Goal: Transaction & Acquisition: Purchase product/service

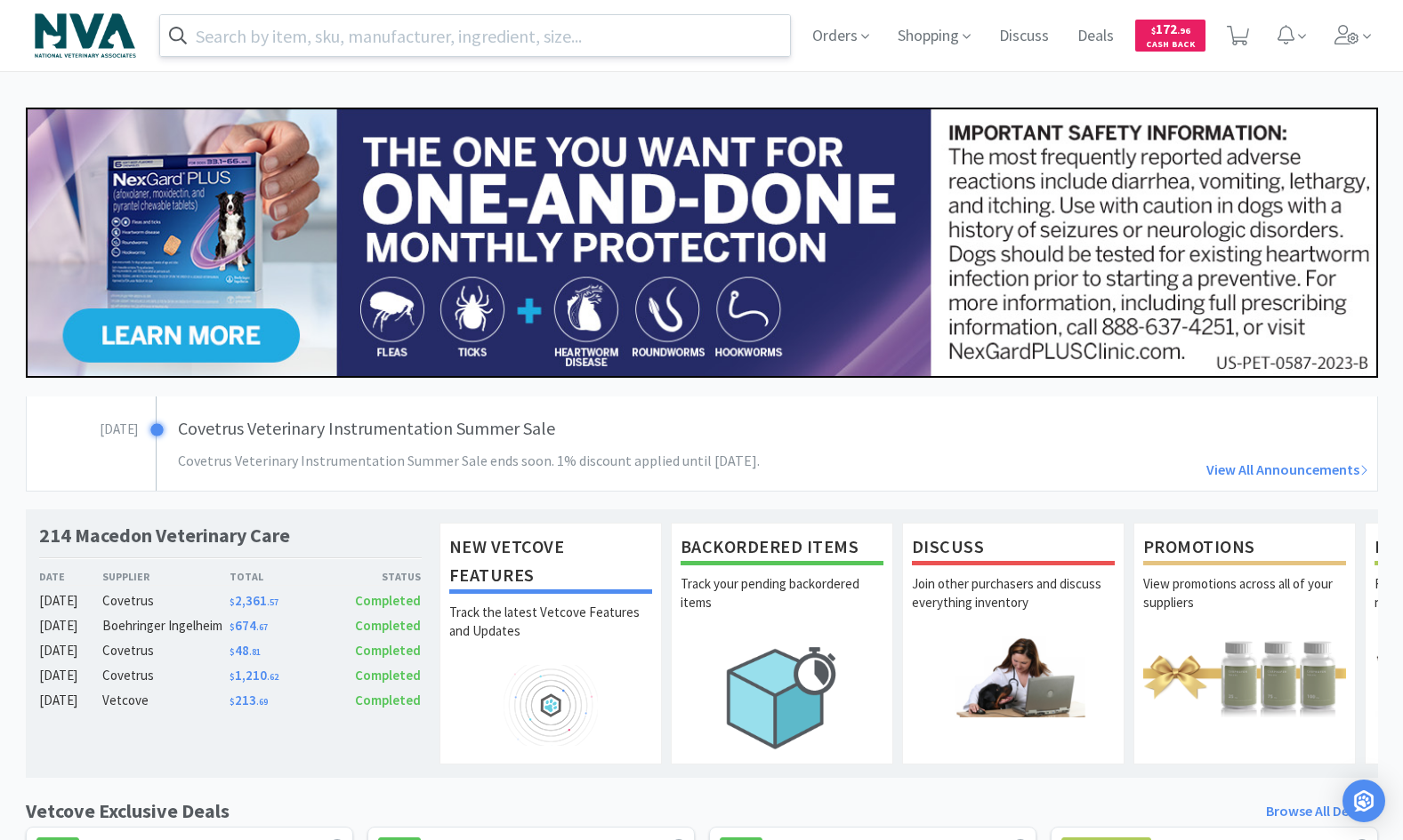
click at [402, 44] on input "text" at bounding box center [475, 35] width 631 height 41
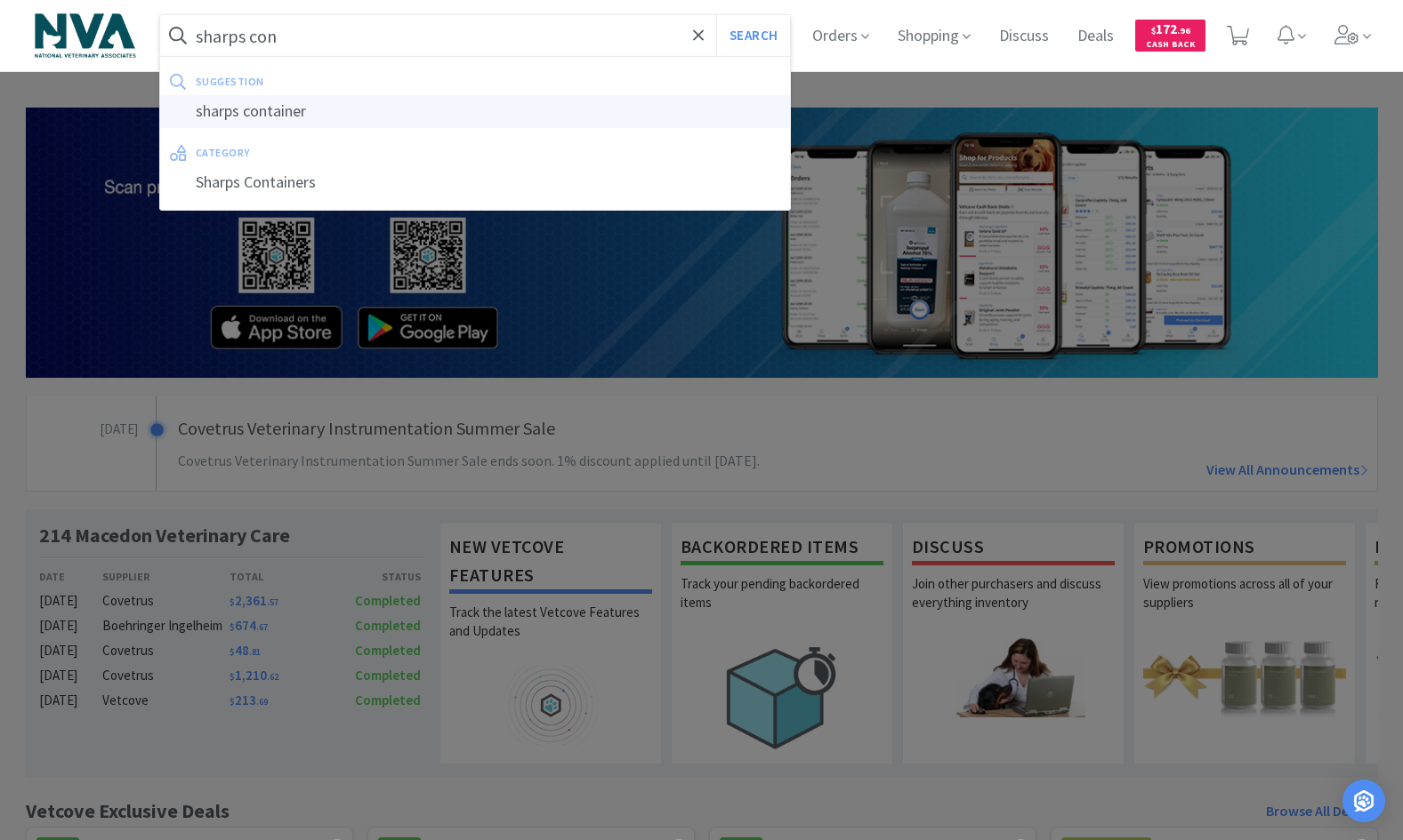
click at [312, 119] on div "sharps container" at bounding box center [475, 111] width 631 height 33
type input "sharps container"
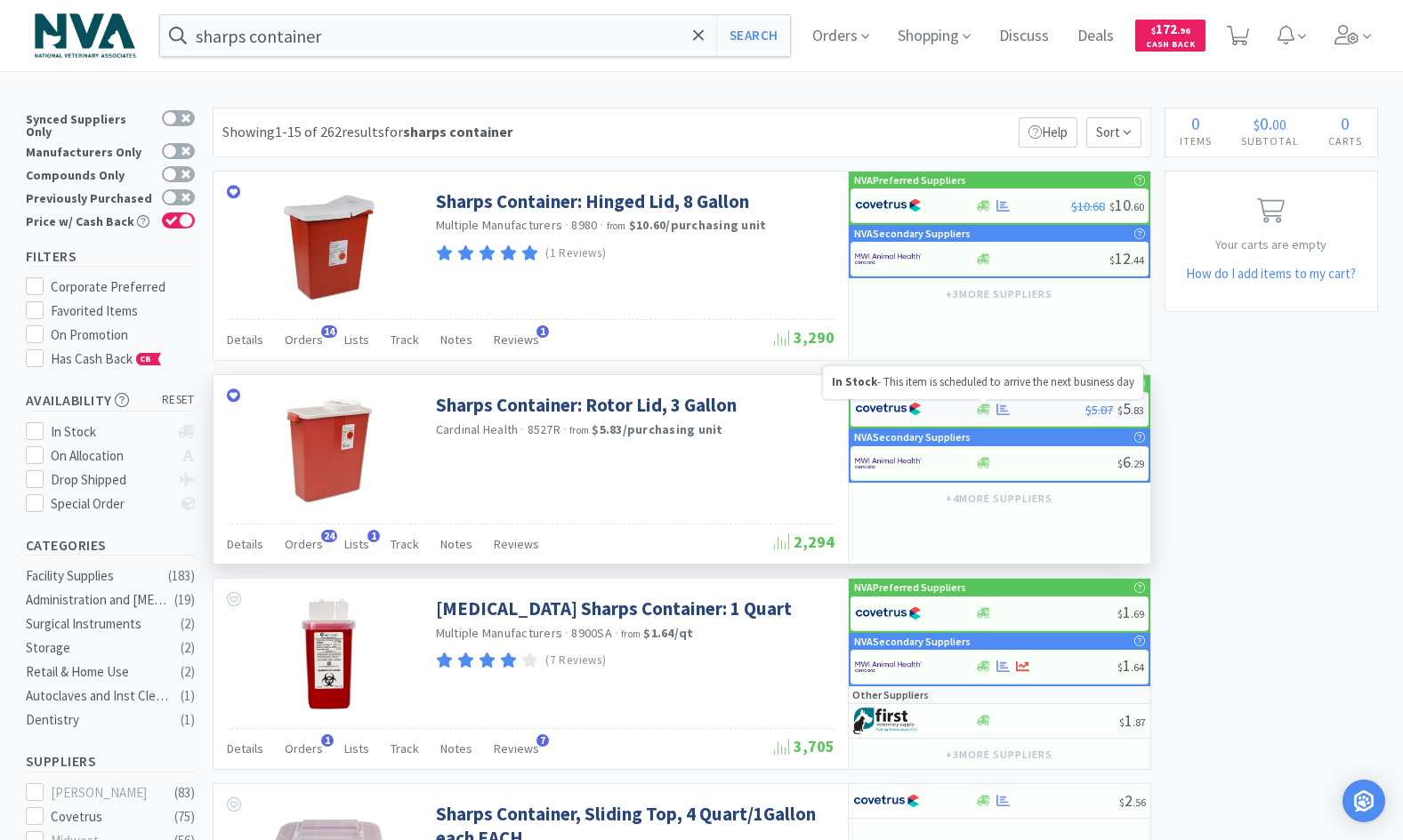
click at [982, 410] on icon at bounding box center [983, 409] width 14 height 11
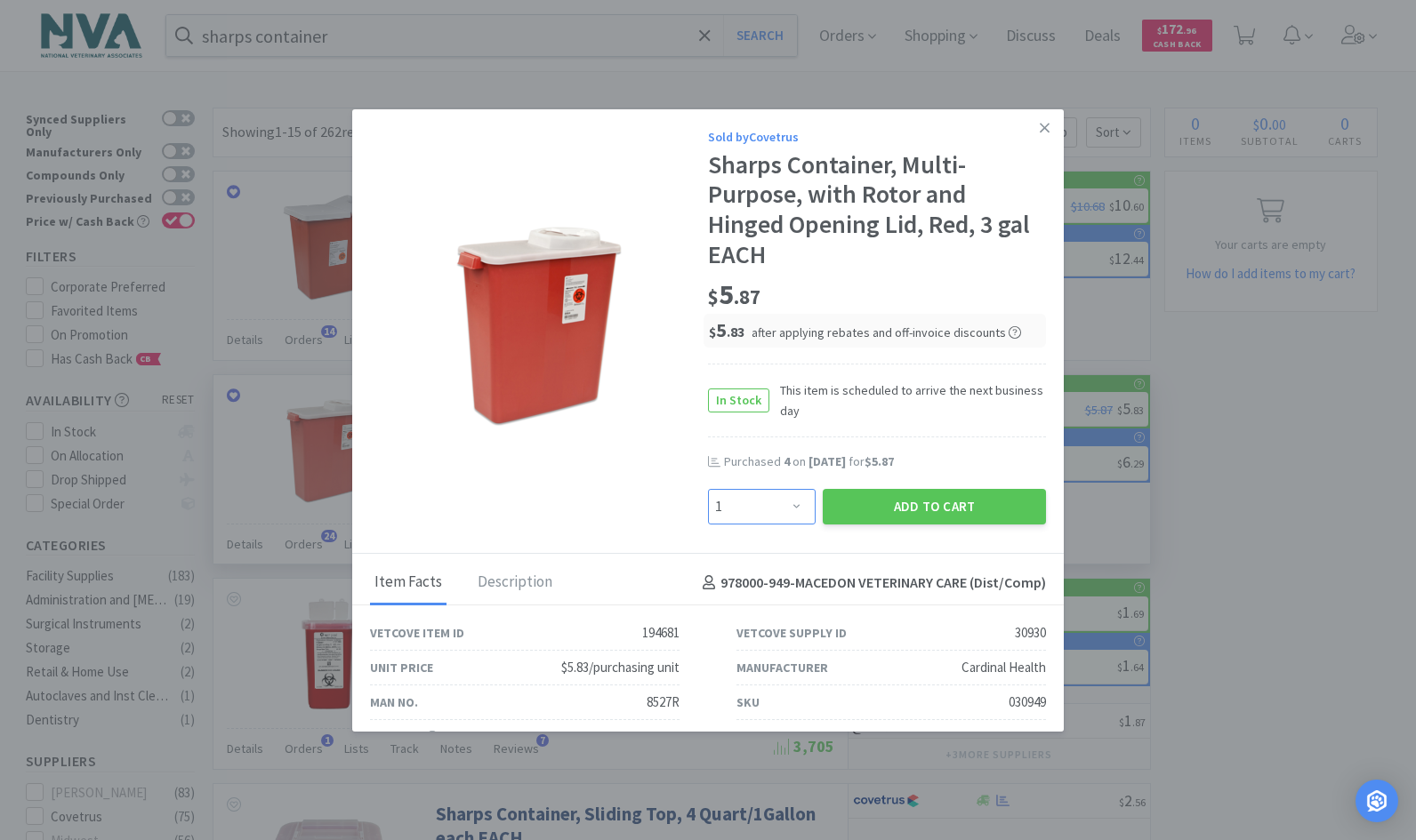
click at [789, 507] on select "Enter Quantity 1 2 3 4 5 6 7 8 9 10 11 12 13 14 15 16 17 18 19 20 Enter Quantity" at bounding box center [762, 506] width 108 height 35
select select "4"
click at [708, 489] on select "Enter Quantity 1 2 3 4 5 6 7 8 9 10 11 12 13 14 15 16 17 18 19 20 Enter Quantity" at bounding box center [762, 506] width 108 height 35
click at [916, 501] on button "Add to Cart" at bounding box center [934, 506] width 223 height 35
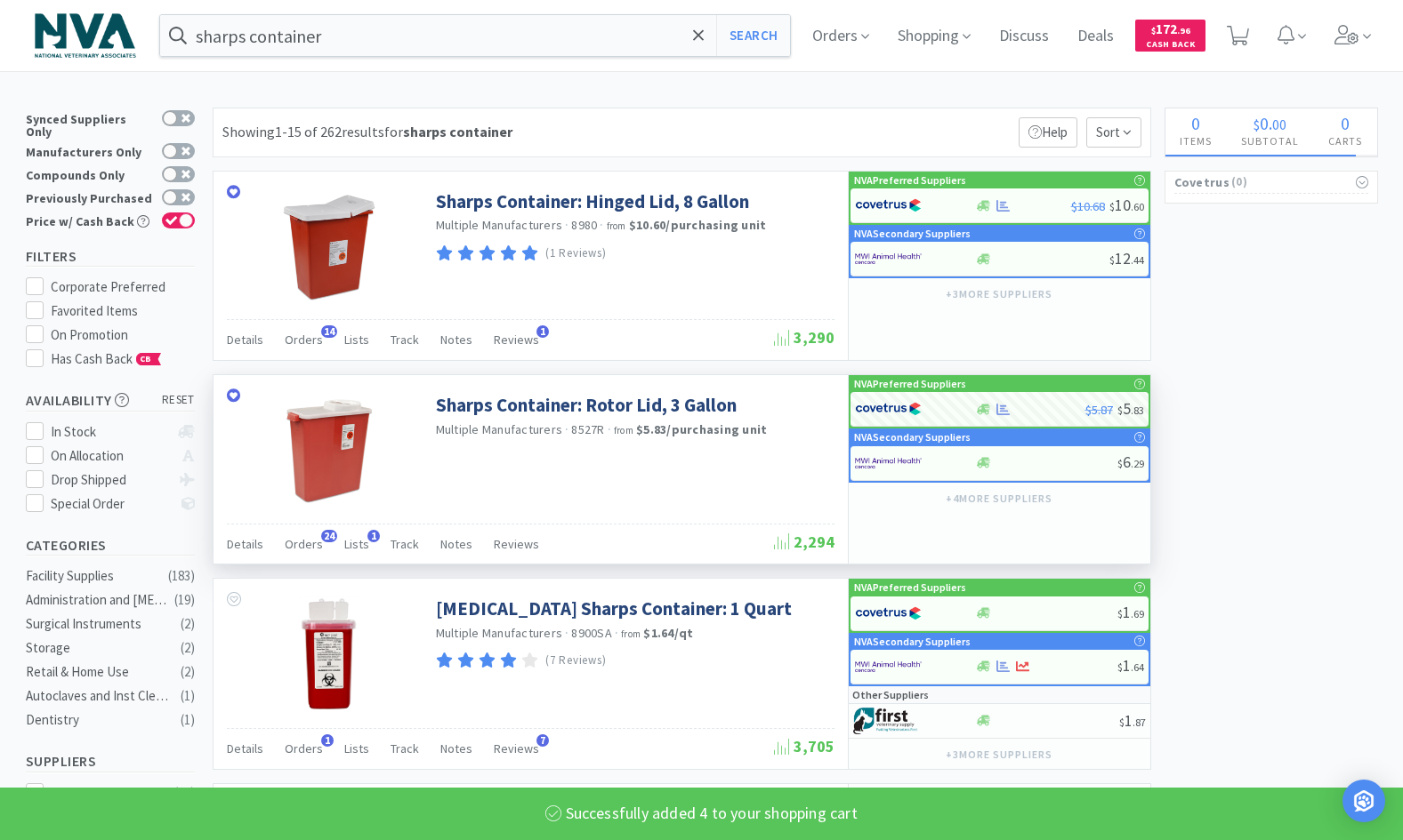
select select "4"
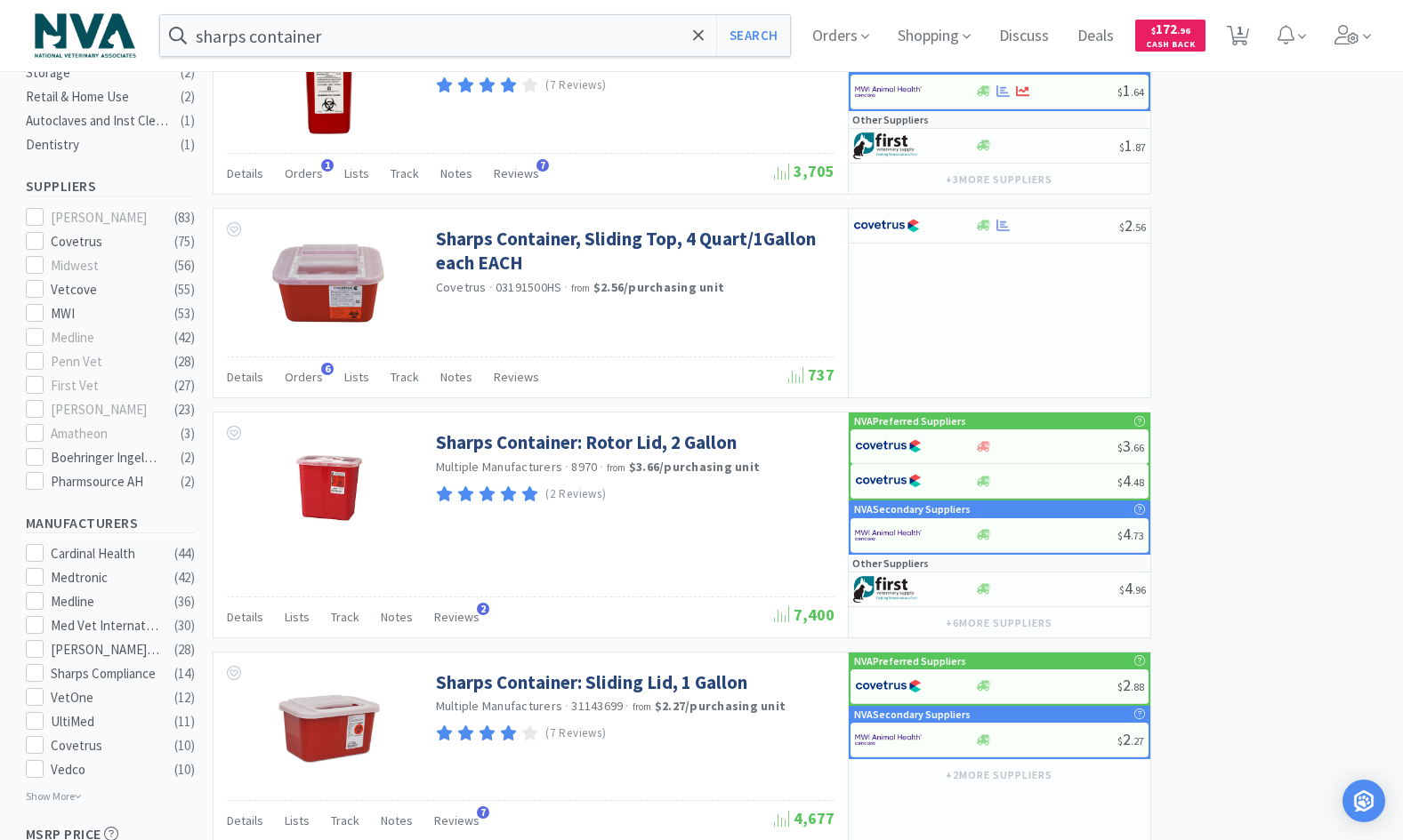
scroll to position [572, 0]
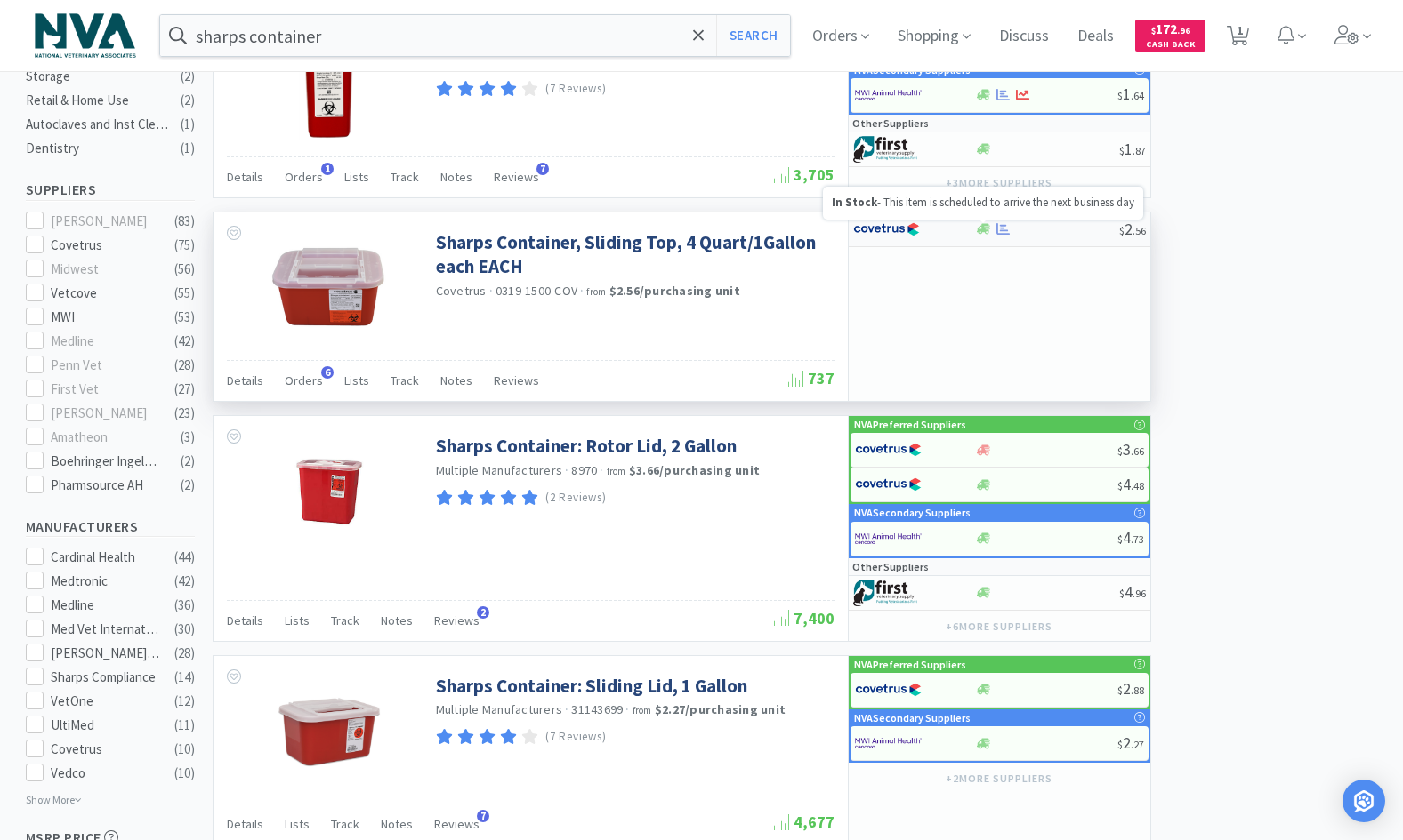
click at [986, 225] on icon at bounding box center [983, 229] width 14 height 11
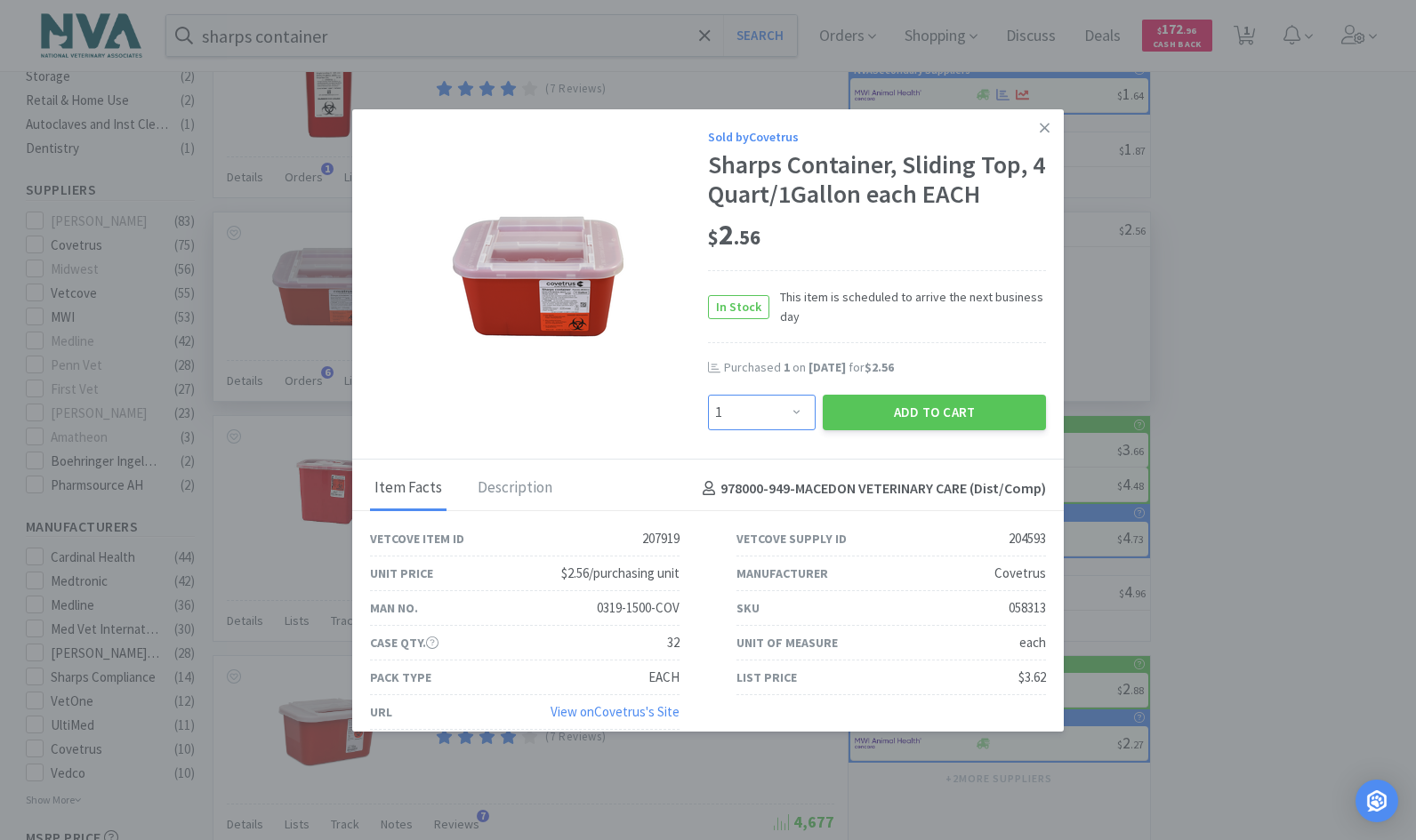
click at [787, 406] on select "Enter Quantity 1 2 3 4 5 6 7 8 9 10 11 12 13 14 15 16 17 18 19 20 Enter Quantity" at bounding box center [762, 412] width 108 height 35
select select "2"
click at [708, 395] on select "Enter Quantity 1 2 3 4 5 6 7 8 9 10 11 12 13 14 15 16 17 18 19 20 Enter Quantity" at bounding box center [762, 412] width 108 height 35
click at [923, 408] on button "Add to Cart" at bounding box center [934, 412] width 223 height 35
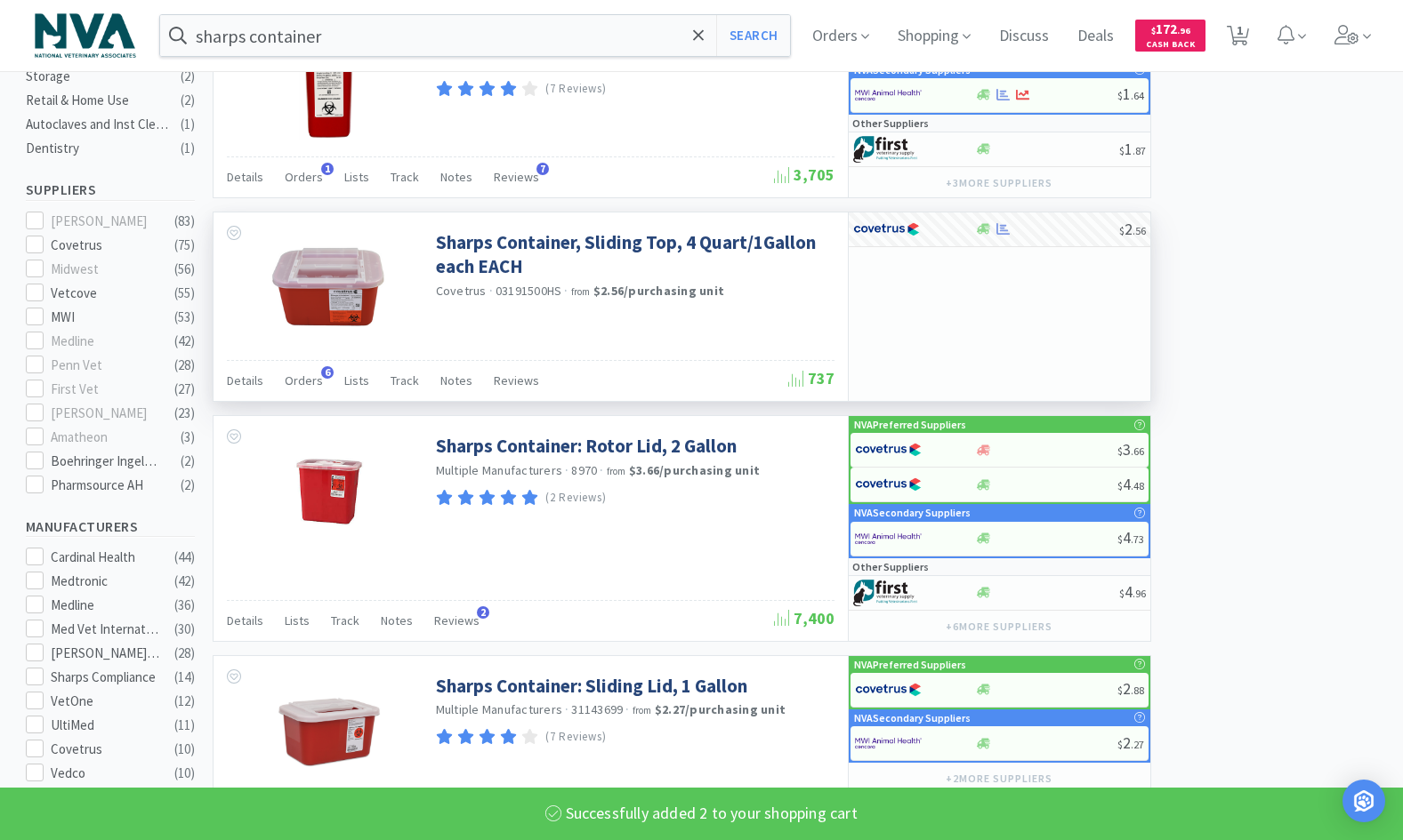
select select "2"
select select "4"
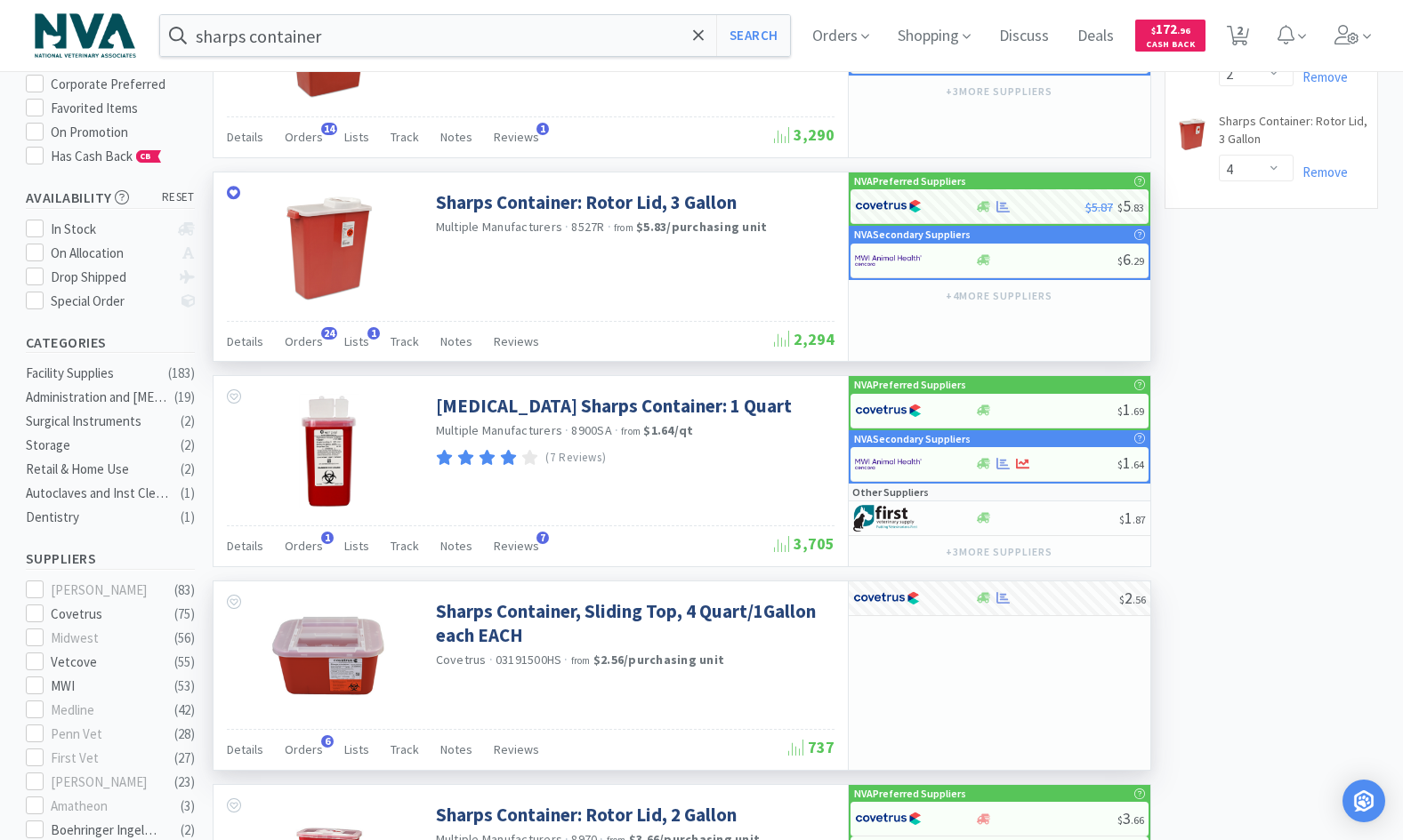
scroll to position [0, 0]
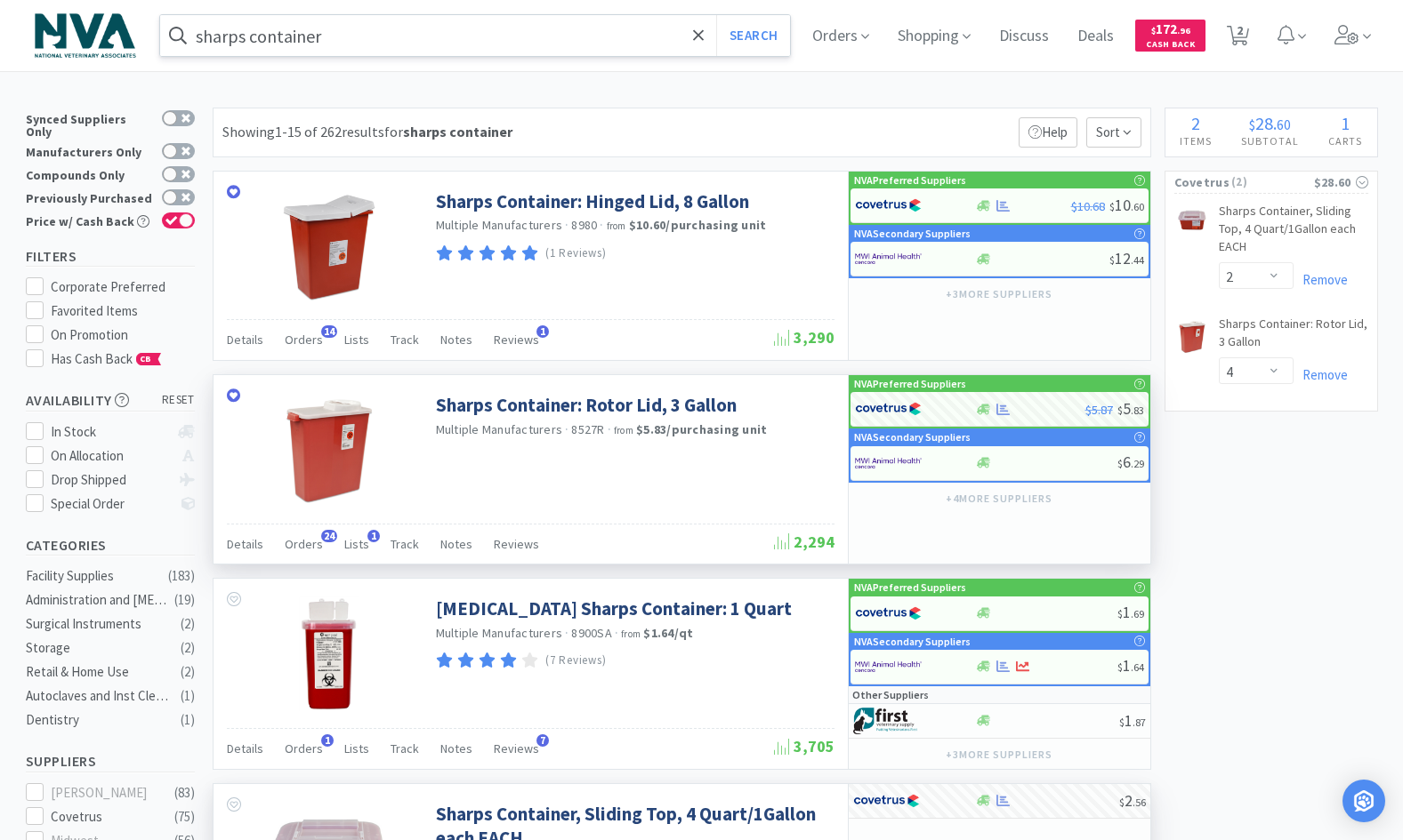
click at [397, 32] on input "sharps container" at bounding box center [475, 35] width 631 height 41
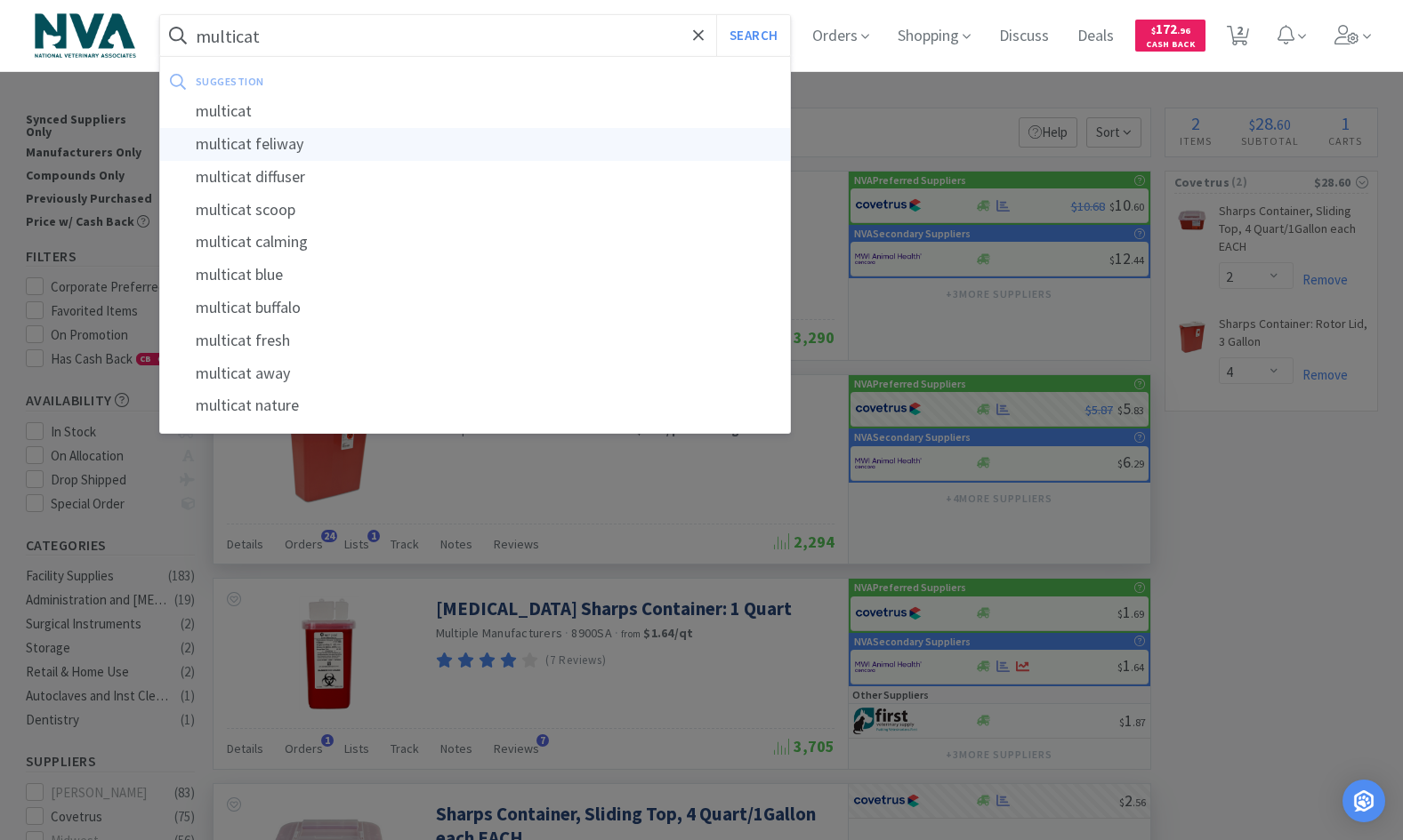
click at [292, 148] on div "multicat feliway" at bounding box center [475, 145] width 631 height 33
type input "multicat feliway"
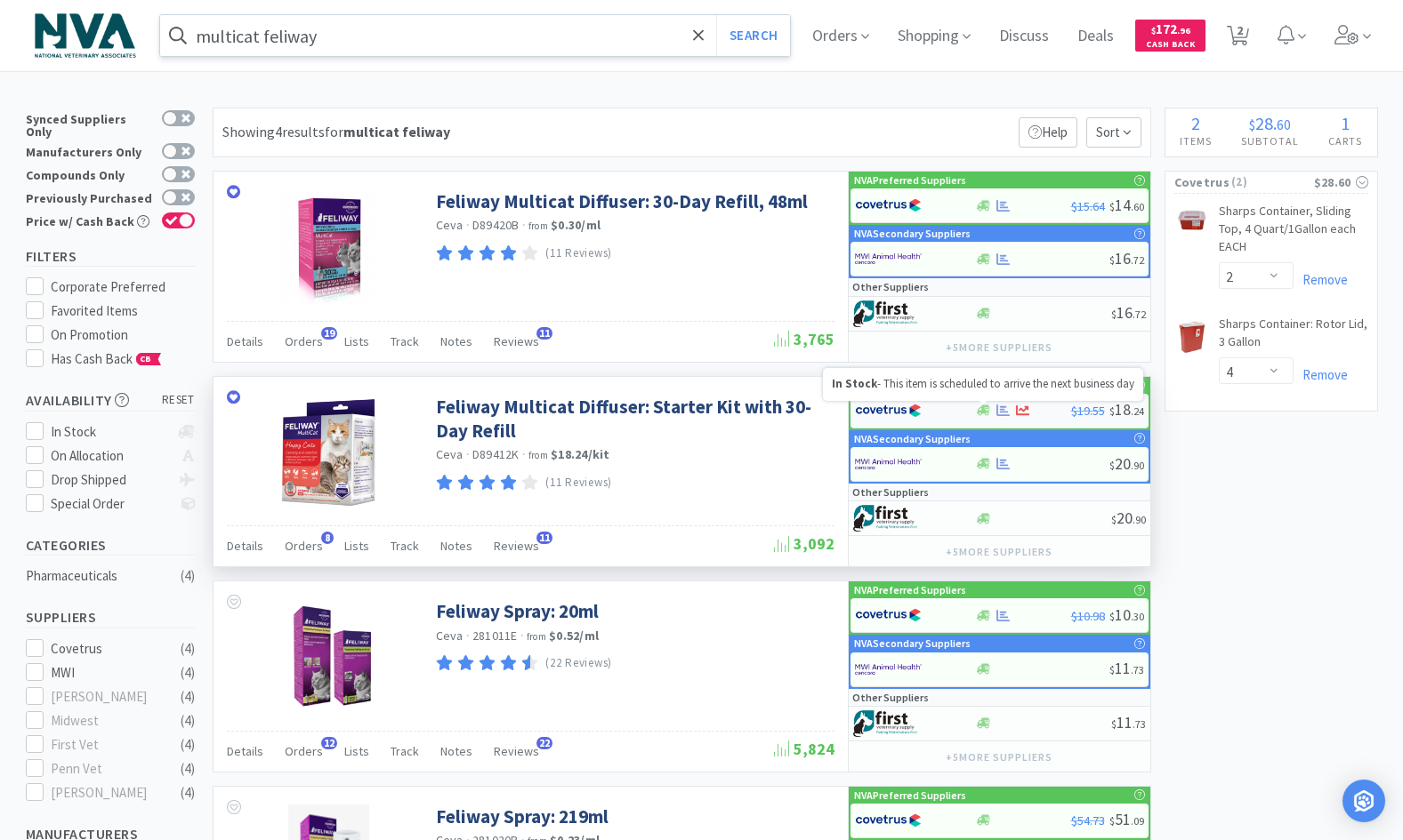
click at [984, 409] on icon at bounding box center [983, 411] width 14 height 11
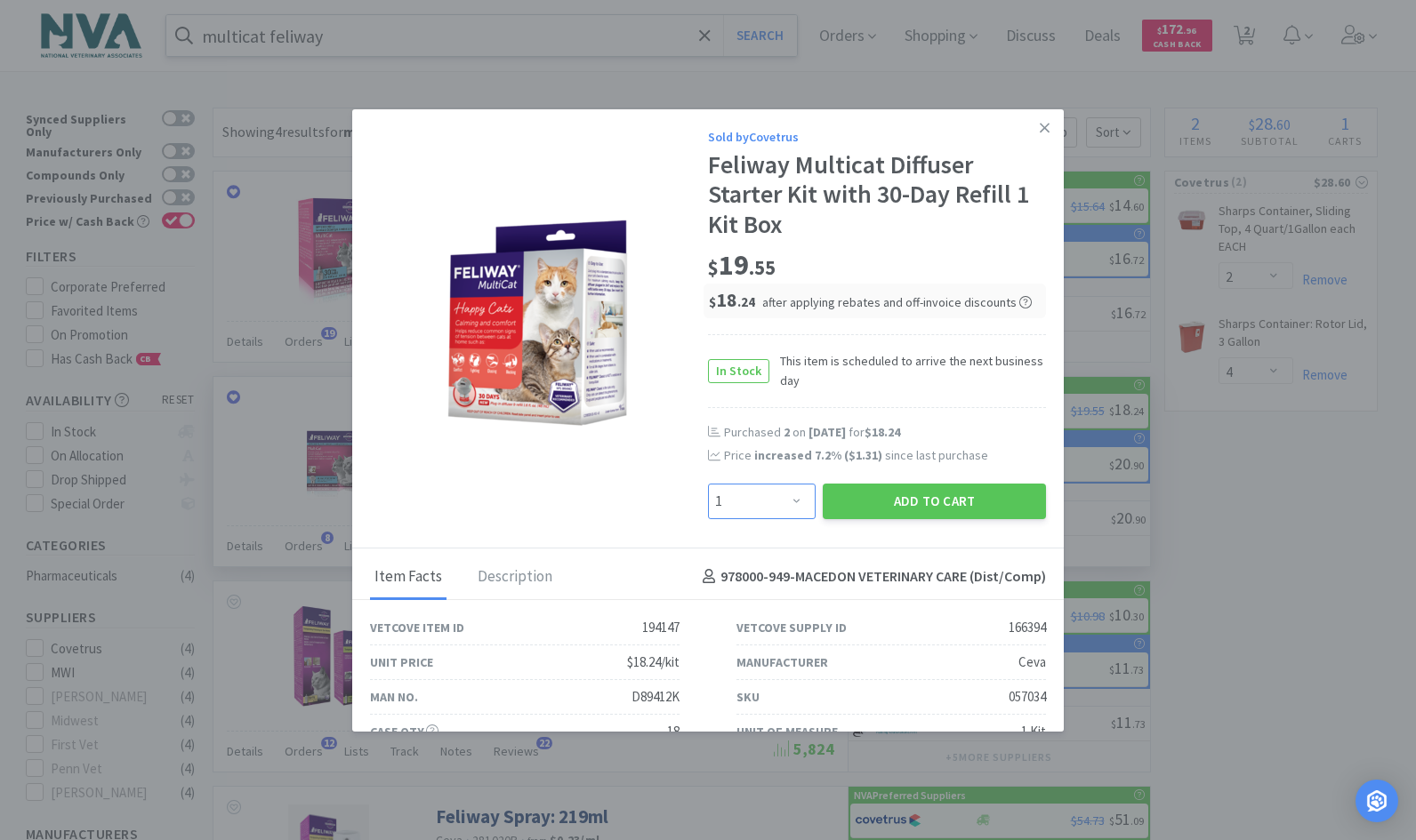
click at [792, 499] on select "Enter Quantity 1 2 3 4 5 6 7 8 9 10 11 12 13 14 15 16 17 18 19 20 Enter Quantity" at bounding box center [762, 501] width 108 height 35
select select "2"
click at [708, 484] on select "Enter Quantity 1 2 3 4 5 6 7 8 9 10 11 12 13 14 15 16 17 18 19 20 Enter Quantity" at bounding box center [762, 501] width 108 height 35
click at [916, 496] on button "Add to Cart" at bounding box center [934, 501] width 223 height 35
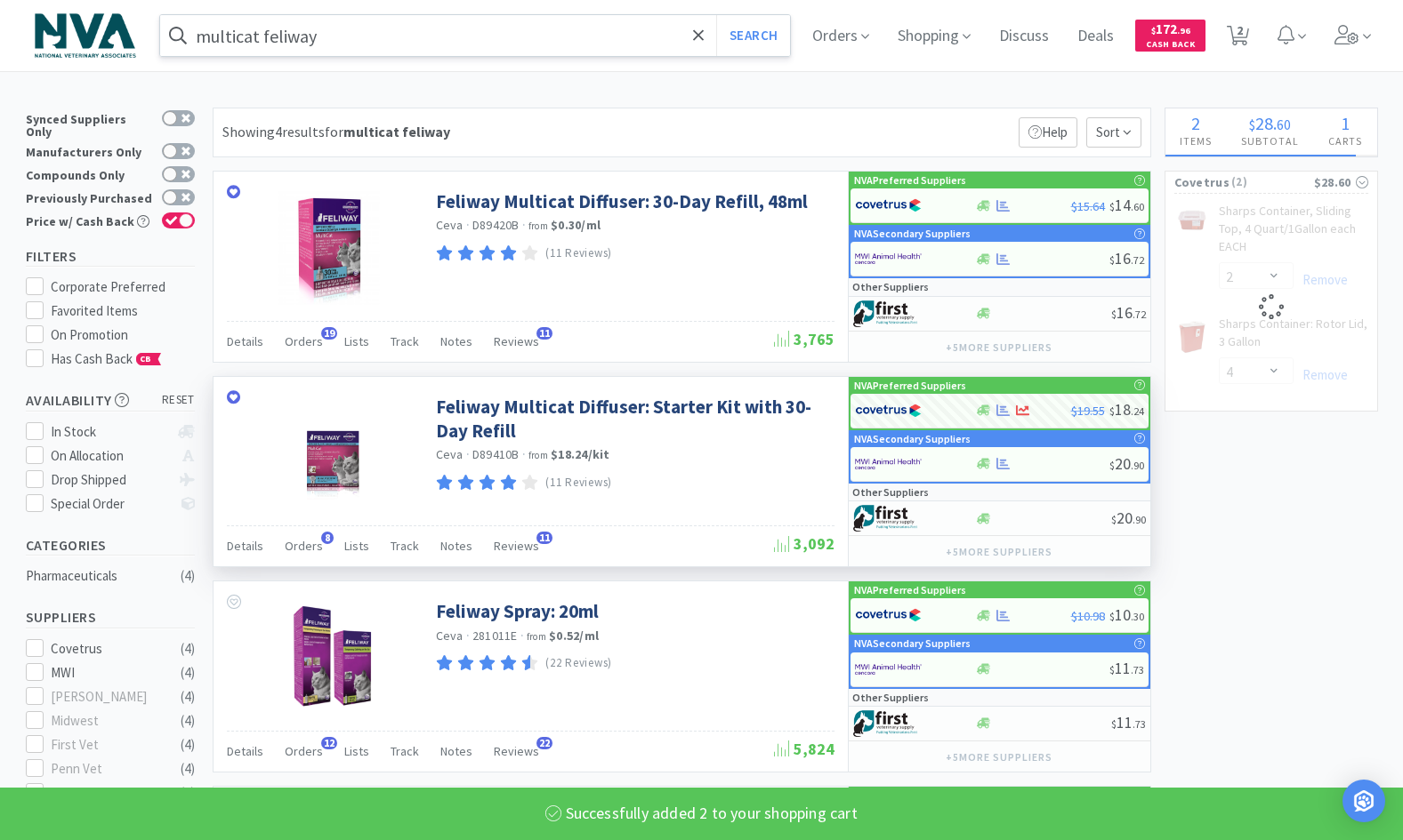
select select "2"
select select "4"
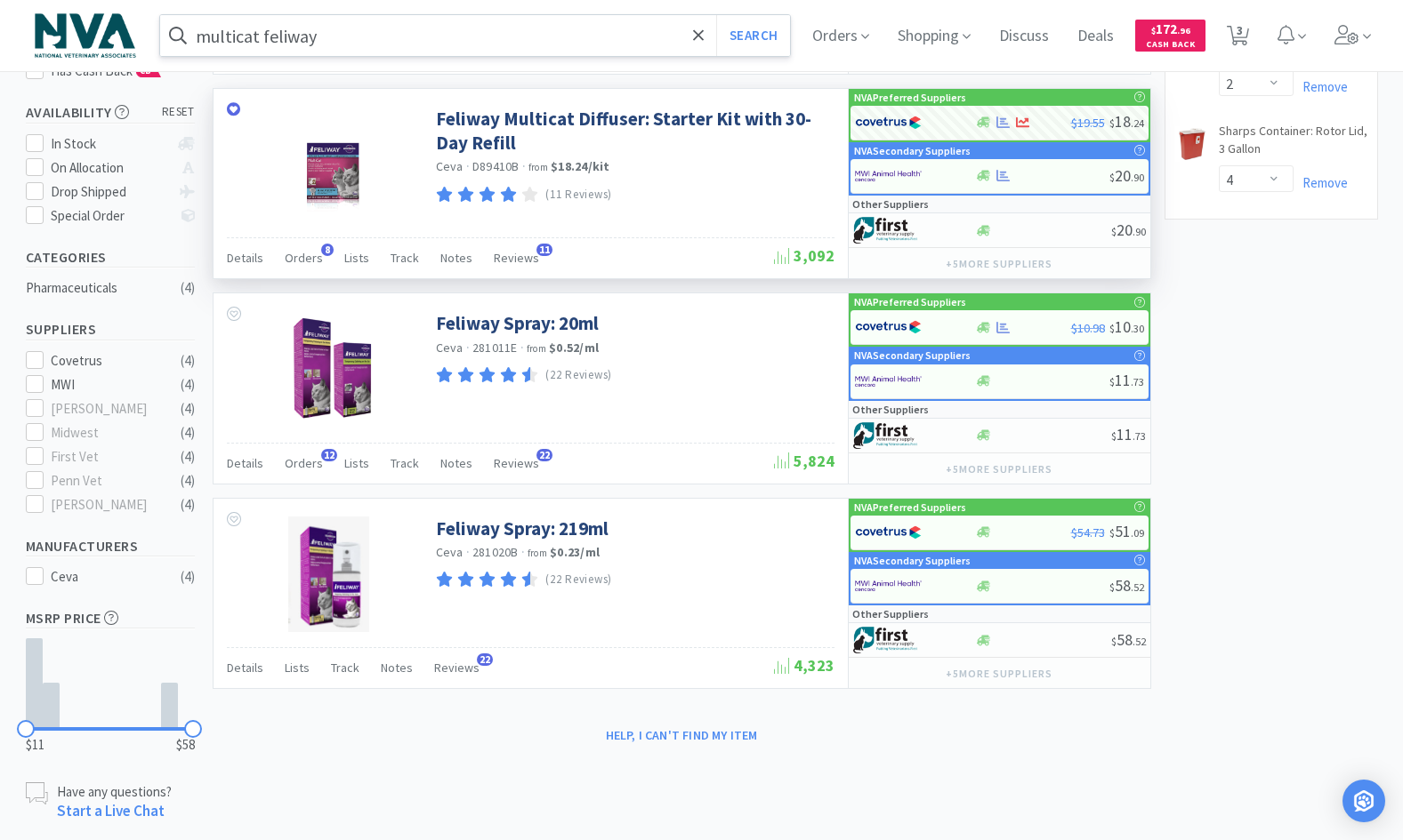
scroll to position [295, 0]
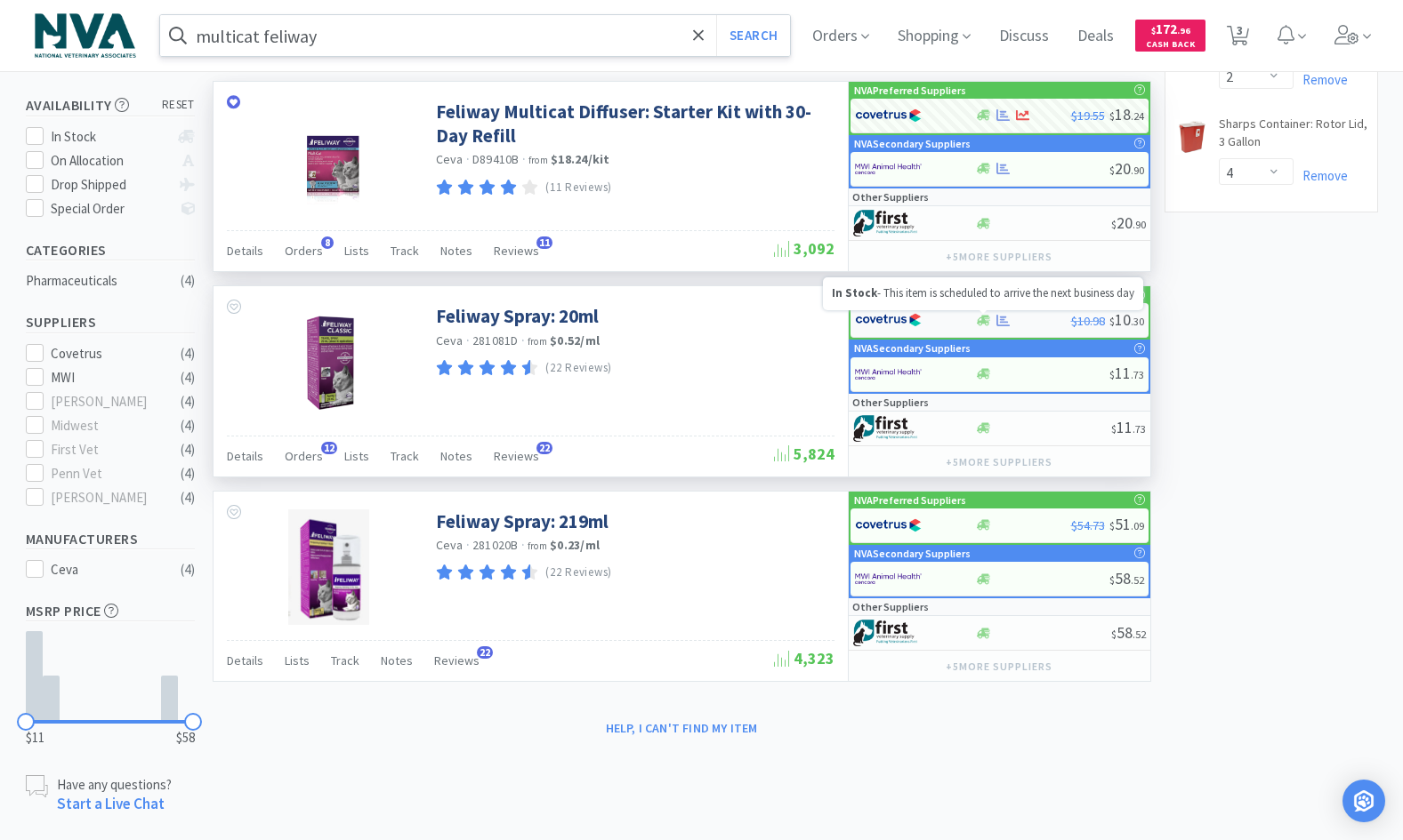
click at [980, 322] on icon at bounding box center [983, 321] width 14 height 11
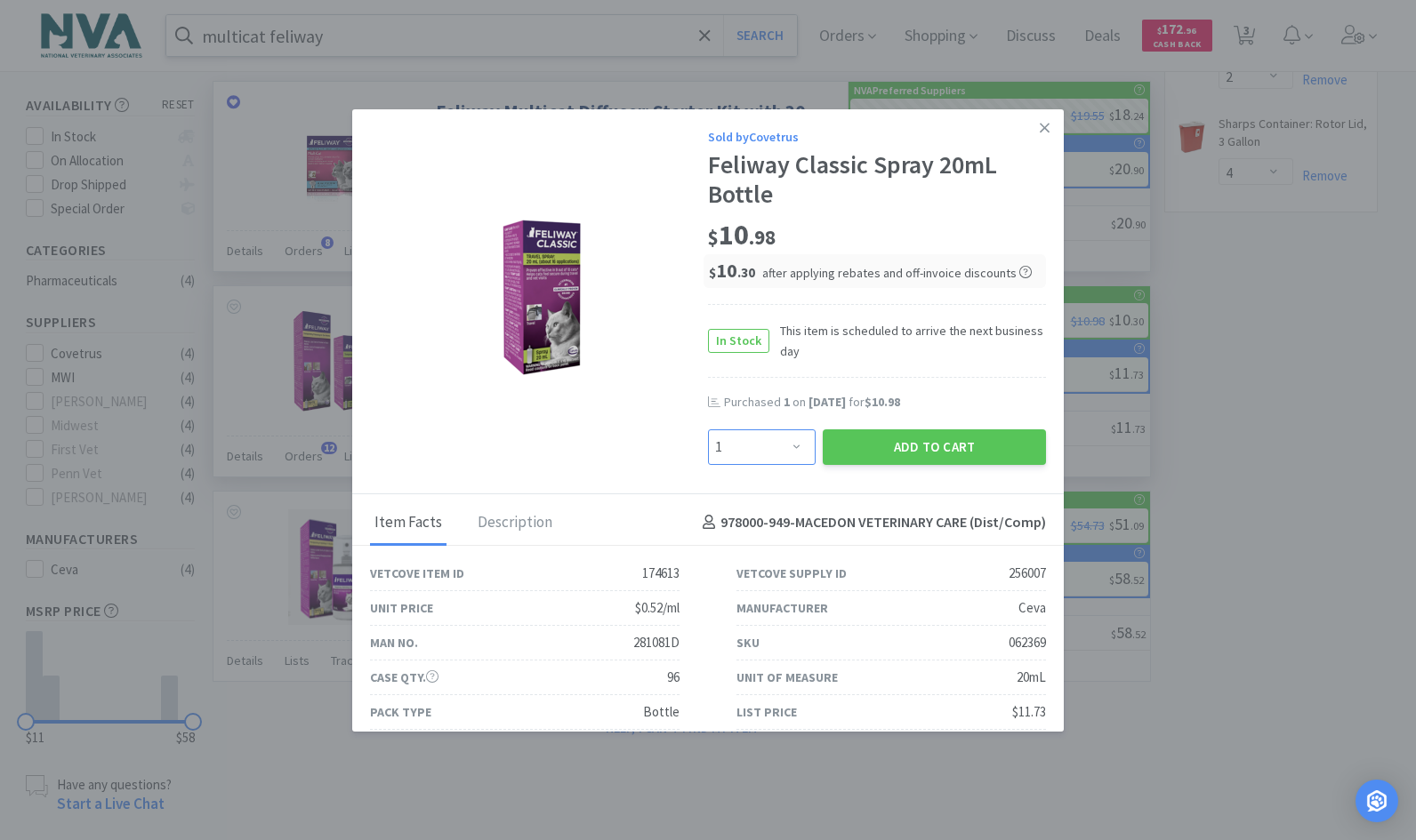
click at [783, 446] on select "Enter Quantity 1 2 3 4 5 6 7 8 9 10 11 12 13 14 15 16 17 18 19 20 Enter Quantity" at bounding box center [762, 447] width 108 height 35
select select "2"
click at [708, 430] on select "Enter Quantity 1 2 3 4 5 6 7 8 9 10 11 12 13 14 15 16 17 18 19 20 Enter Quantity" at bounding box center [762, 447] width 108 height 35
click at [956, 442] on button "Add to Cart" at bounding box center [934, 447] width 223 height 35
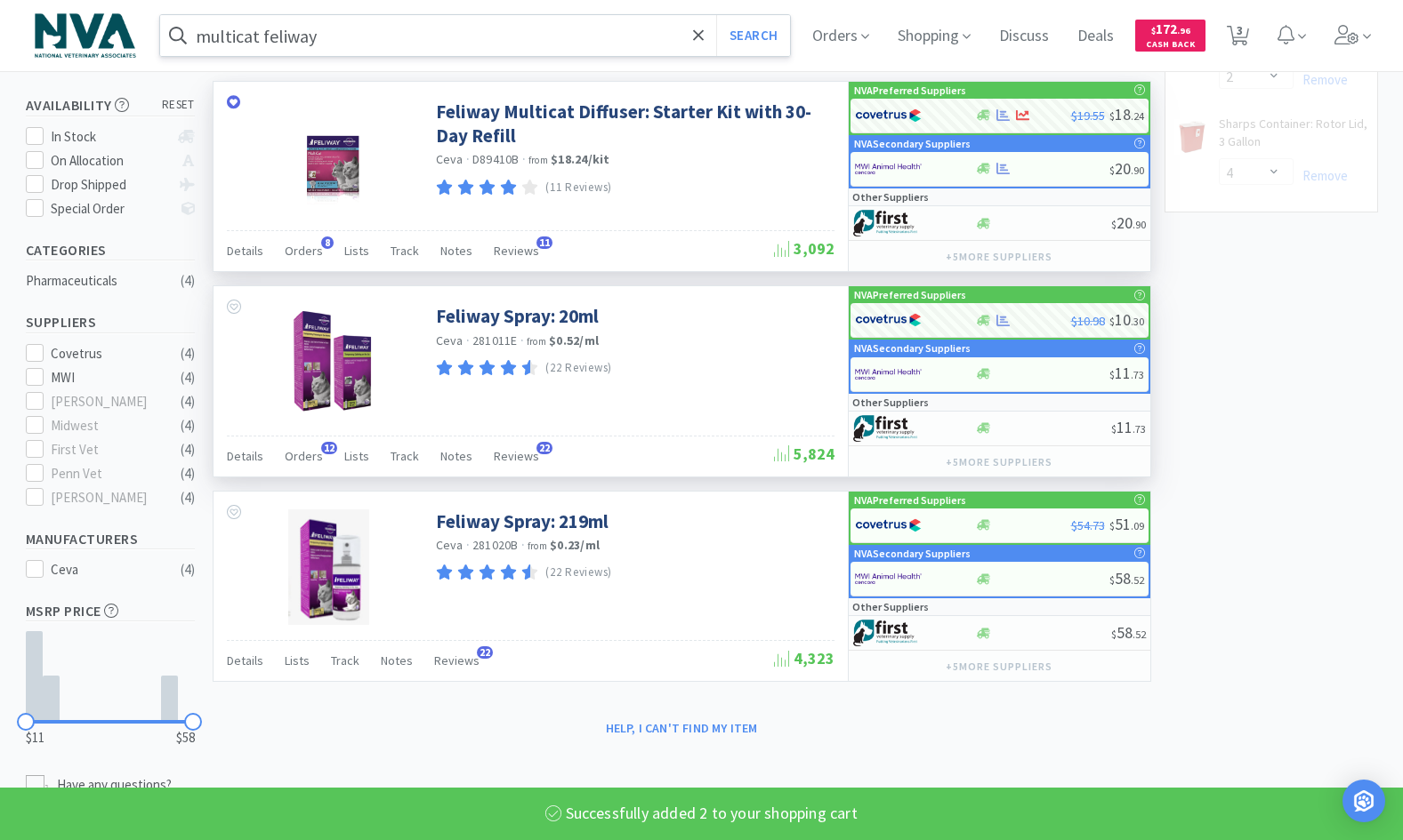
select select "2"
select select "4"
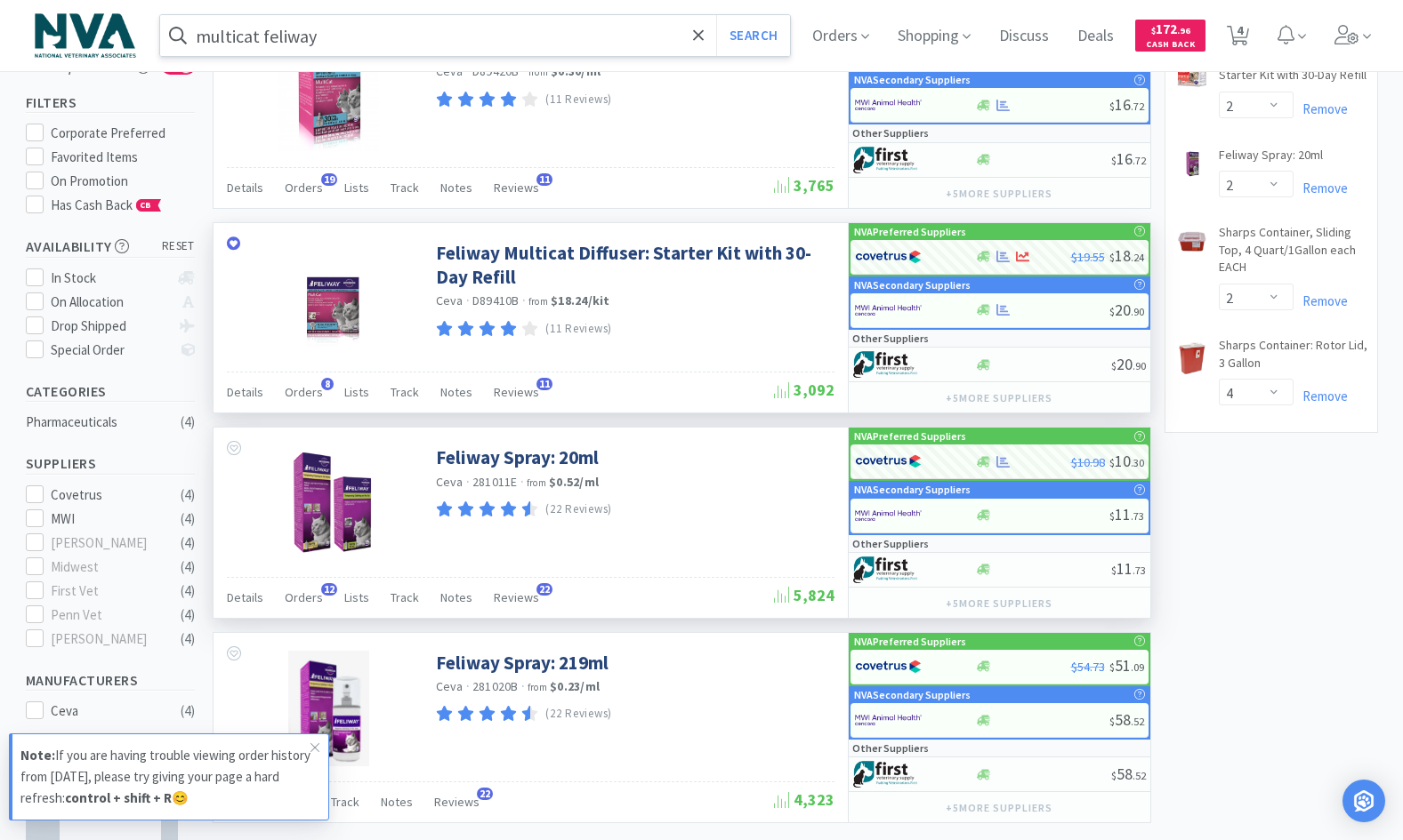
scroll to position [0, 0]
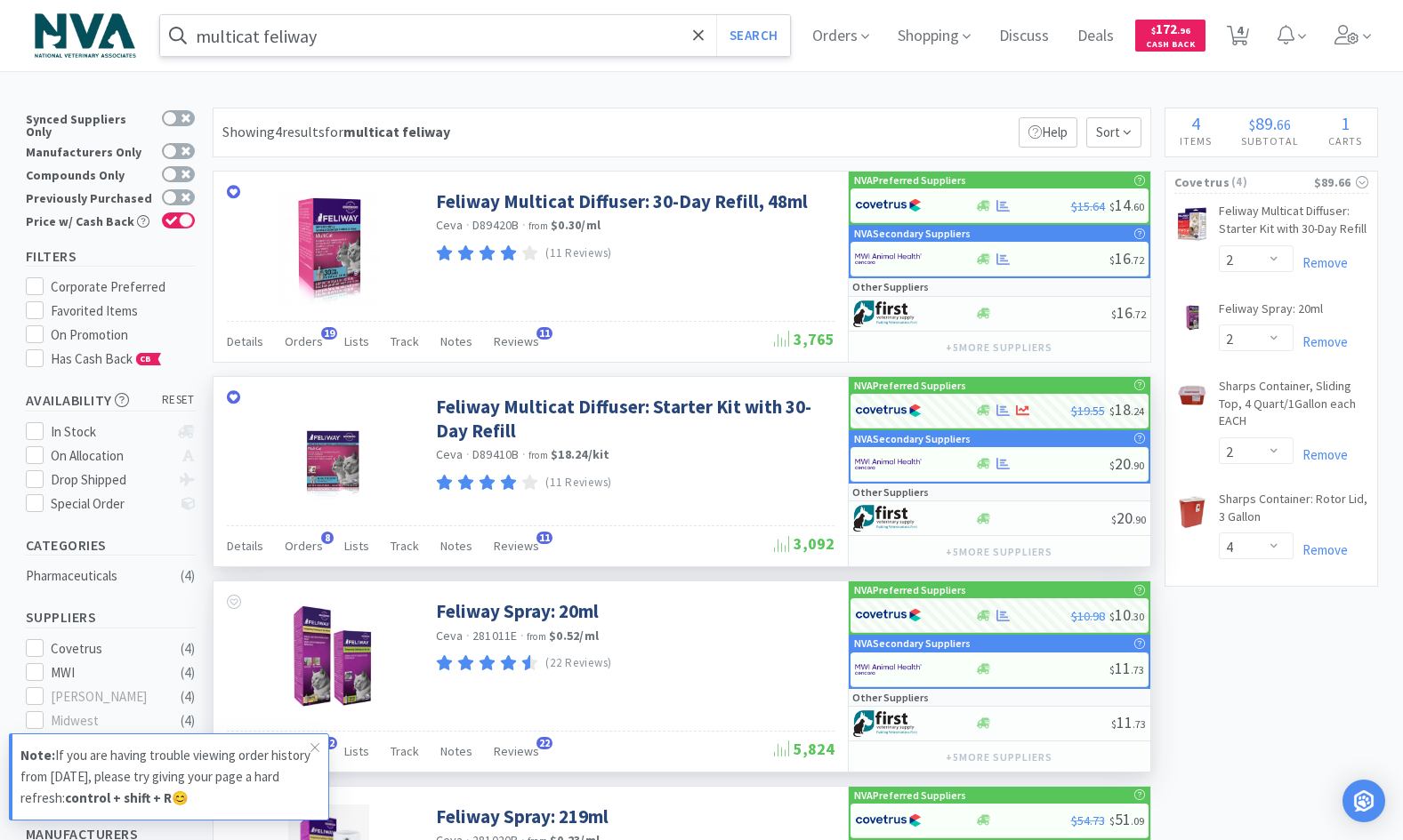
click at [507, 26] on input "multicat feliway" at bounding box center [475, 35] width 631 height 41
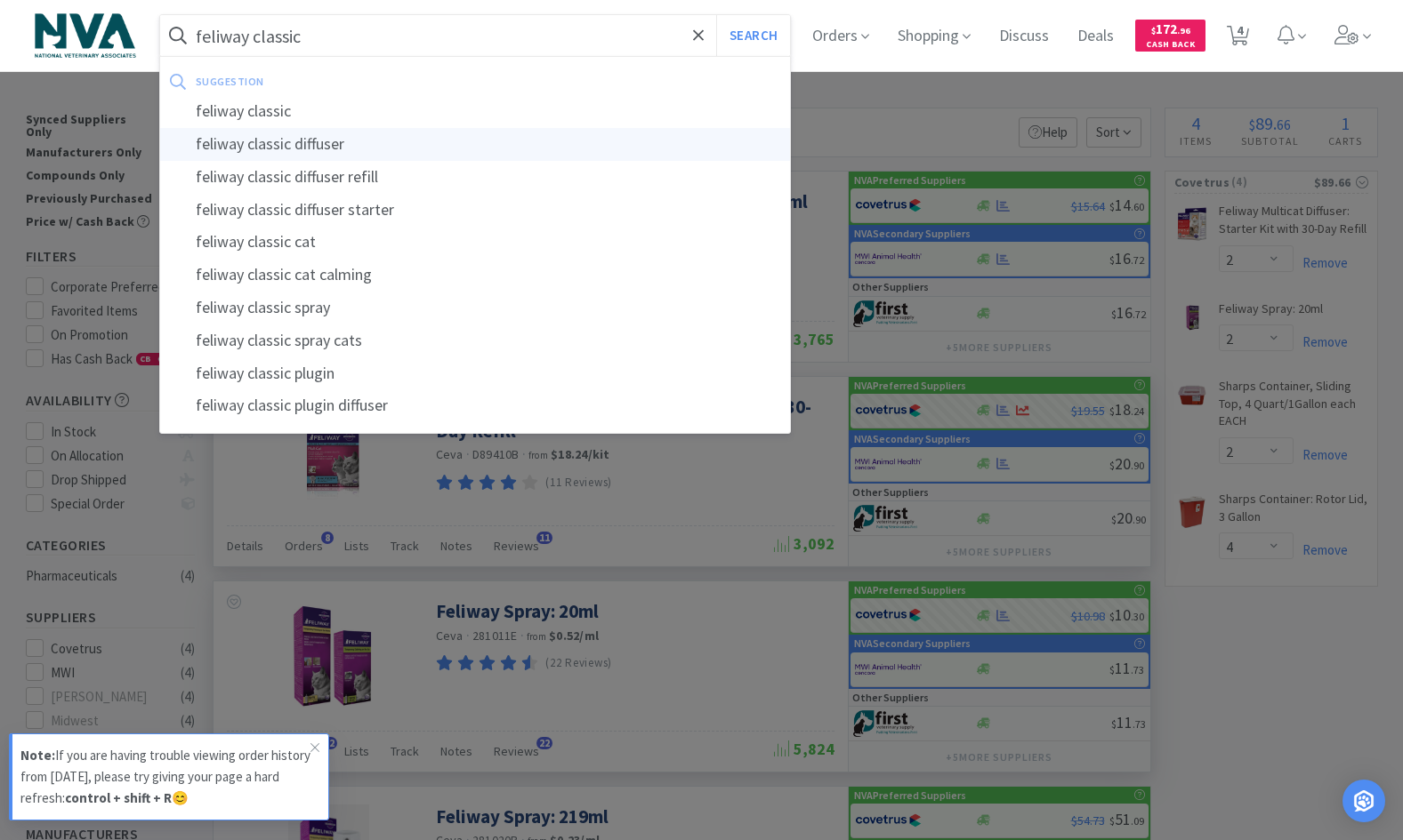
click at [359, 152] on div "feliway classic diffuser" at bounding box center [475, 145] width 631 height 33
type input "feliway classic diffuser"
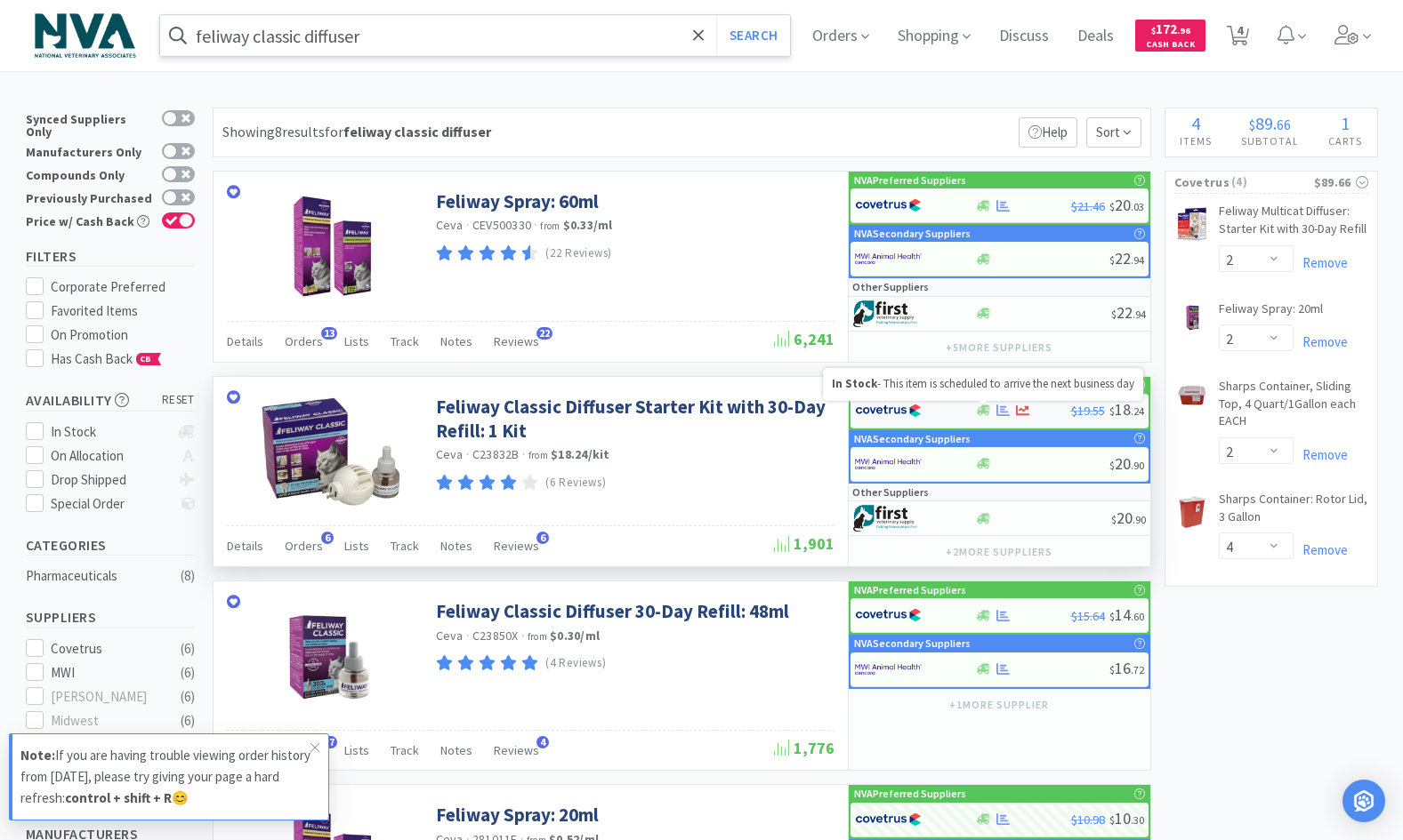
click at [985, 412] on icon at bounding box center [983, 411] width 14 height 11
select select "1"
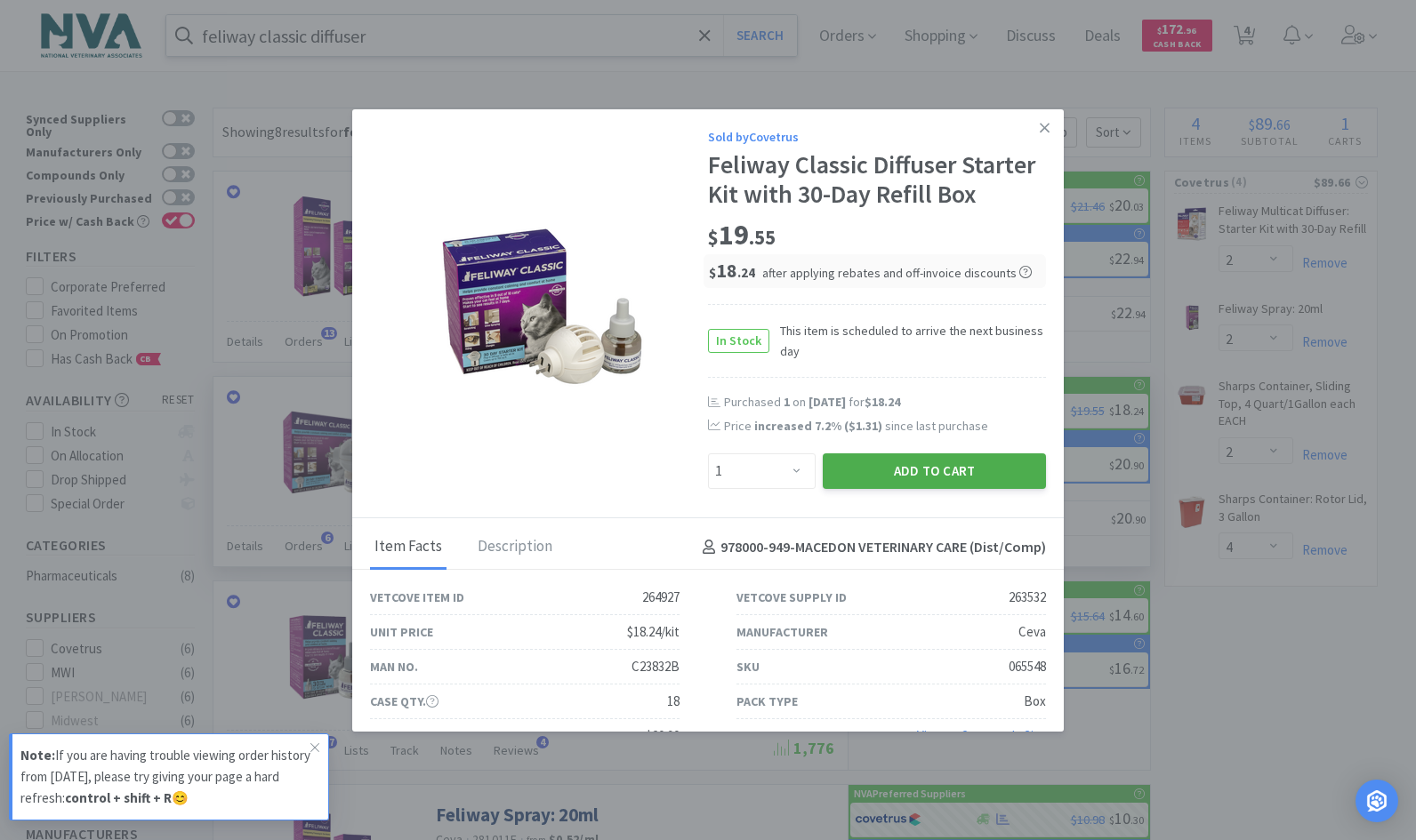
click at [933, 481] on button "Add to Cart" at bounding box center [934, 471] width 223 height 35
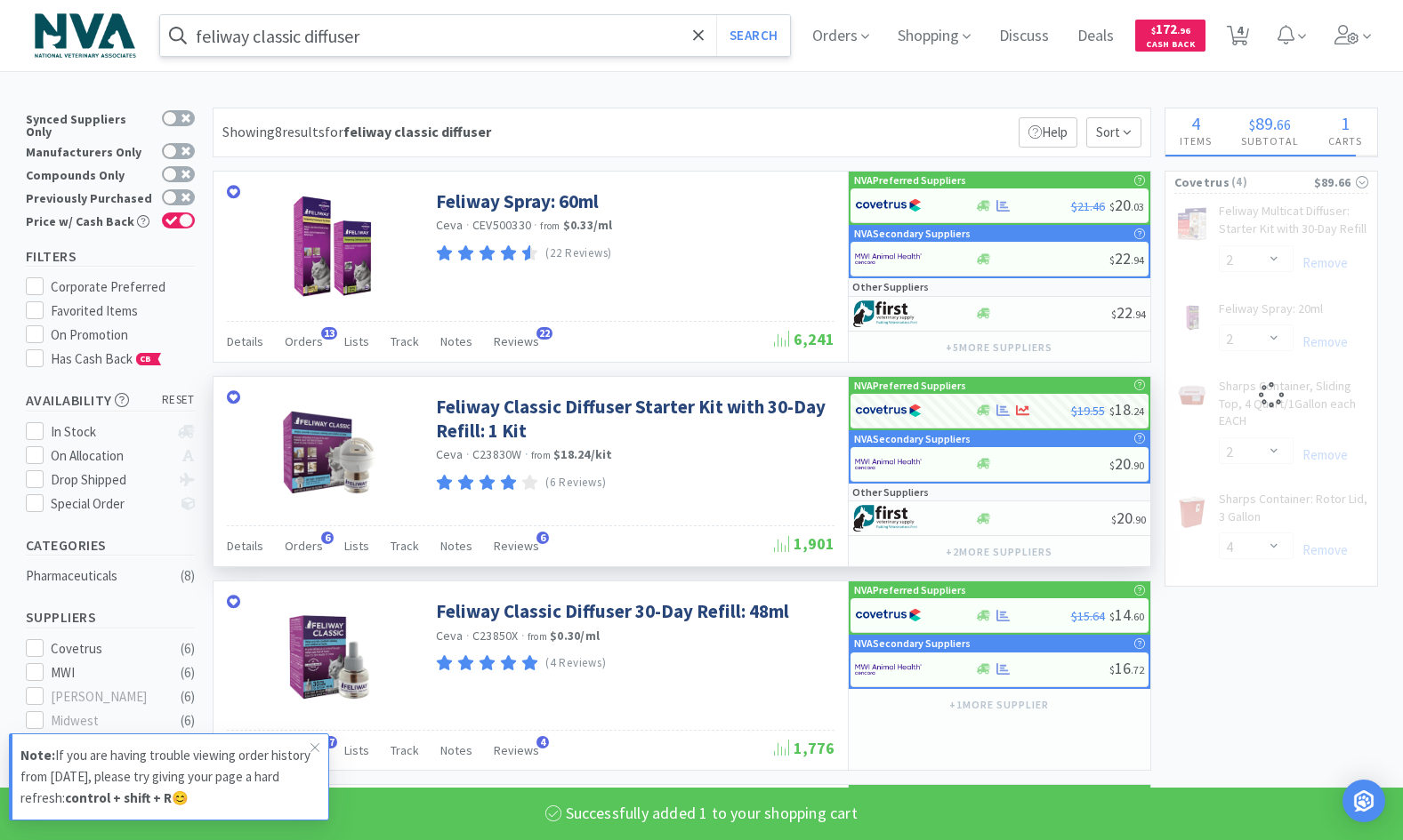
select select "1"
select select "2"
select select "4"
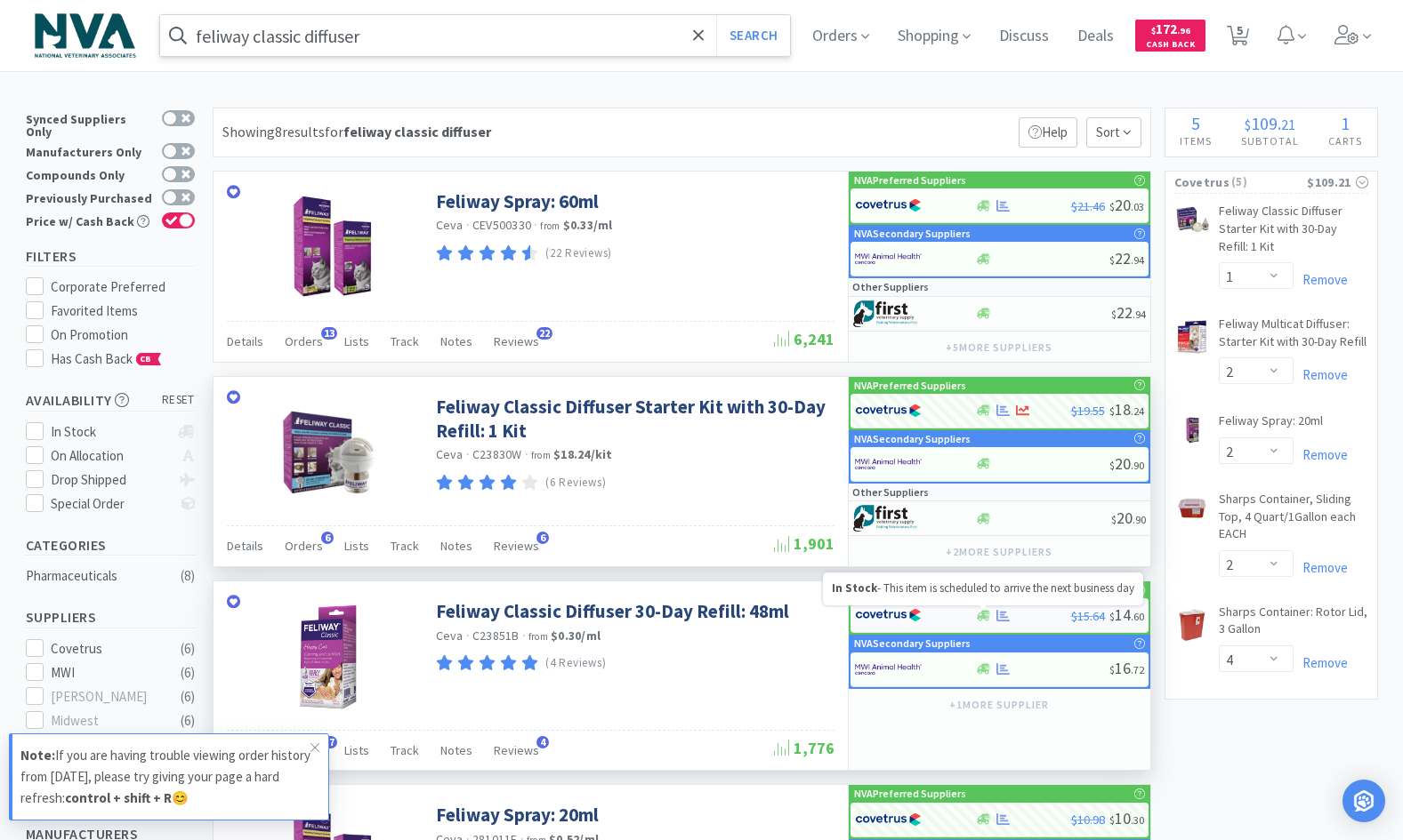
click at [983, 612] on icon at bounding box center [983, 615] width 14 height 11
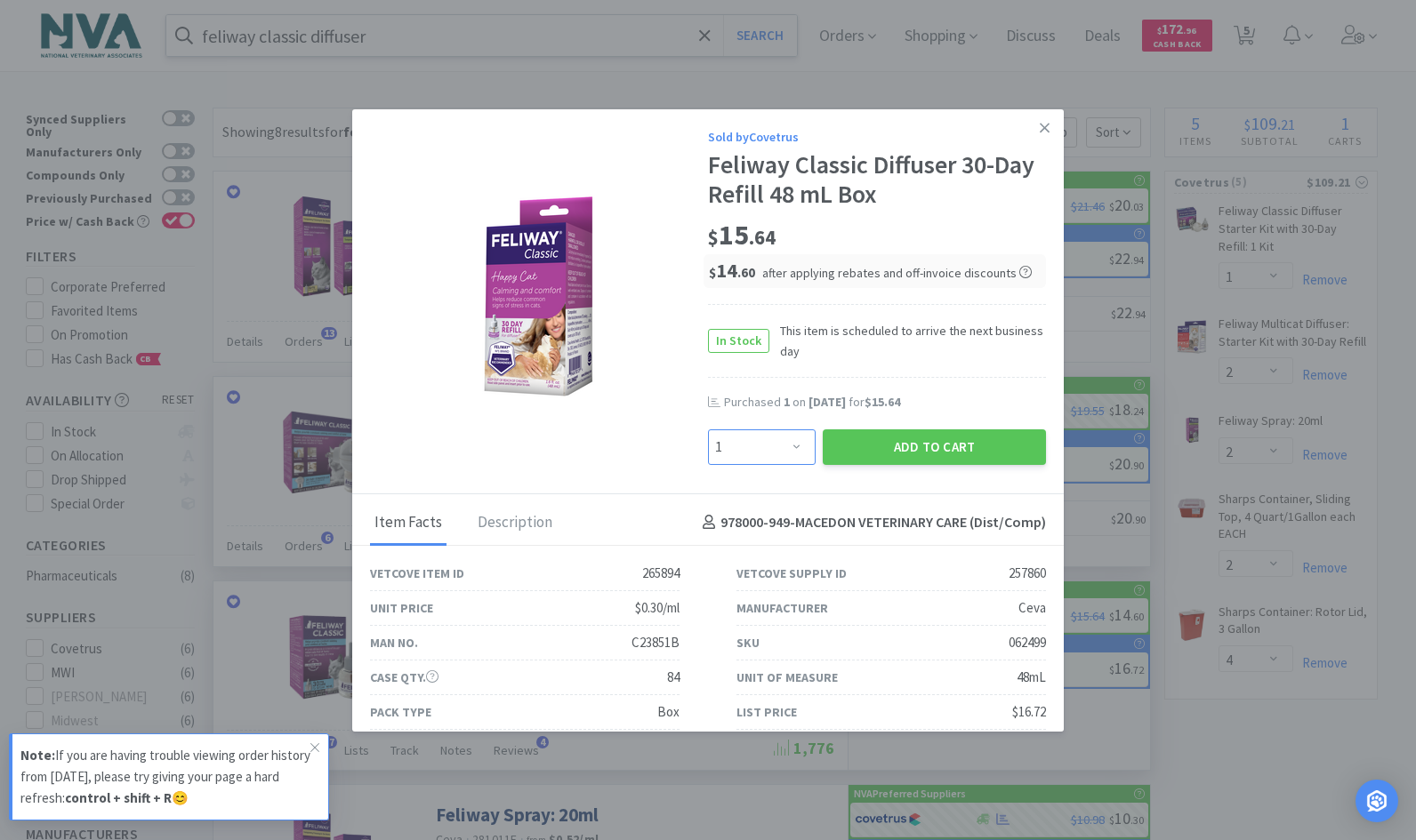
click at [789, 443] on select "Enter Quantity 1 2 3 4 5 6 7 8 9 10 11 12 13 14 15 16 17 18 19 20 Enter Quantity" at bounding box center [762, 447] width 108 height 35
select select "2"
click at [708, 430] on select "Enter Quantity 1 2 3 4 5 6 7 8 9 10 11 12 13 14 15 16 17 18 19 20 Enter Quantity" at bounding box center [762, 447] width 108 height 35
click at [862, 440] on button "Add to Cart" at bounding box center [934, 447] width 223 height 35
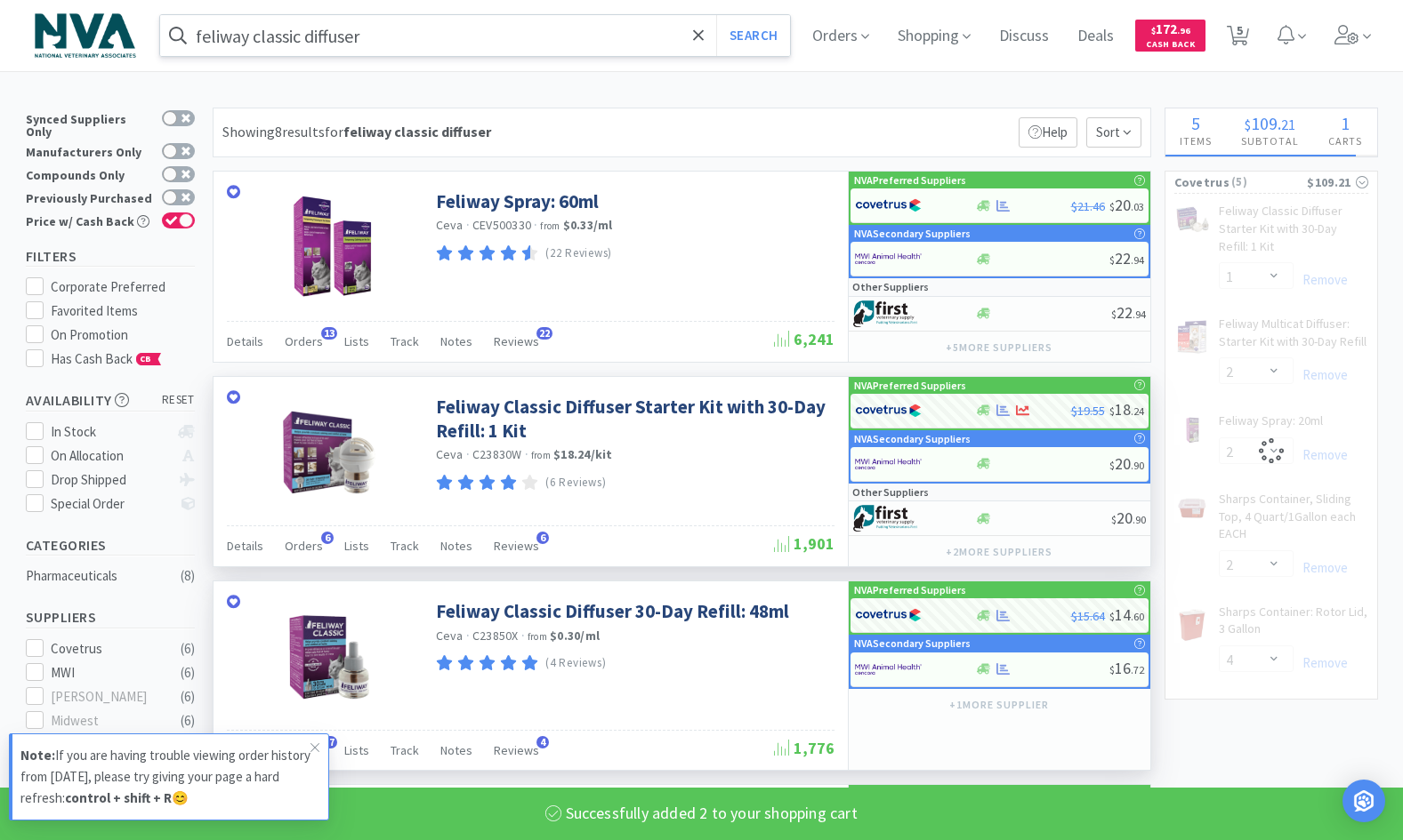
select select "2"
select select "1"
select select "2"
select select "4"
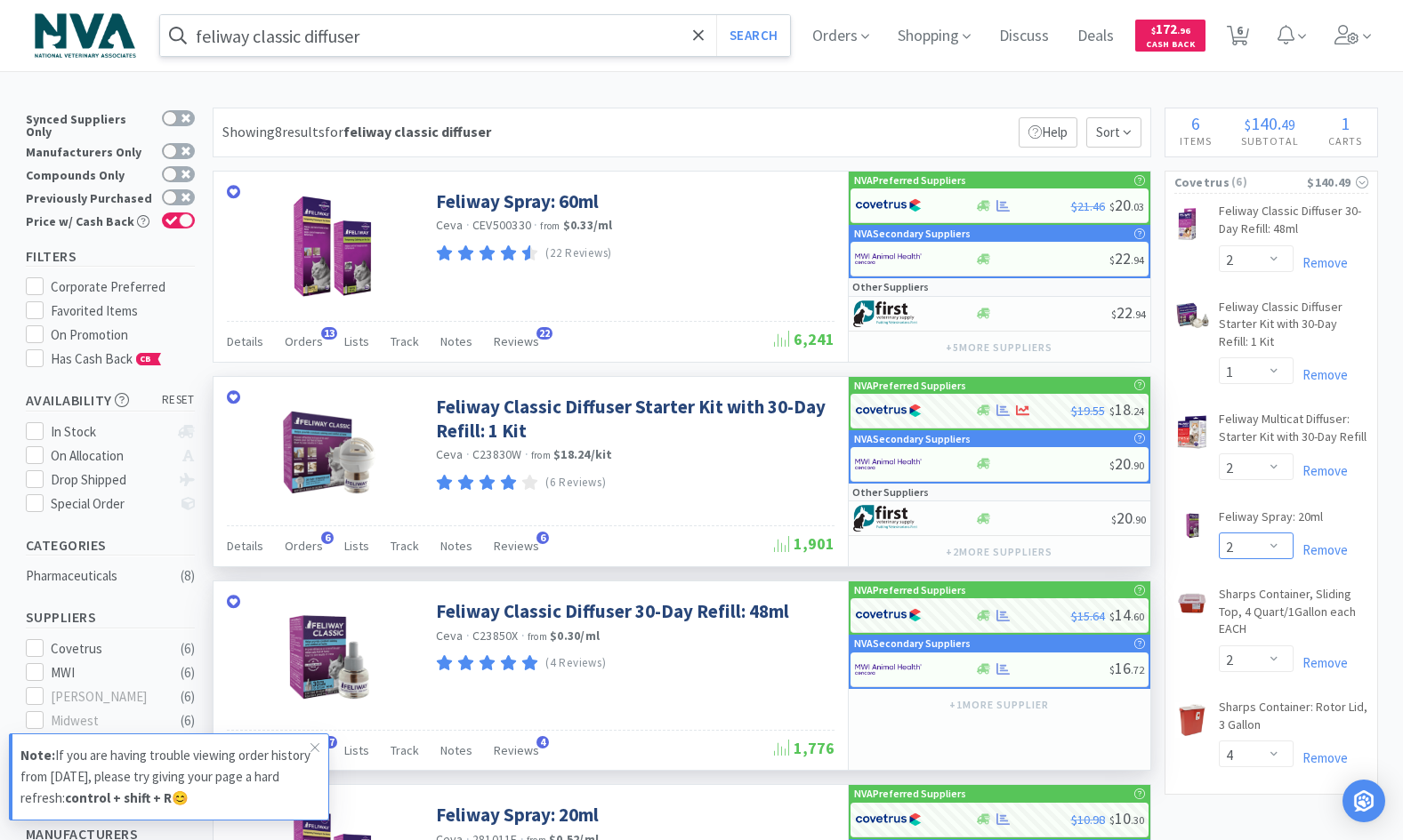
click at [1273, 545] on select "Enter Quantity 1 2 3 4 5 6 7 8 9 10 11 12 13 14 15 16 17 18 19 20 Enter Quantity" at bounding box center [1256, 546] width 75 height 27
click at [1219, 533] on select "Enter Quantity 1 2 3 4 5 6 7 8 9 10 11 12 13 14 15 16 17 18 19 20 Enter Quantity" at bounding box center [1256, 546] width 75 height 27
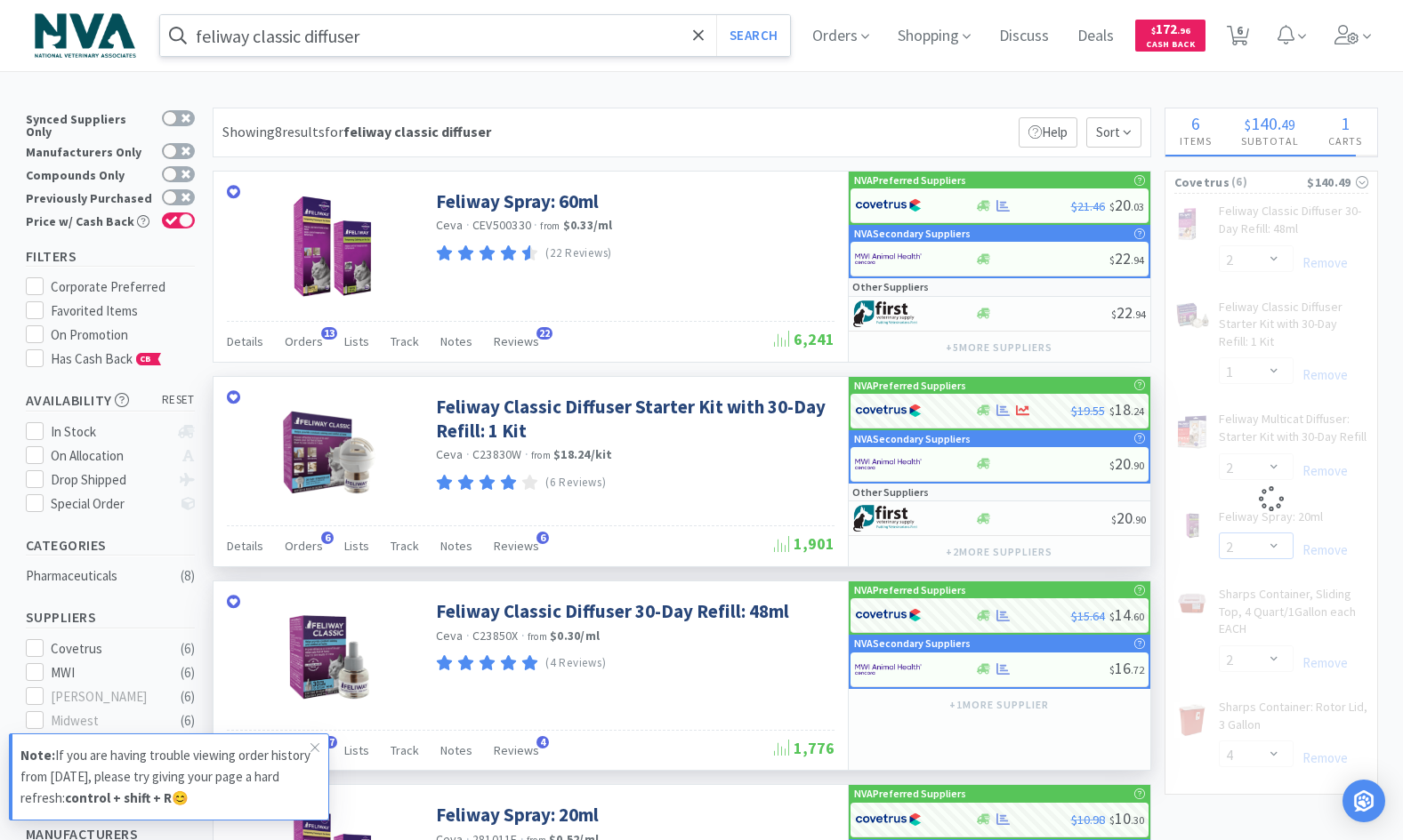
select select "1"
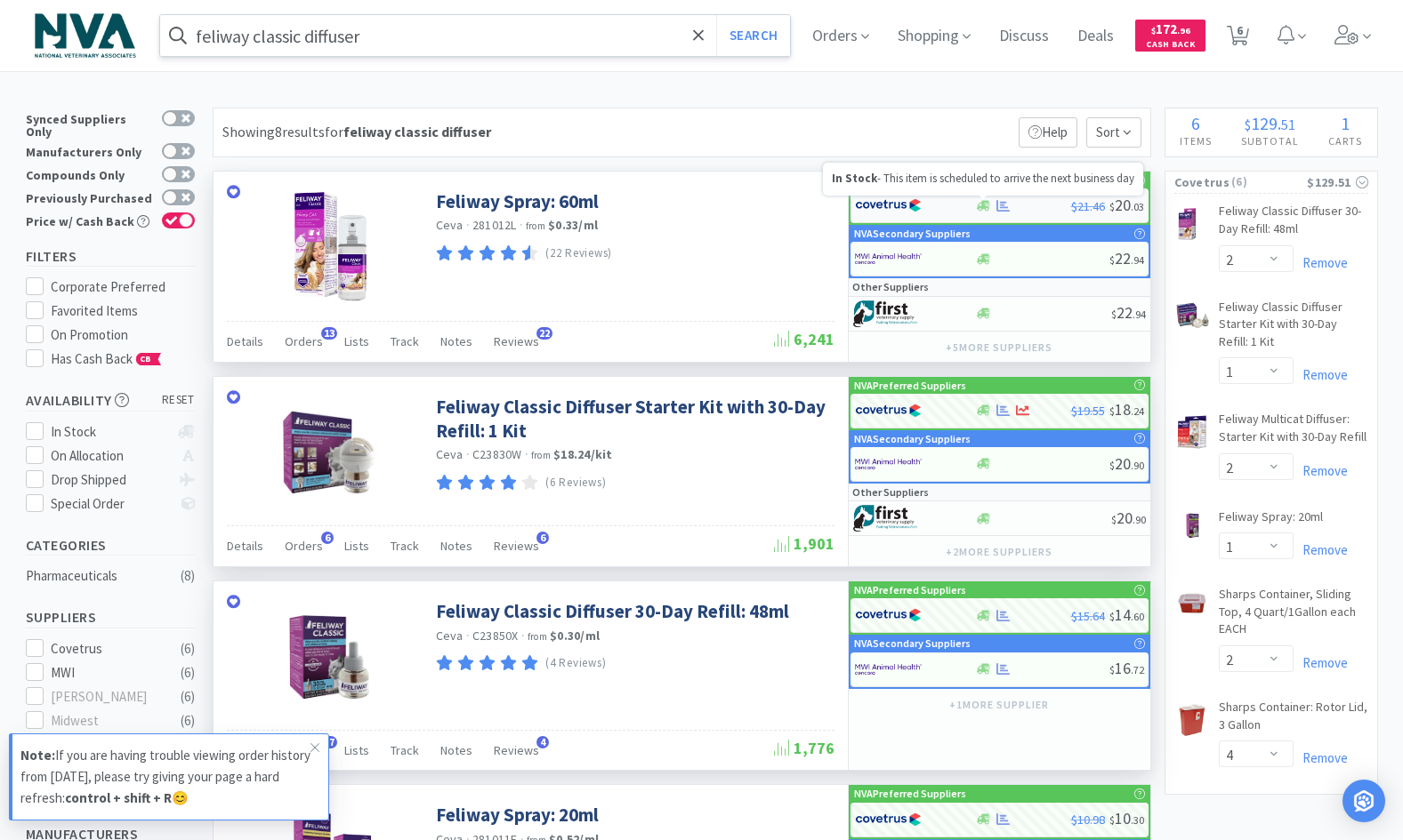
click at [987, 209] on icon at bounding box center [983, 206] width 14 height 14
select select "1"
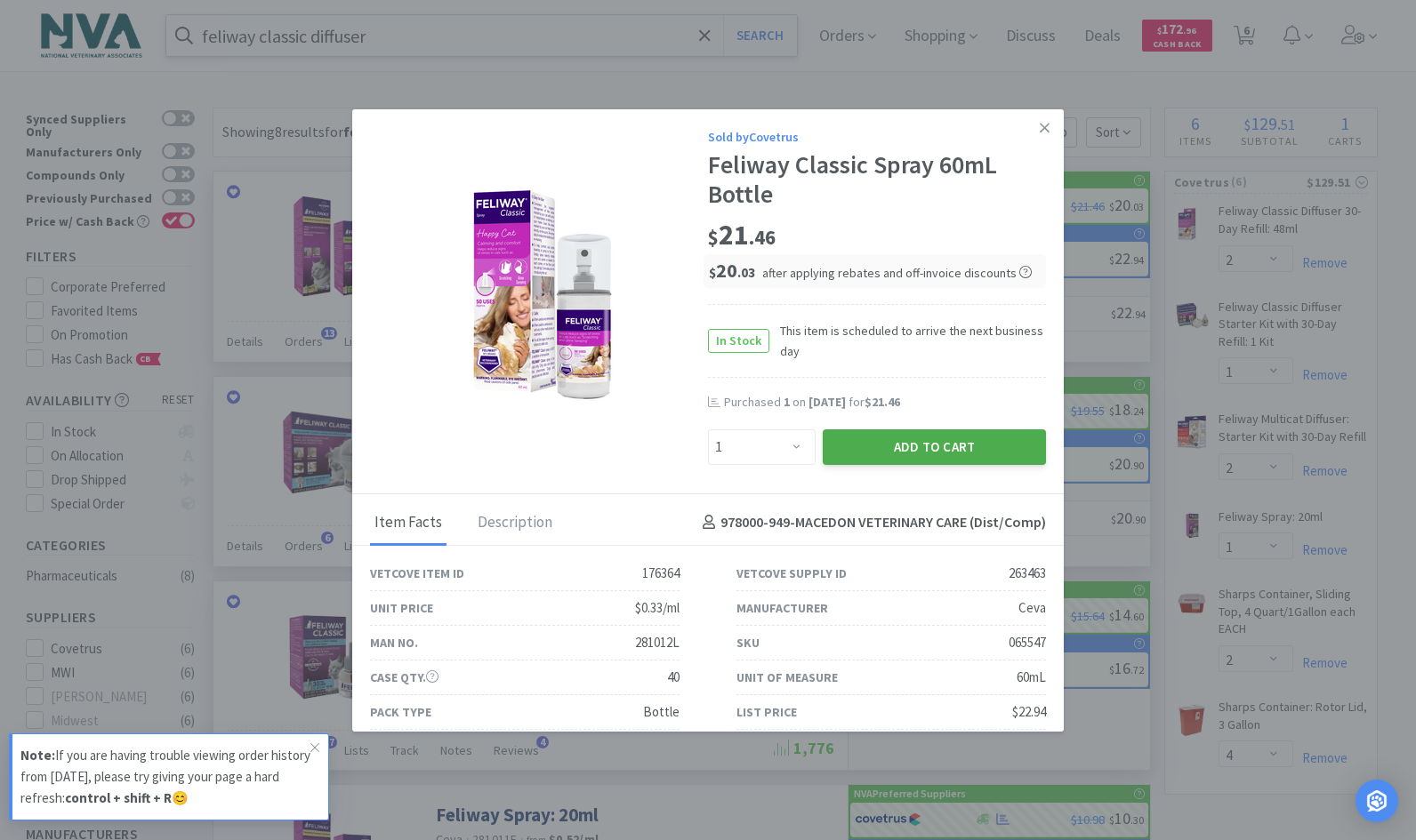
click at [921, 445] on button "Add to Cart" at bounding box center [934, 447] width 223 height 35
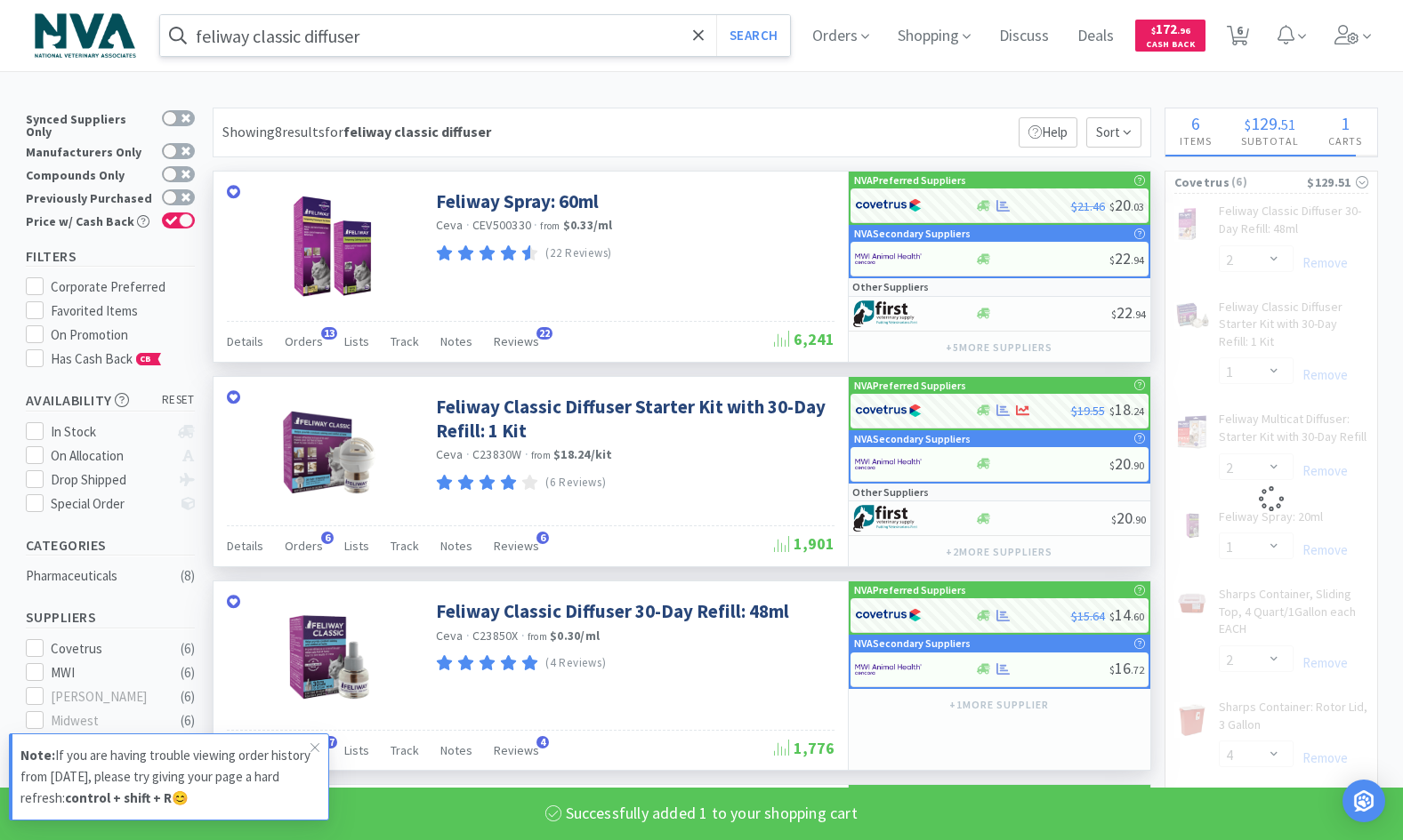
select select "1"
select select "2"
select select "4"
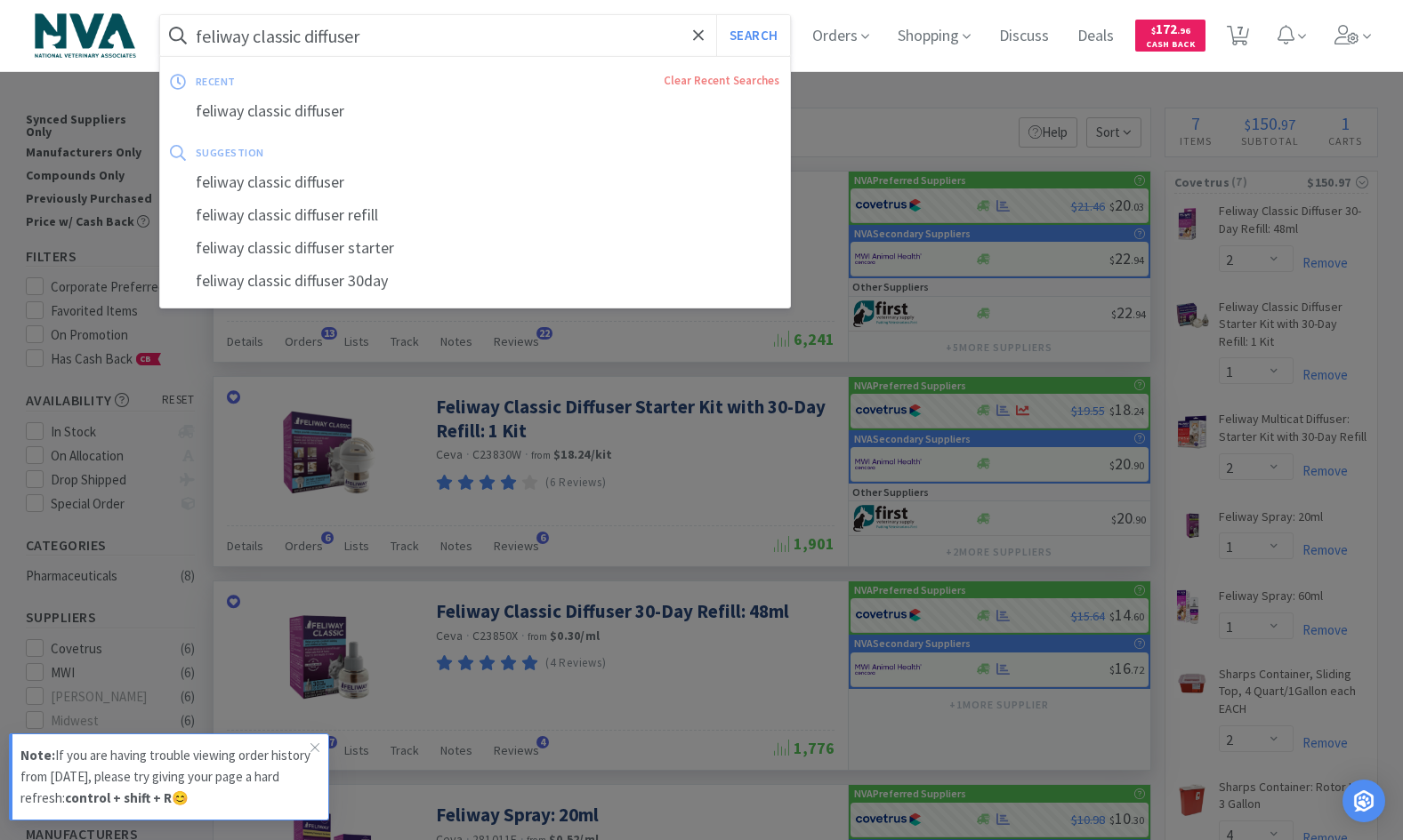
click at [570, 44] on input "feliway classic diffuser" at bounding box center [475, 35] width 631 height 41
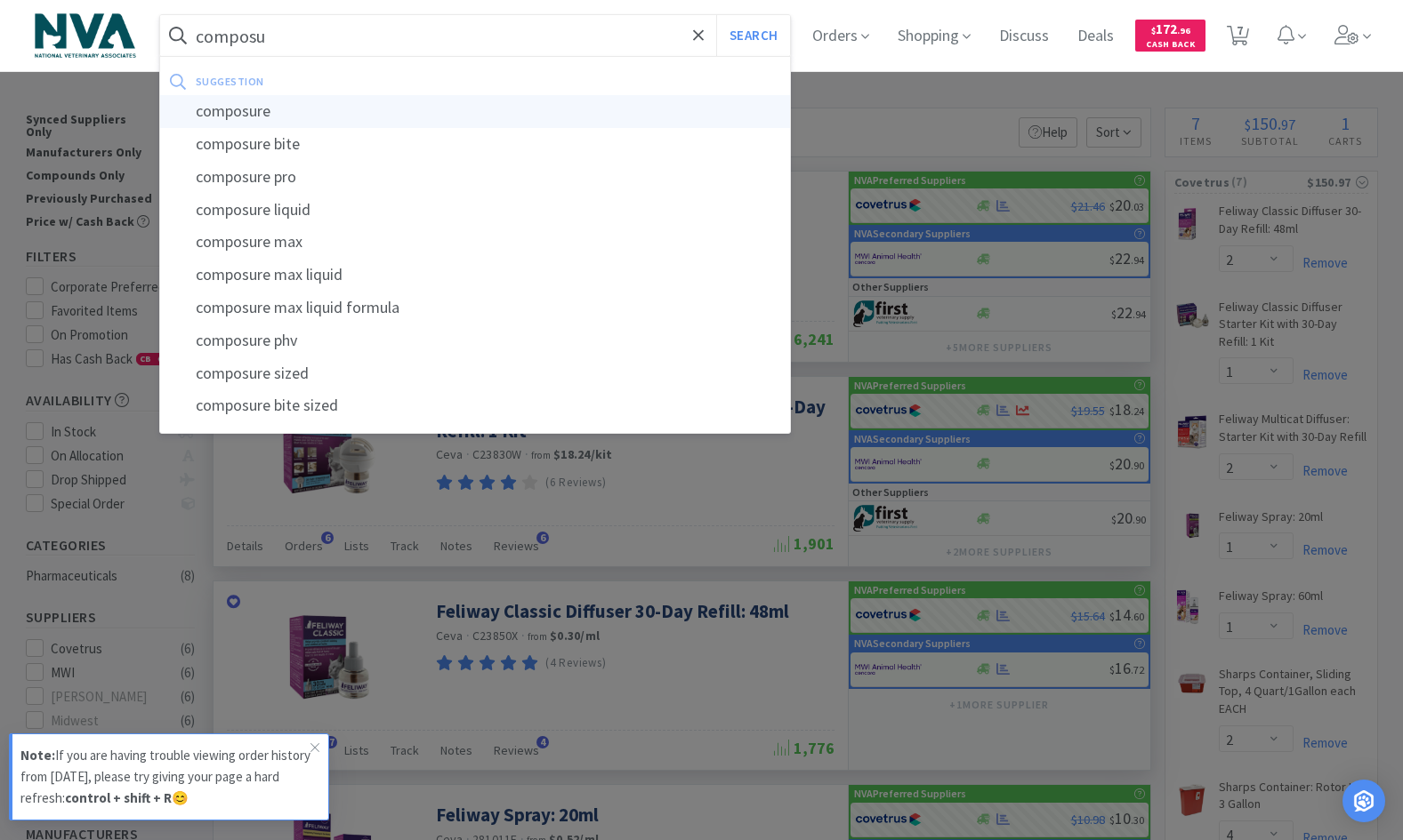
click at [309, 99] on div "composure" at bounding box center [475, 111] width 631 height 33
type input "composure"
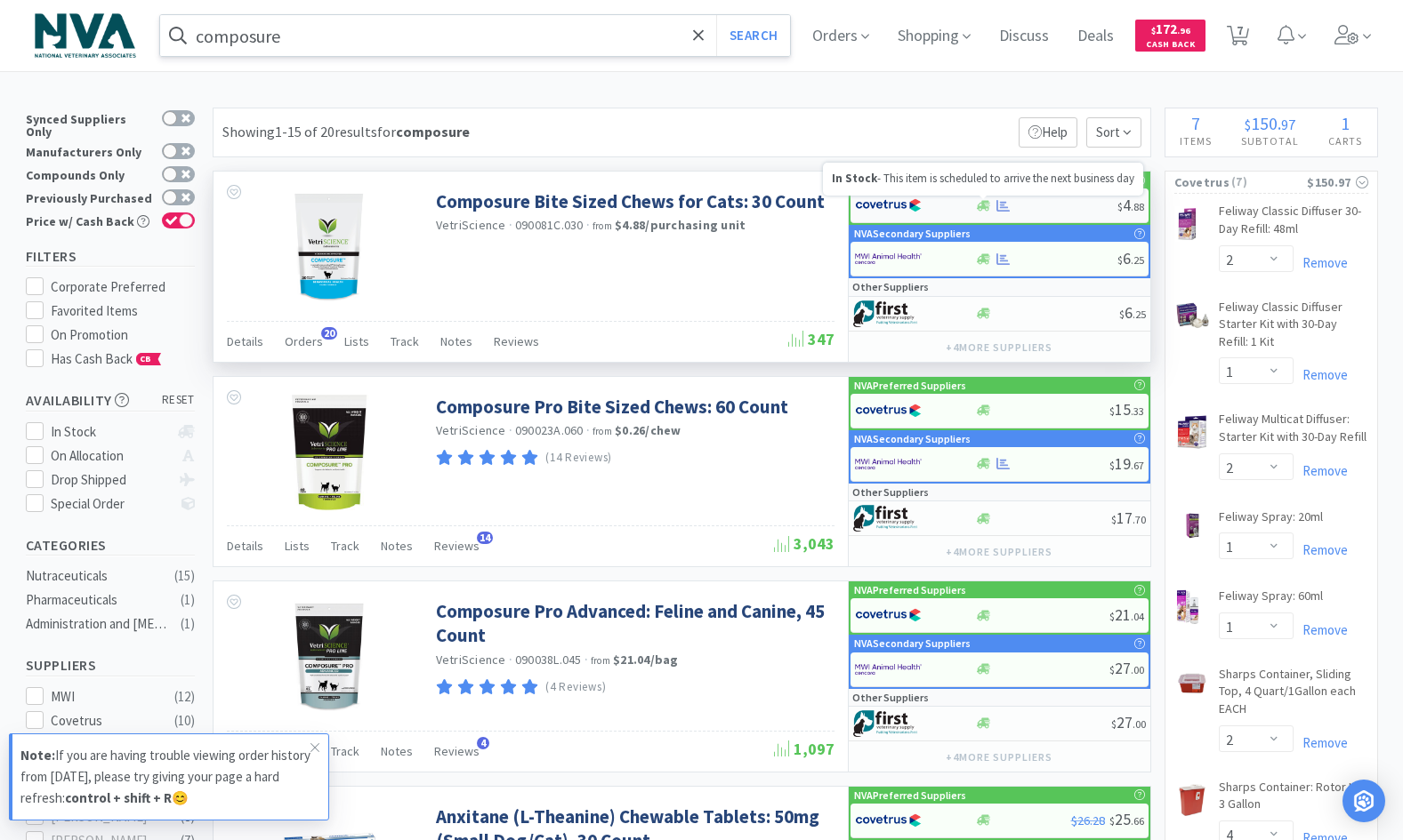
click at [987, 205] on icon at bounding box center [983, 206] width 14 height 11
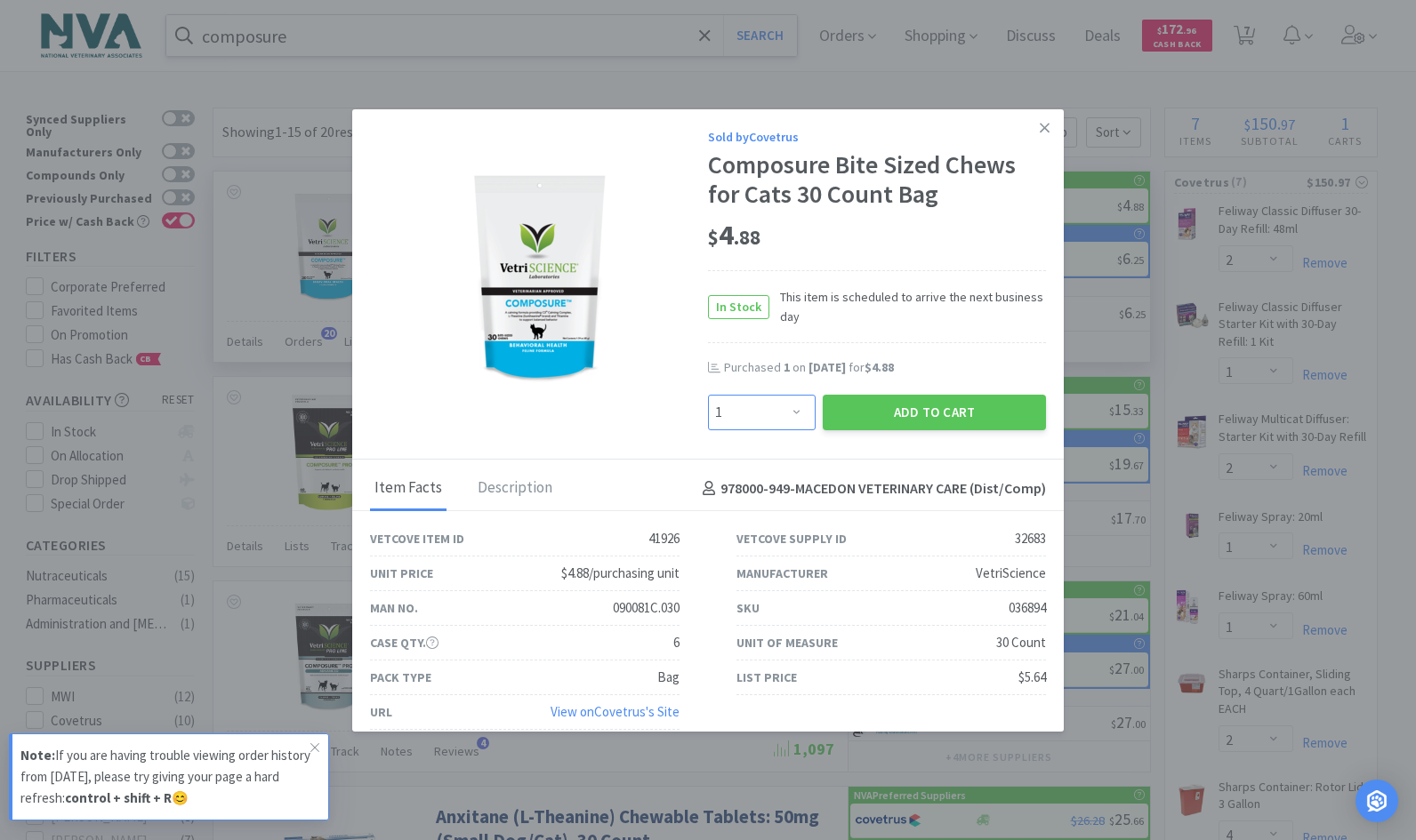
click at [790, 413] on select "Enter Quantity 1 2 3 4 5 6 7 8 9 10 11 12 13 14 15 16 17 18 19 20 Enter Quantity" at bounding box center [762, 412] width 108 height 35
select select "2"
click at [708, 395] on select "Enter Quantity 1 2 3 4 5 6 7 8 9 10 11 12 13 14 15 16 17 18 19 20 Enter Quantity" at bounding box center [762, 412] width 108 height 35
click at [853, 417] on button "Add to Cart" at bounding box center [934, 412] width 223 height 35
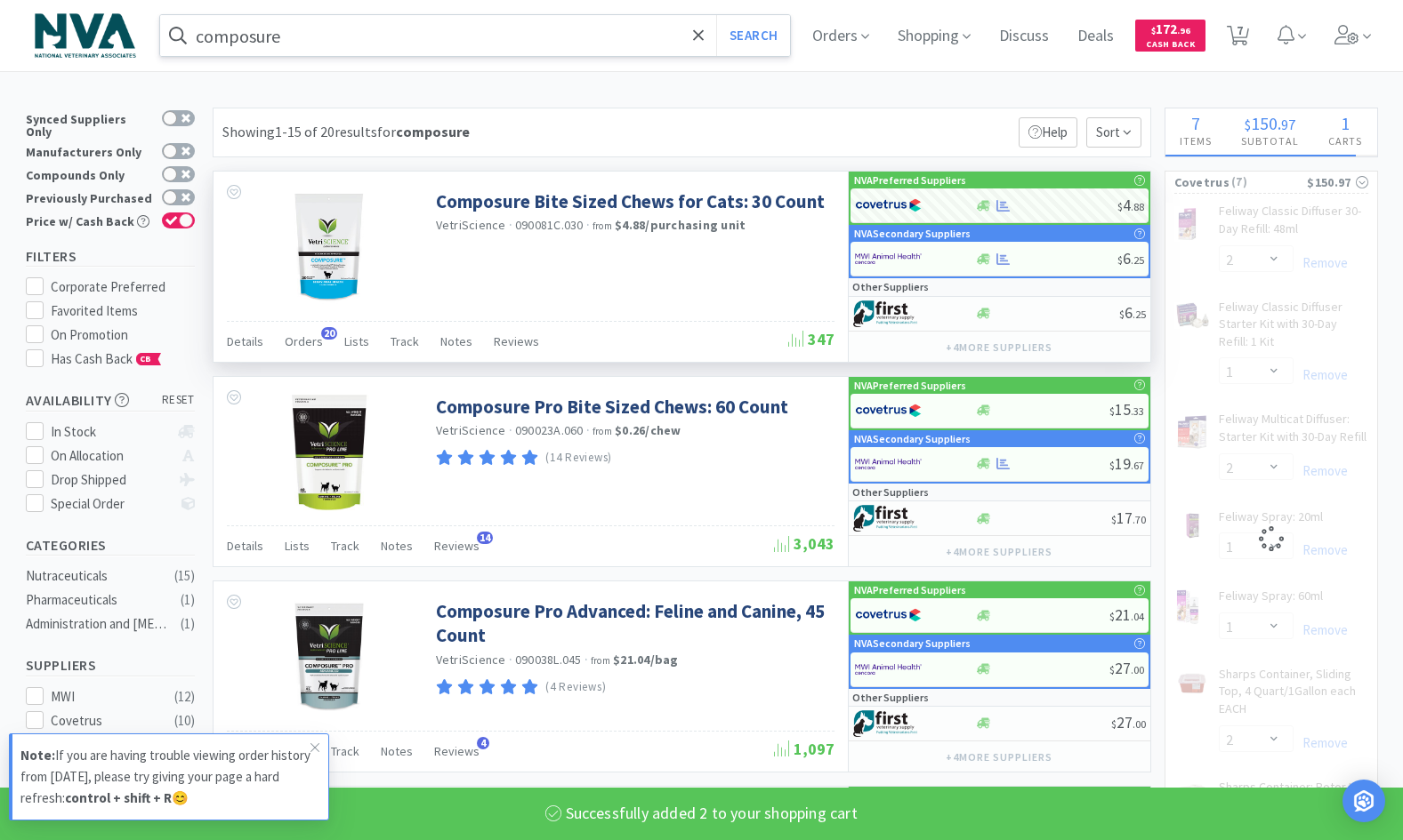
select select "2"
select select "1"
select select "2"
select select "1"
select select "2"
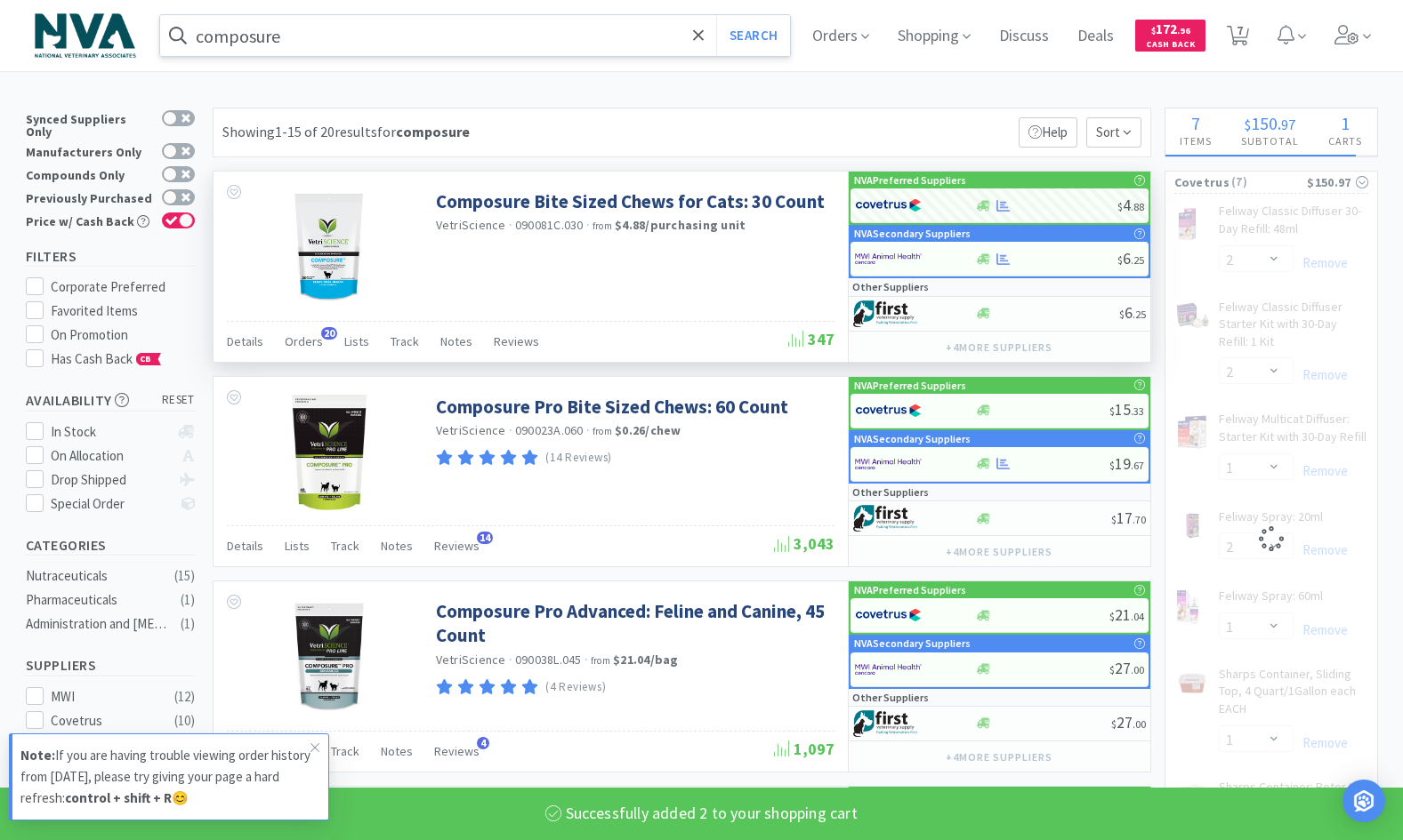
select select "4"
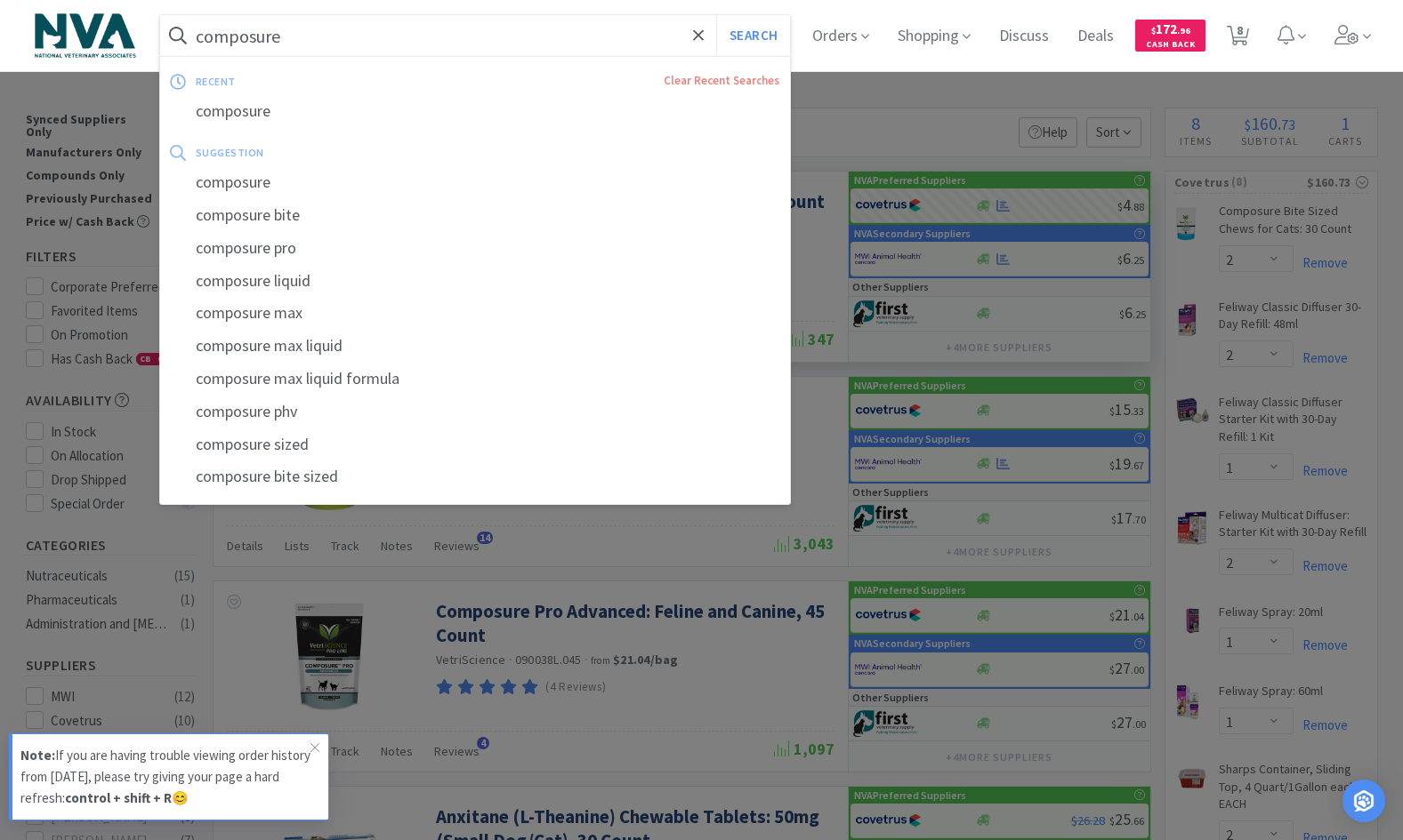
click at [486, 42] on input "composure" at bounding box center [475, 35] width 631 height 41
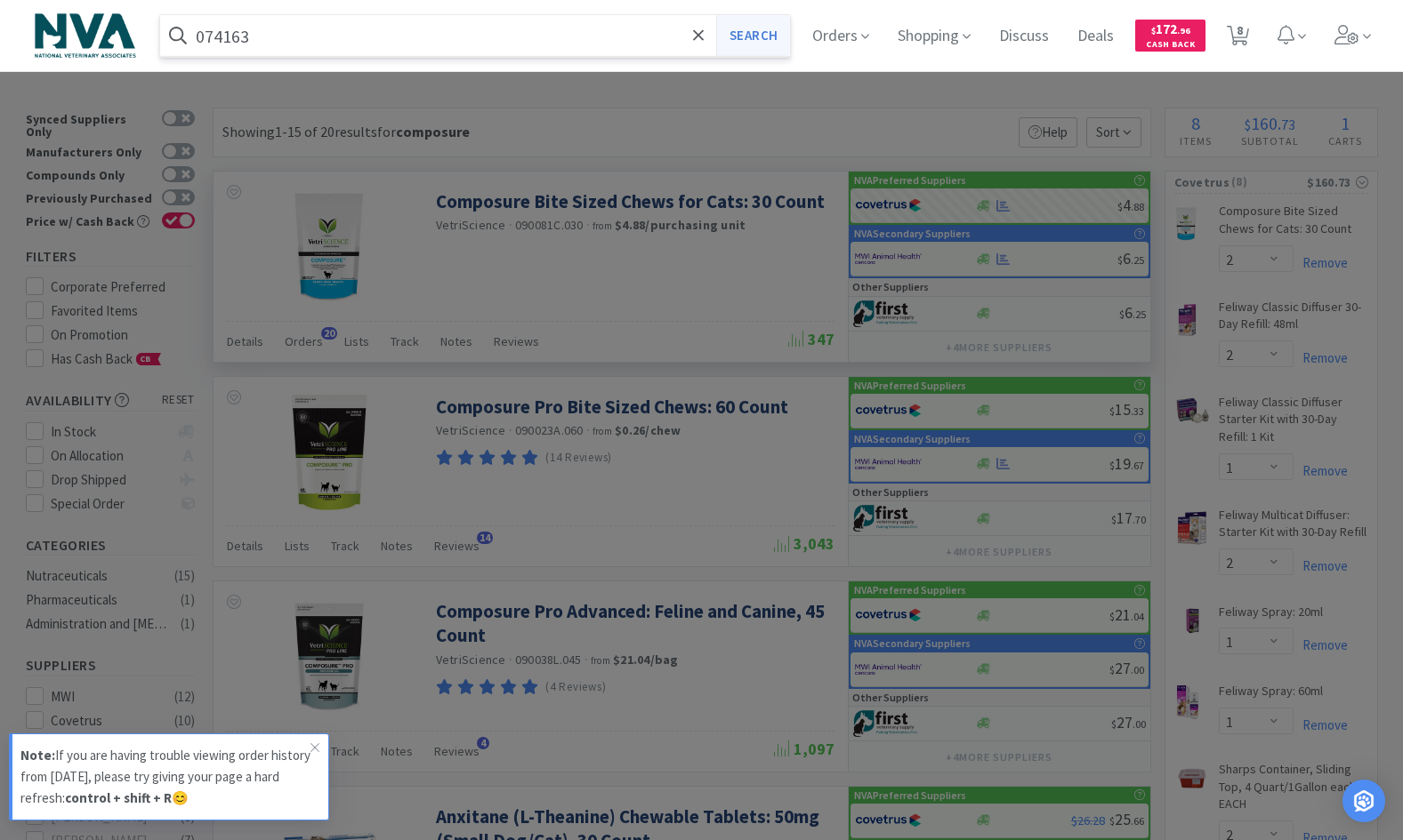
type input "074163"
click at [783, 33] on button "Search" at bounding box center [753, 35] width 74 height 41
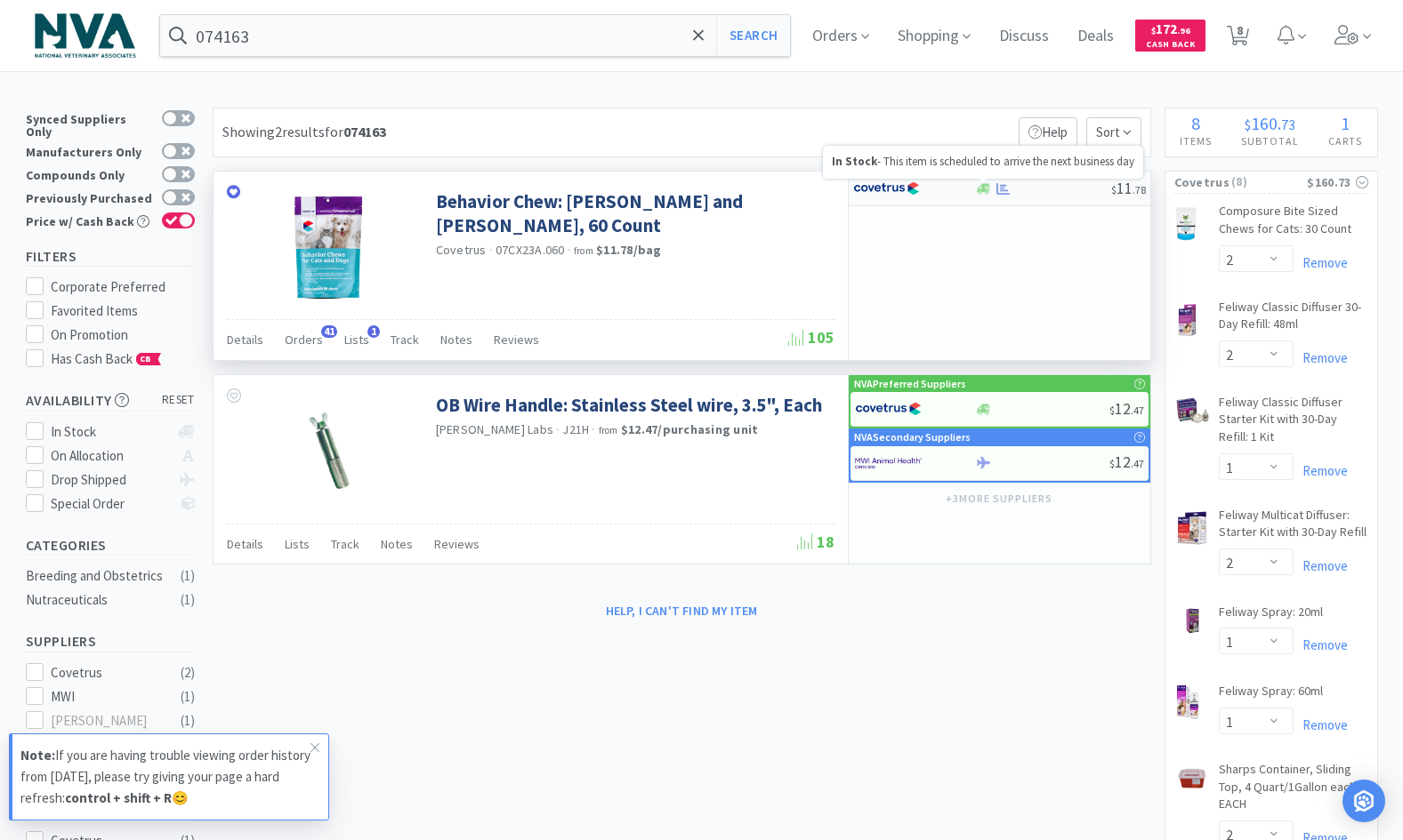
click at [981, 190] on icon at bounding box center [983, 189] width 14 height 11
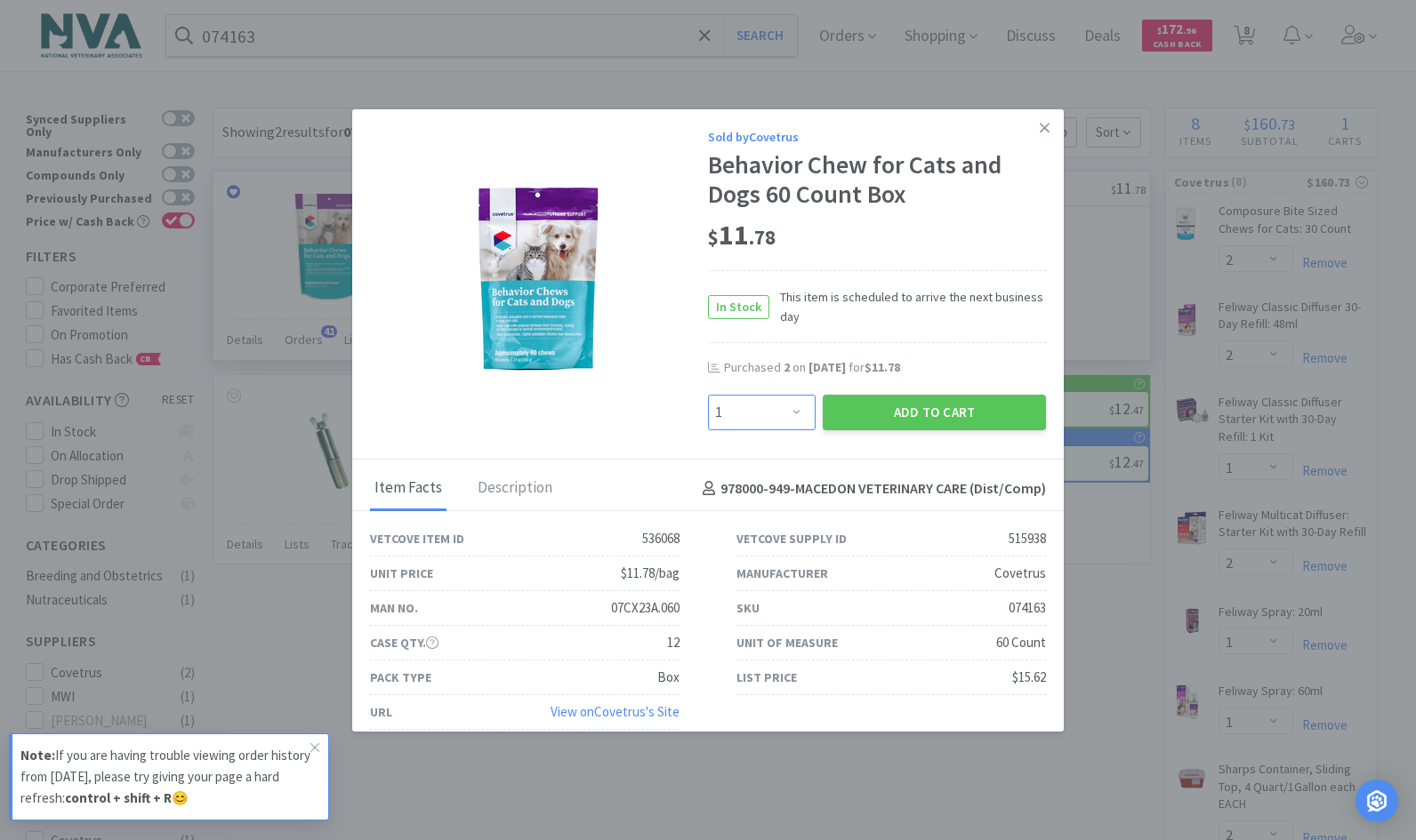
click at [789, 413] on select "Enter Quantity 1 2 3 4 5 6 7 8 9 10 11 12 13 14 15 16 17 18 19 20 Enter Quantity" at bounding box center [762, 412] width 108 height 35
select select "2"
click at [708, 395] on select "Enter Quantity 1 2 3 4 5 6 7 8 9 10 11 12 13 14 15 16 17 18 19 20 Enter Quantity" at bounding box center [762, 412] width 108 height 35
click at [875, 407] on button "Add to Cart" at bounding box center [934, 412] width 223 height 35
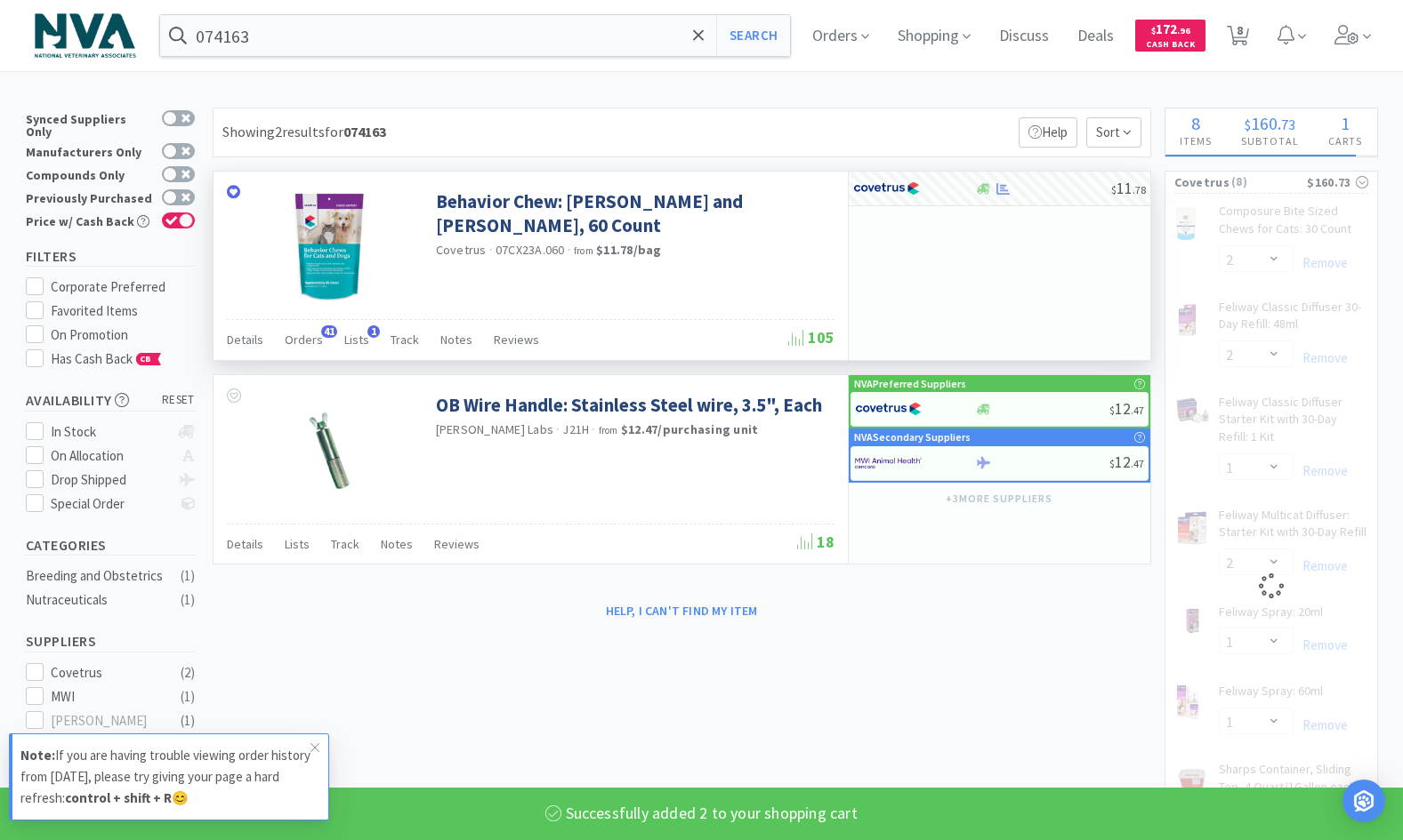
select select "2"
select select "1"
select select "2"
select select "1"
select select "2"
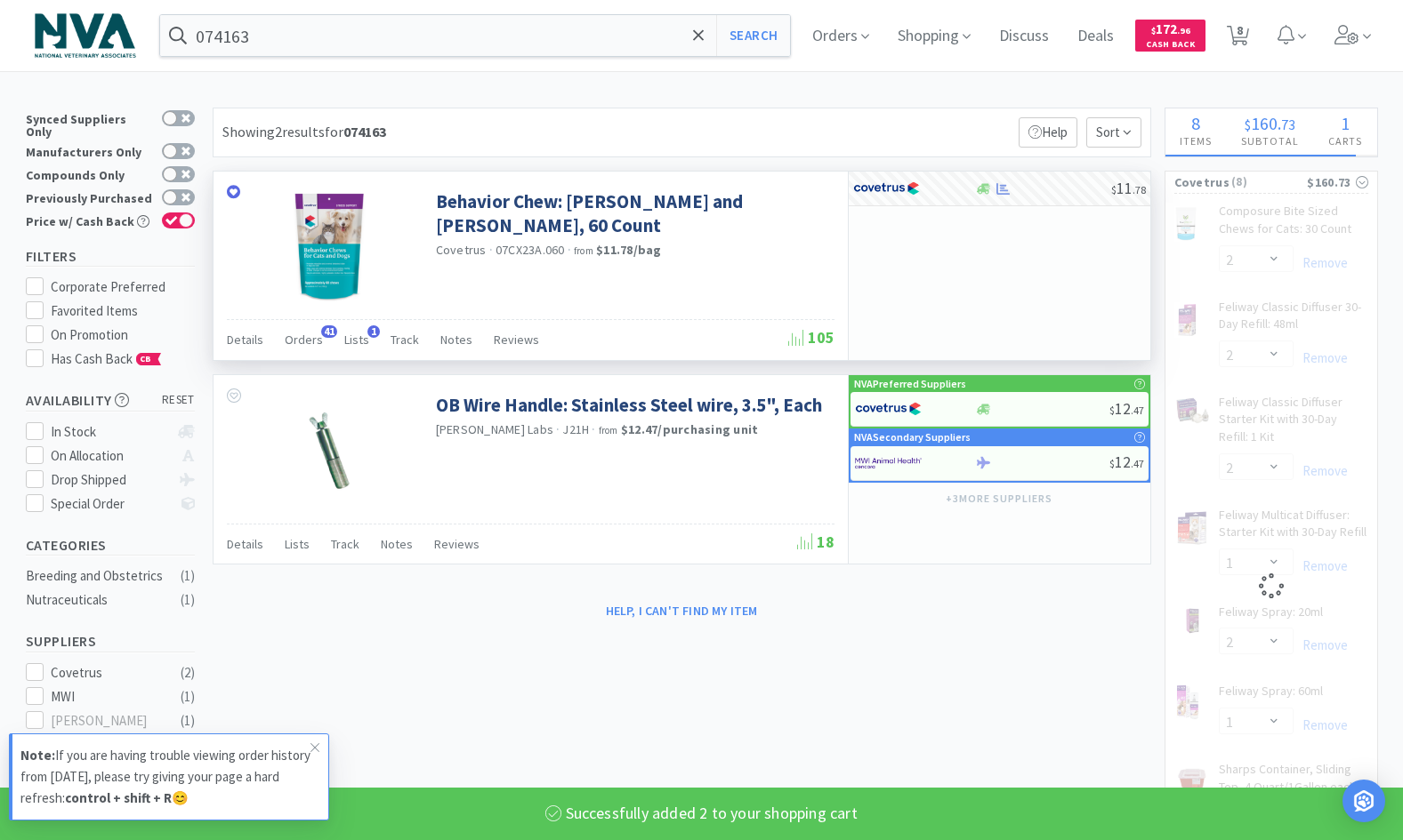
select select "4"
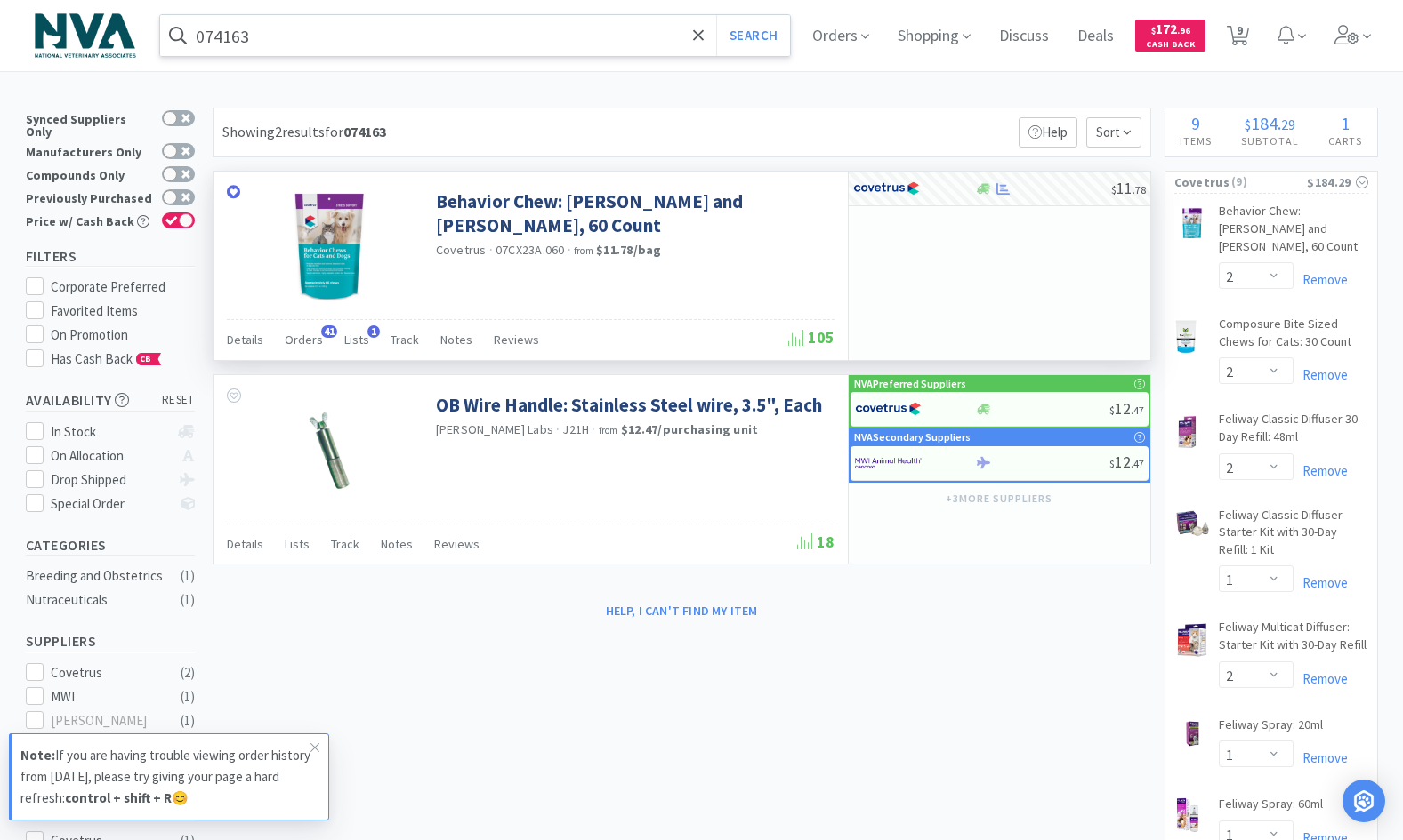
click at [659, 35] on input "074163" at bounding box center [475, 35] width 631 height 41
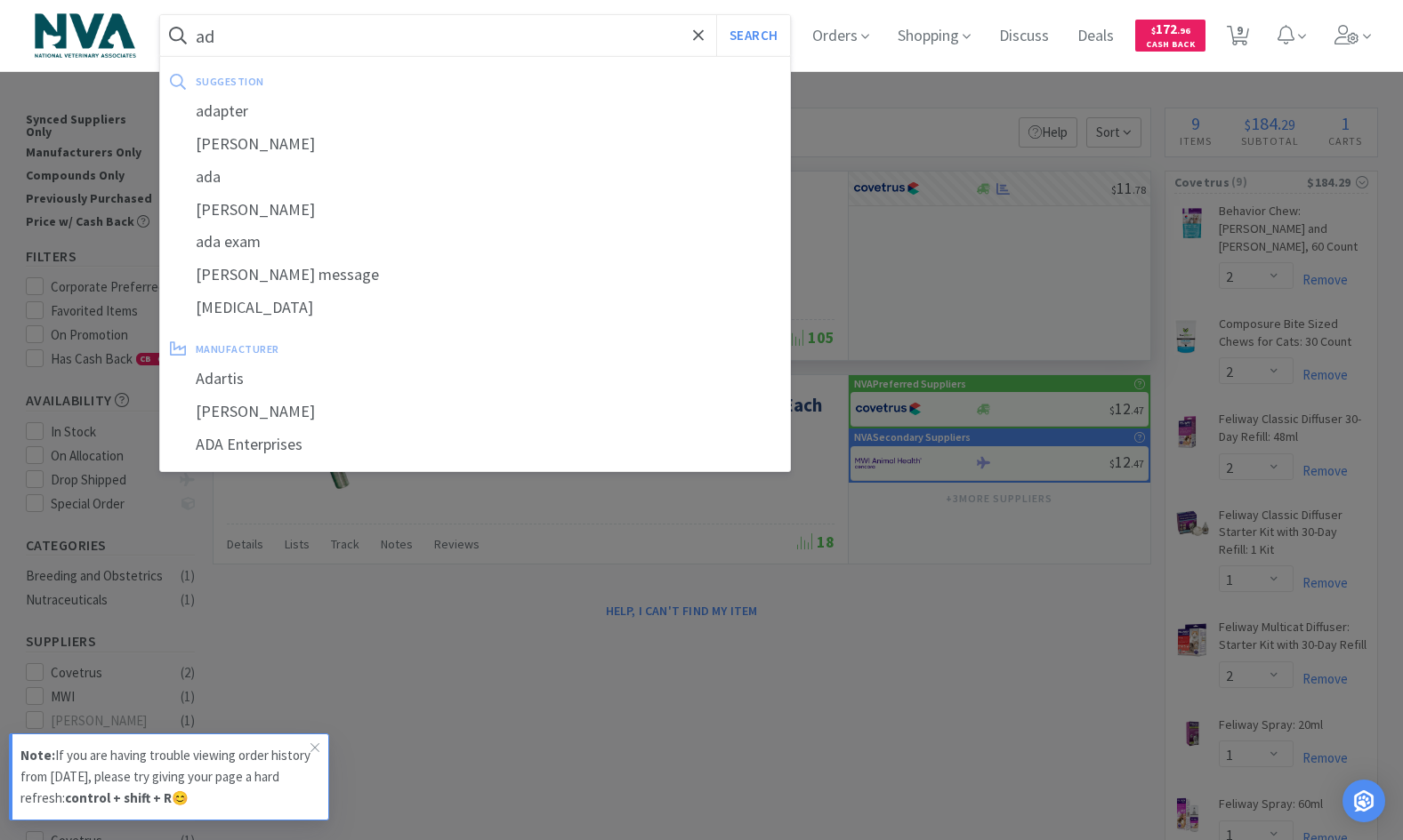
type input "a"
click at [528, 50] on input "thunder" at bounding box center [475, 35] width 631 height 41
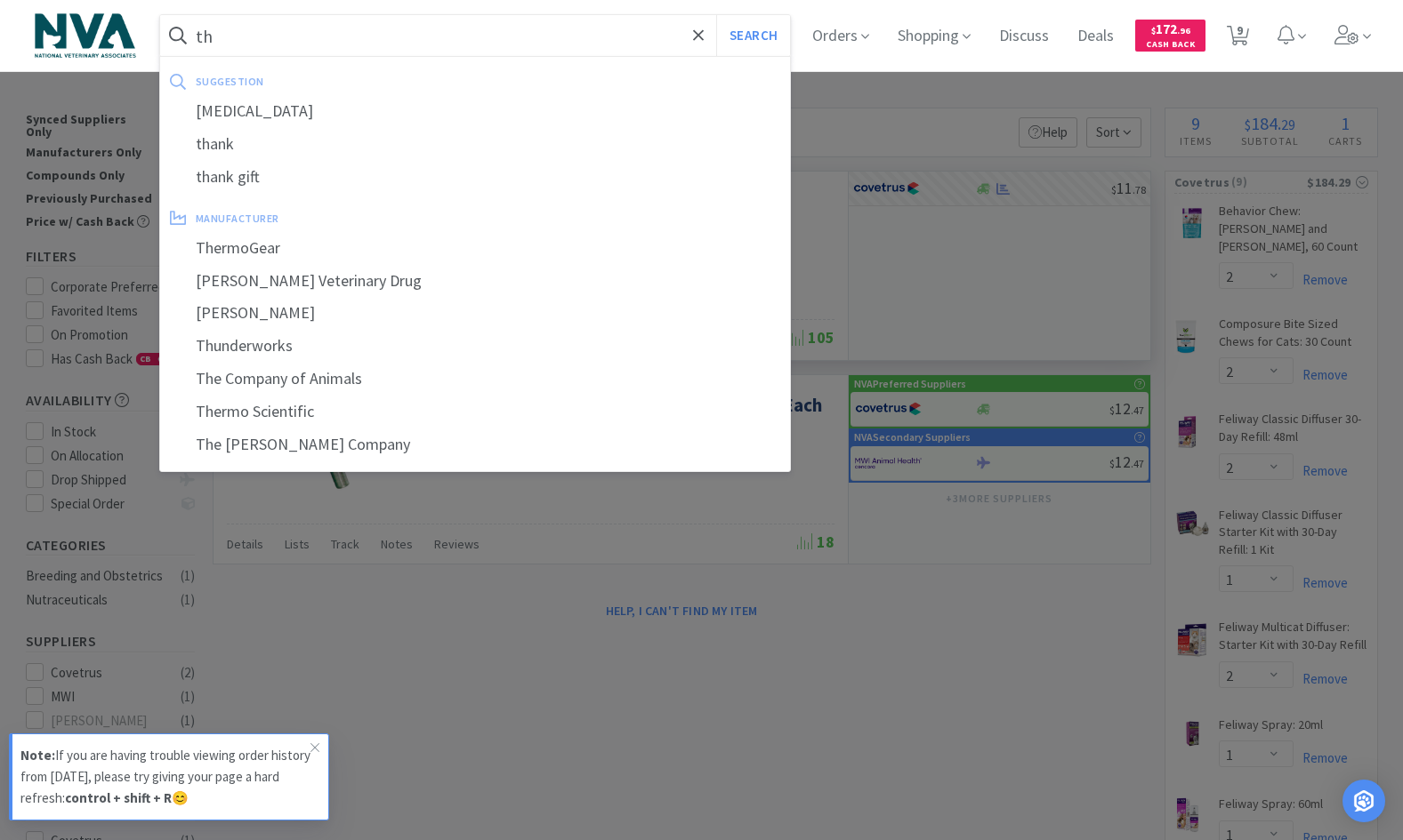
type input "t"
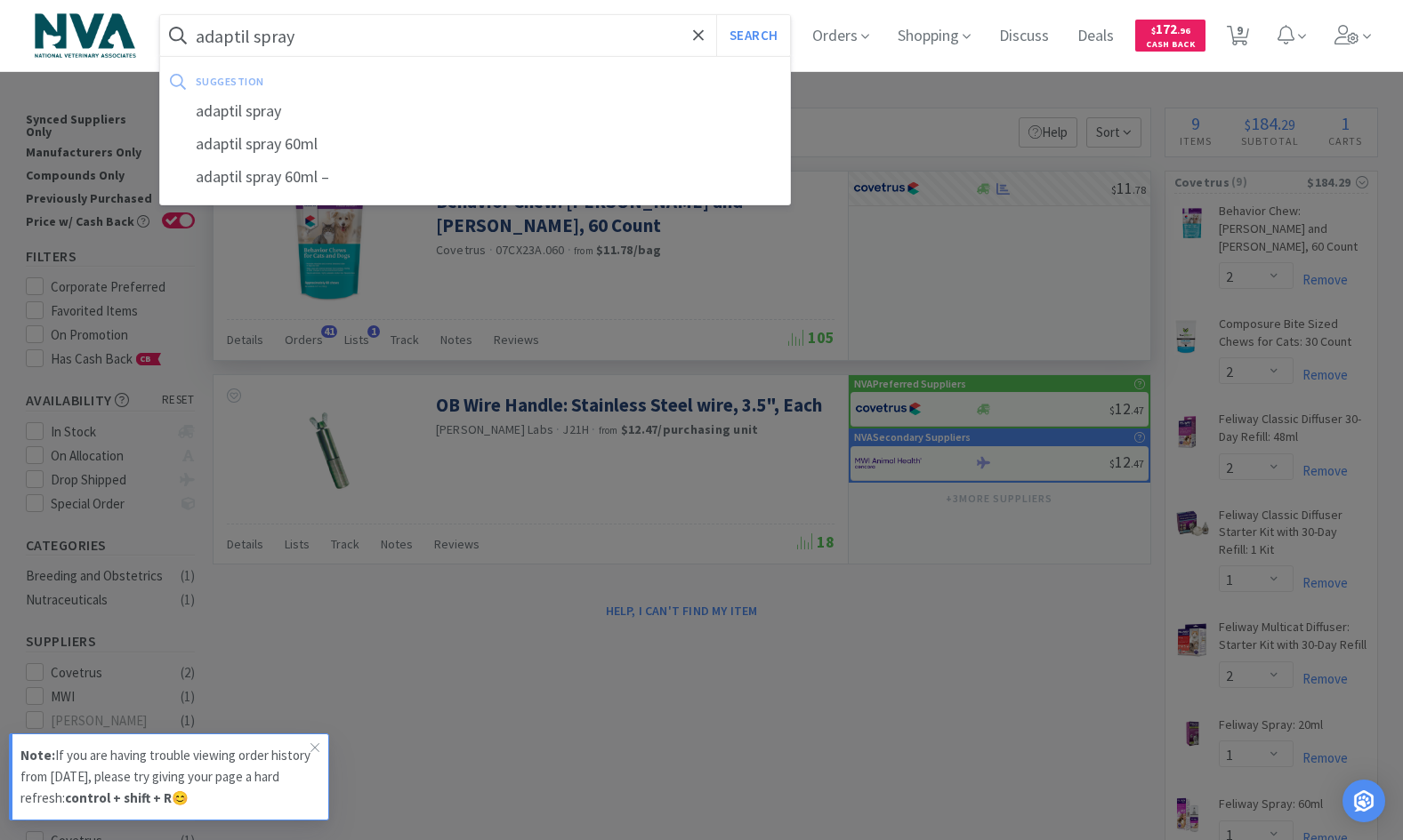
type input "adaptil spray"
click at [716, 15] on button "Search" at bounding box center [753, 35] width 74 height 41
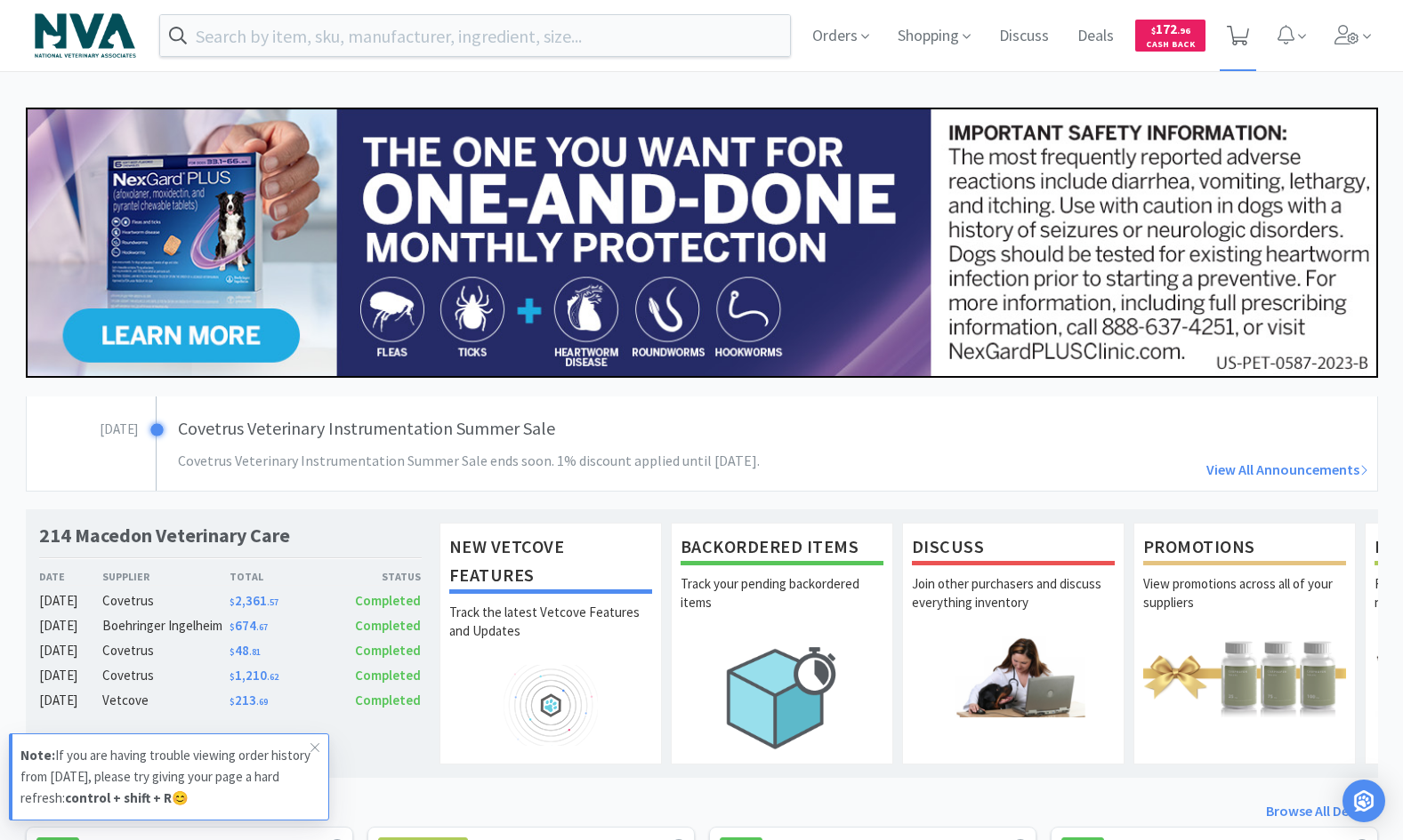
click at [1232, 36] on icon at bounding box center [1238, 36] width 23 height 20
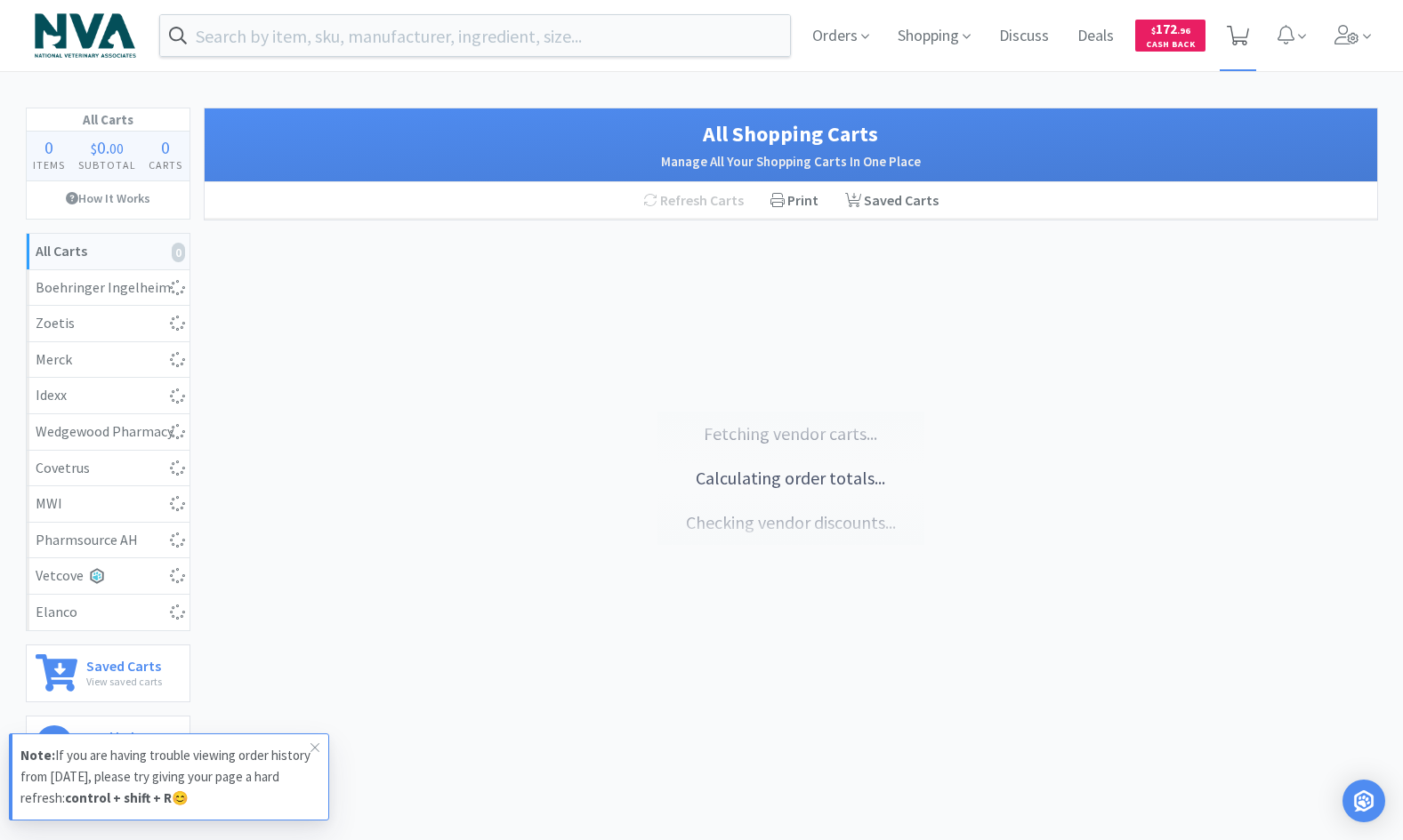
select select "2"
select select "1"
select select "2"
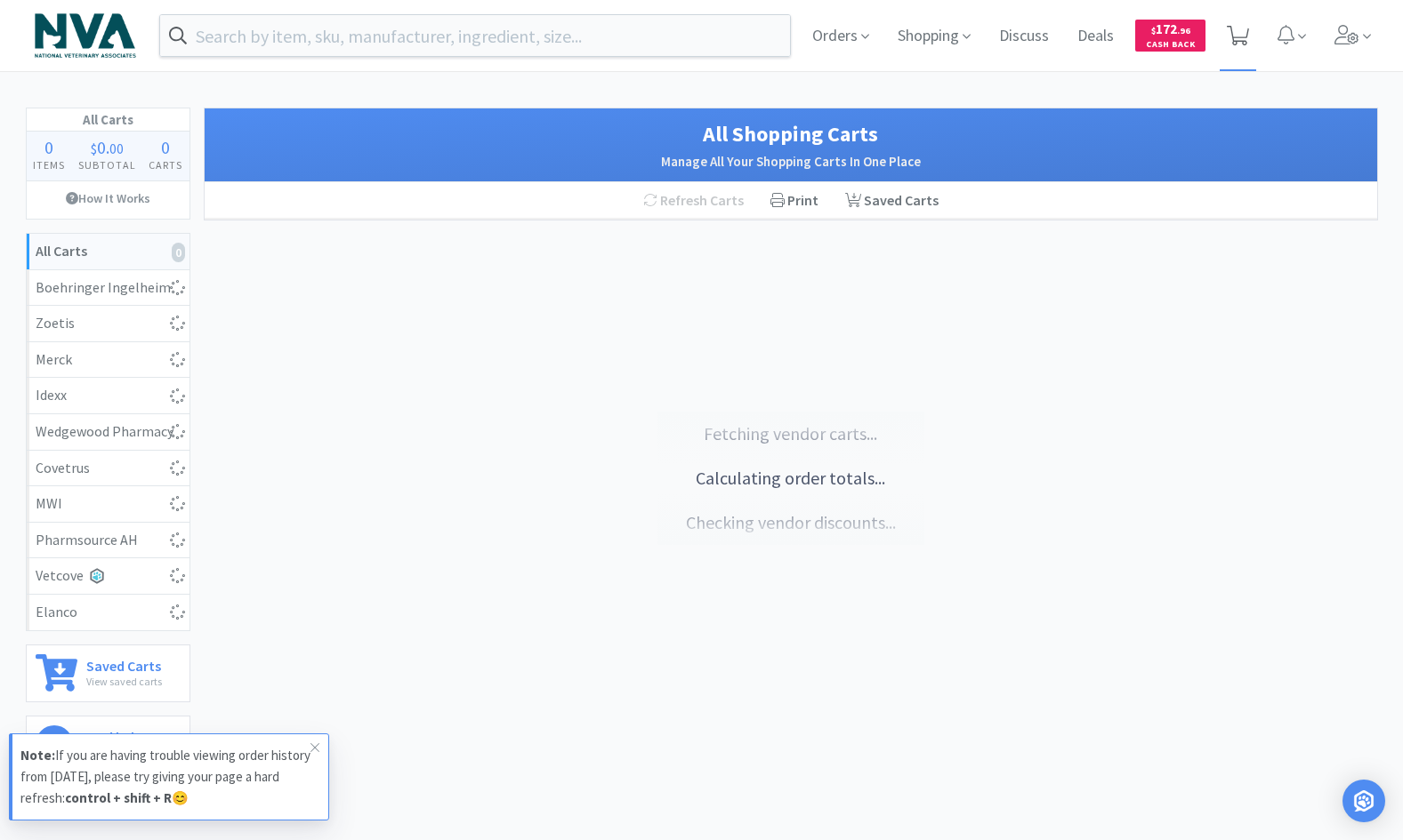
select select "1"
select select "2"
select select "4"
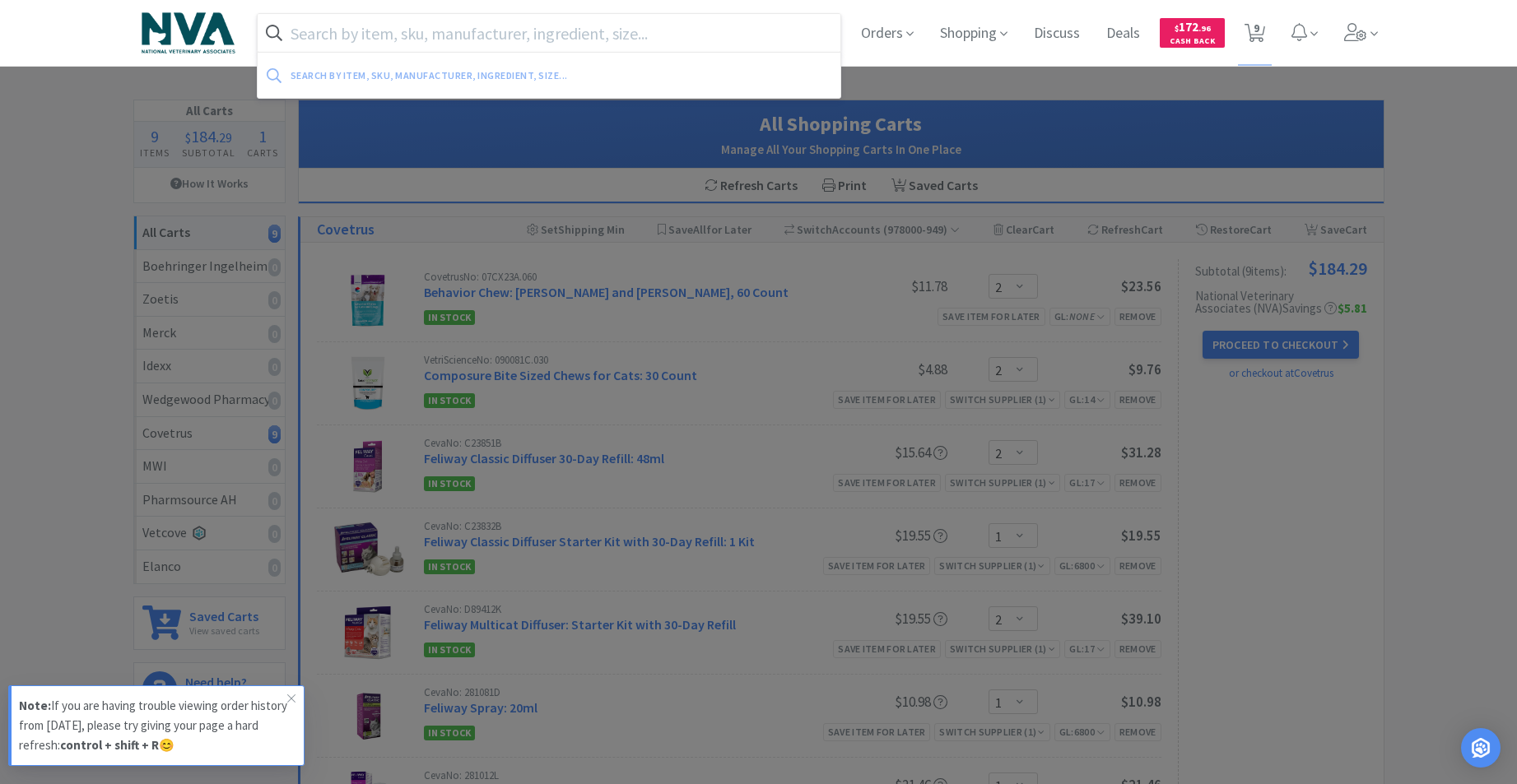
click at [732, 24] on input "text" at bounding box center [549, 33] width 584 height 38
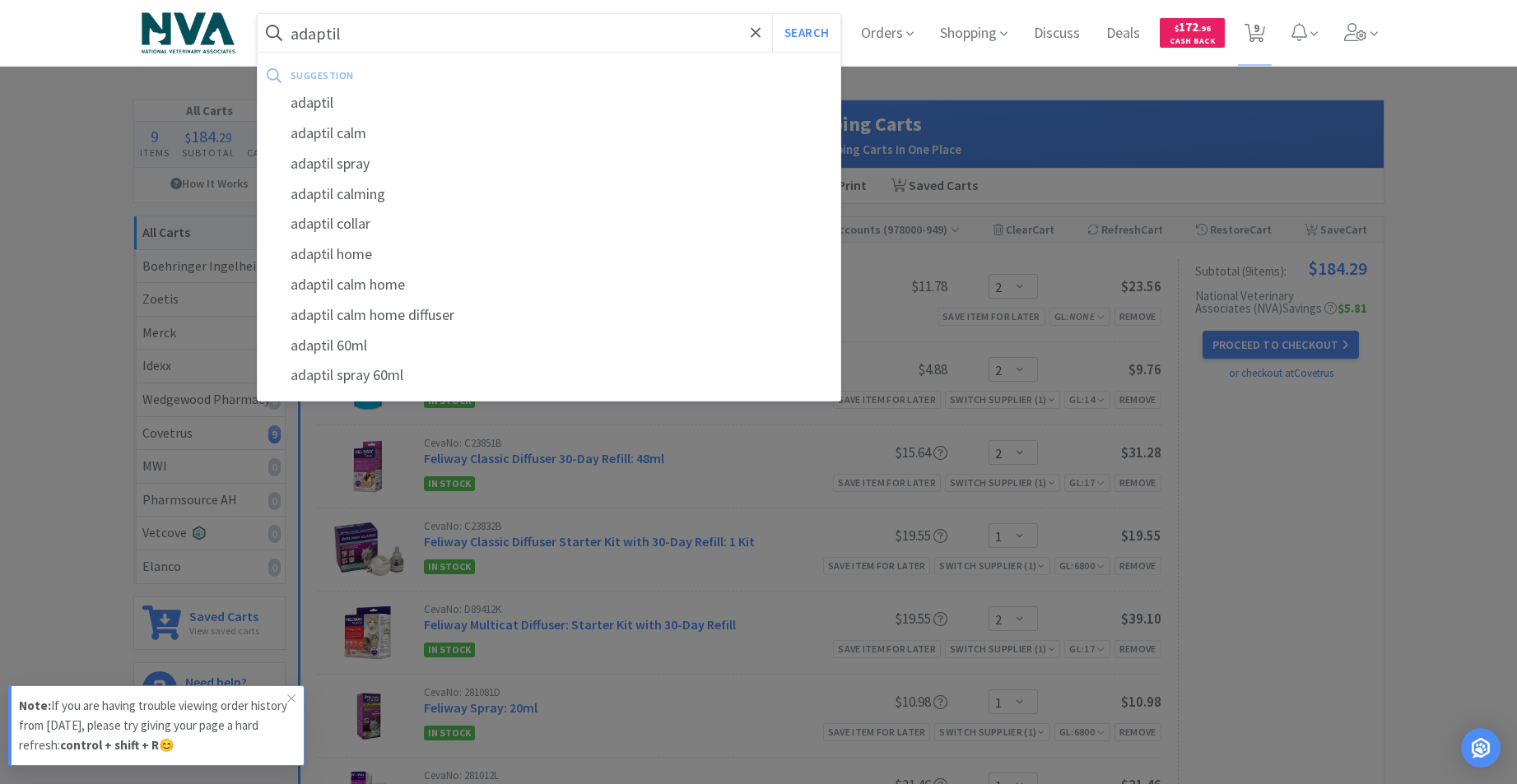
type input "adaptil"
click at [772, 14] on button "Search" at bounding box center [806, 33] width 69 height 38
select select "2"
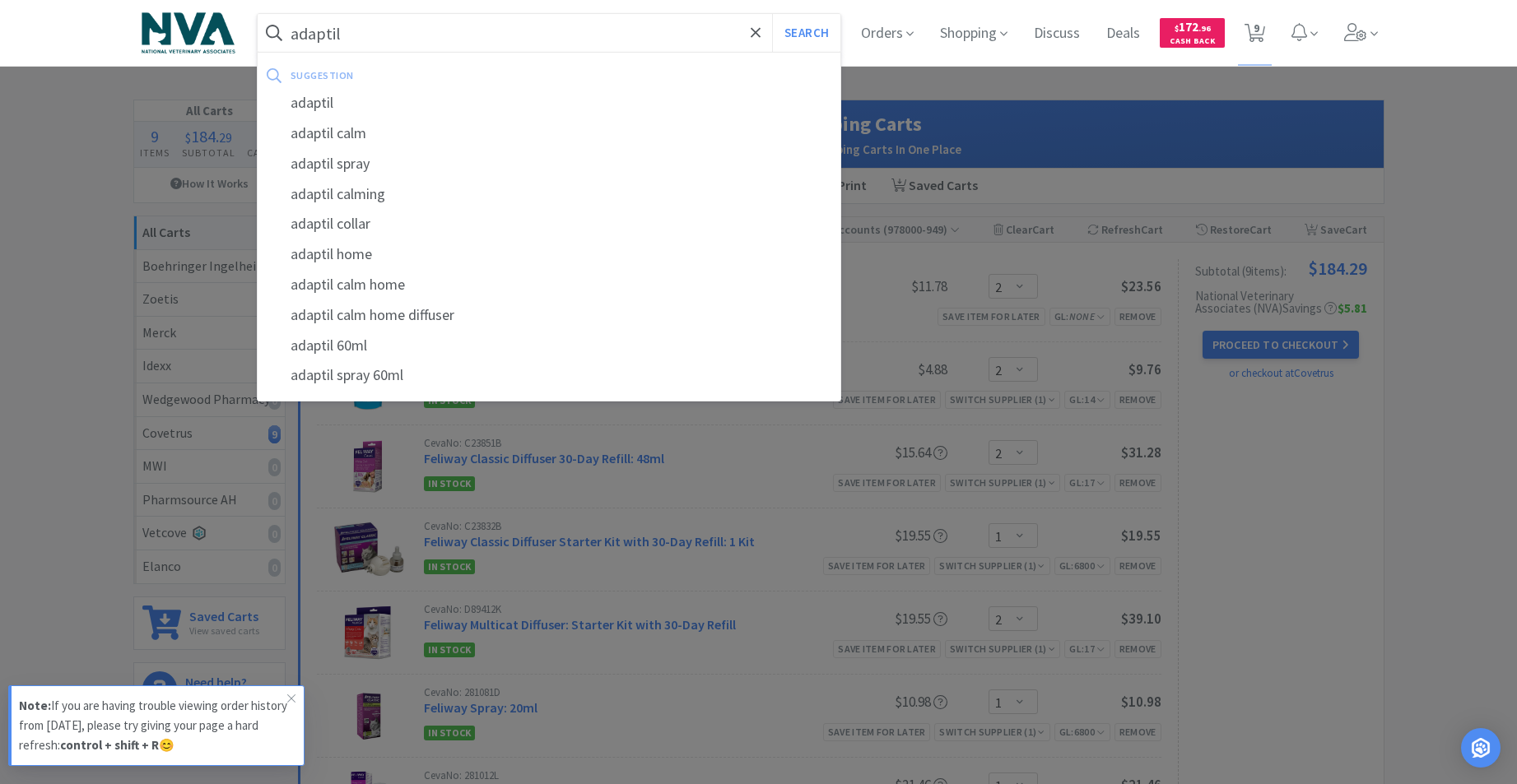
select select "1"
select select "2"
select select "1"
select select "2"
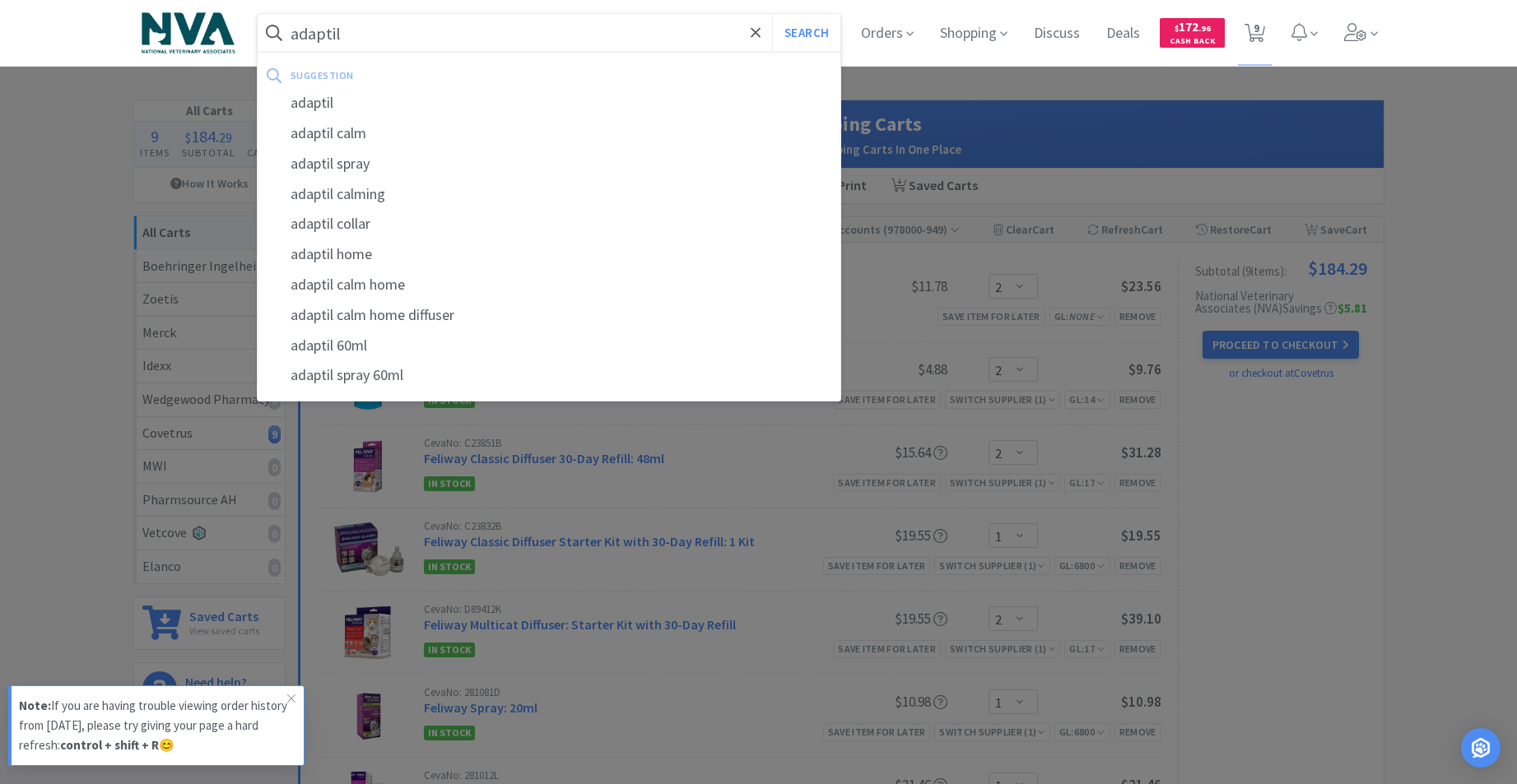
select select "4"
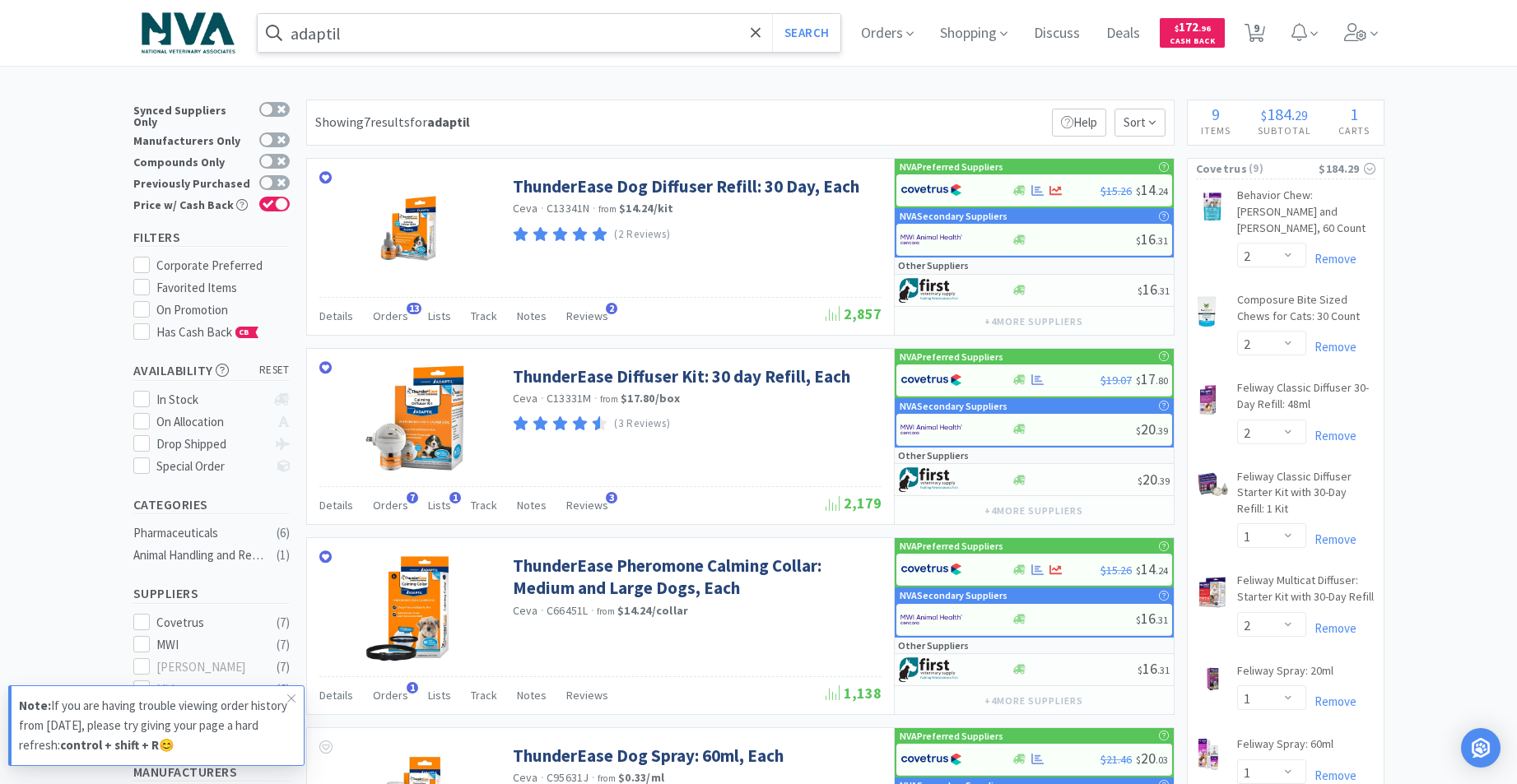
click at [460, 37] on input "adaptil" at bounding box center [549, 33] width 584 height 38
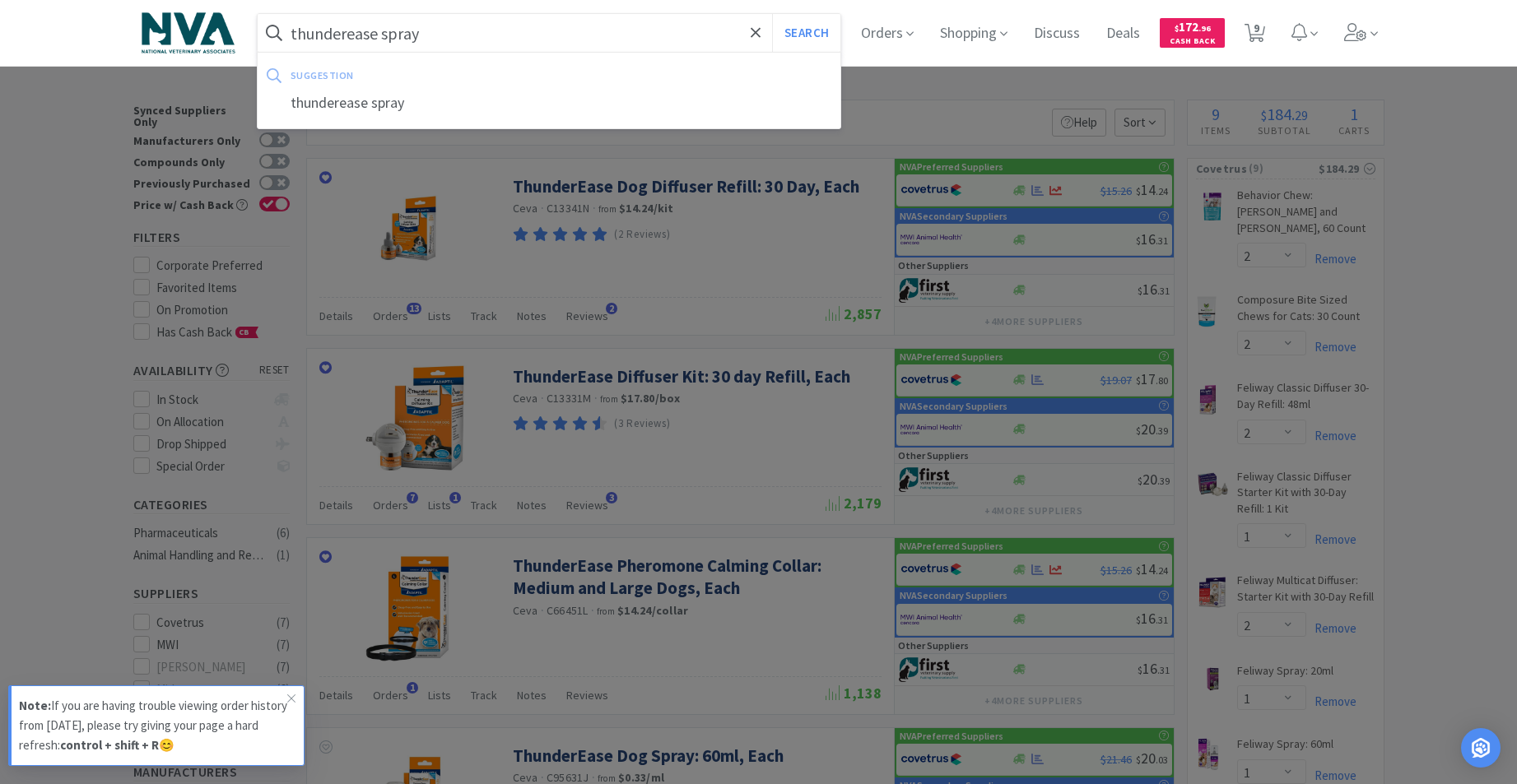
type input "thunderease spray"
click at [772, 14] on button "Search" at bounding box center [806, 33] width 69 height 38
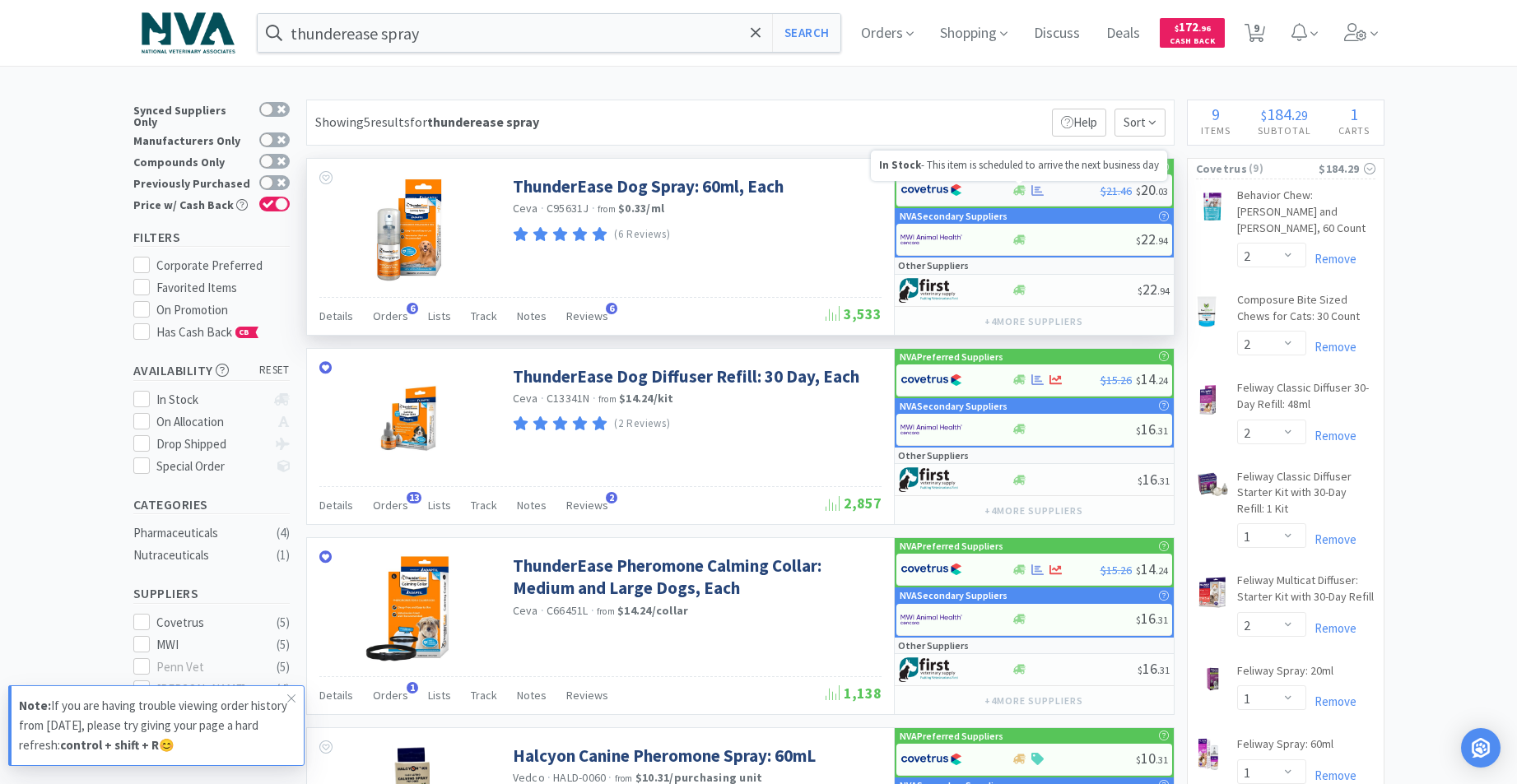
click at [1019, 188] on icon at bounding box center [1019, 191] width 13 height 10
select select "1"
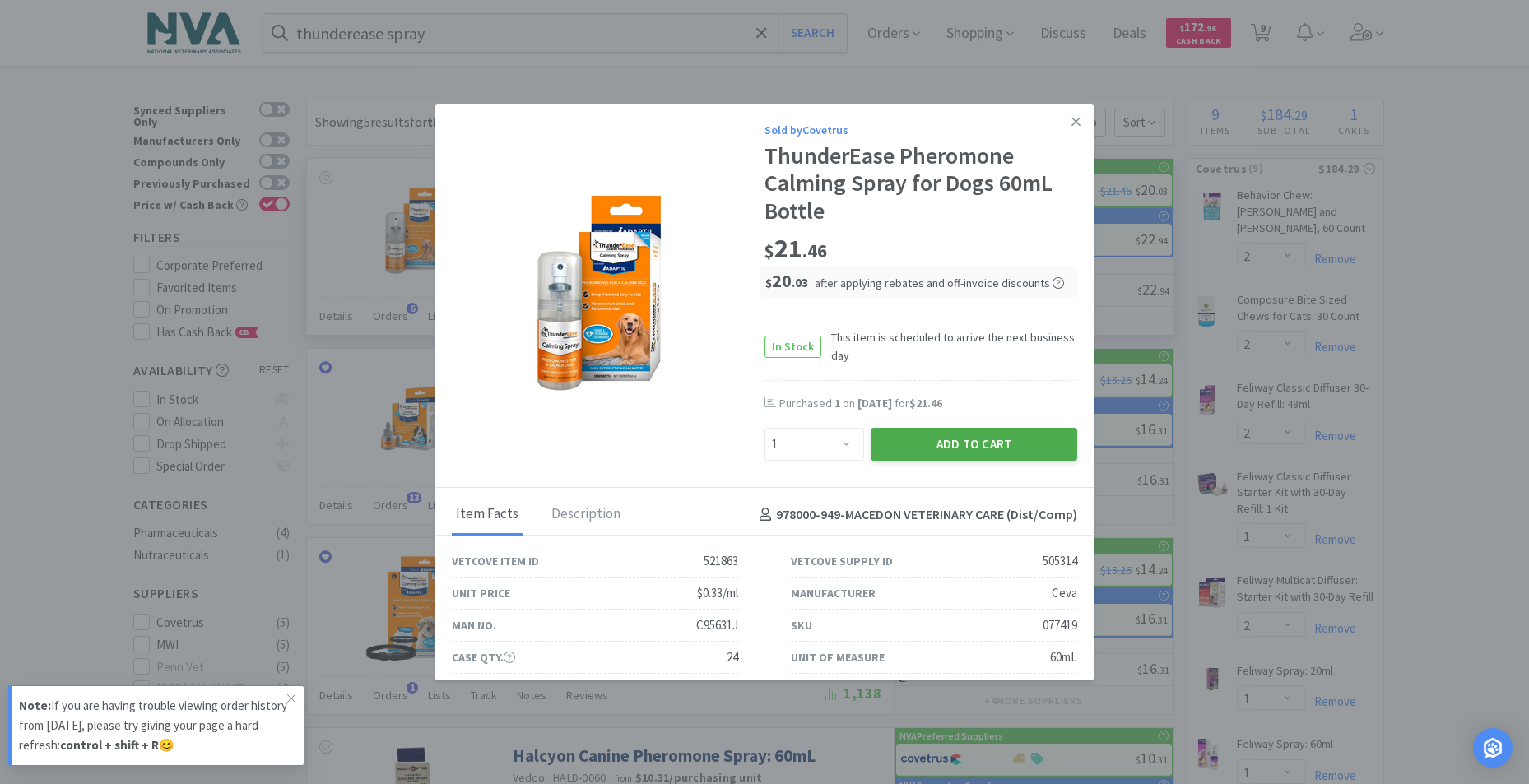
click at [903, 443] on button "Add to Cart" at bounding box center [974, 444] width 206 height 33
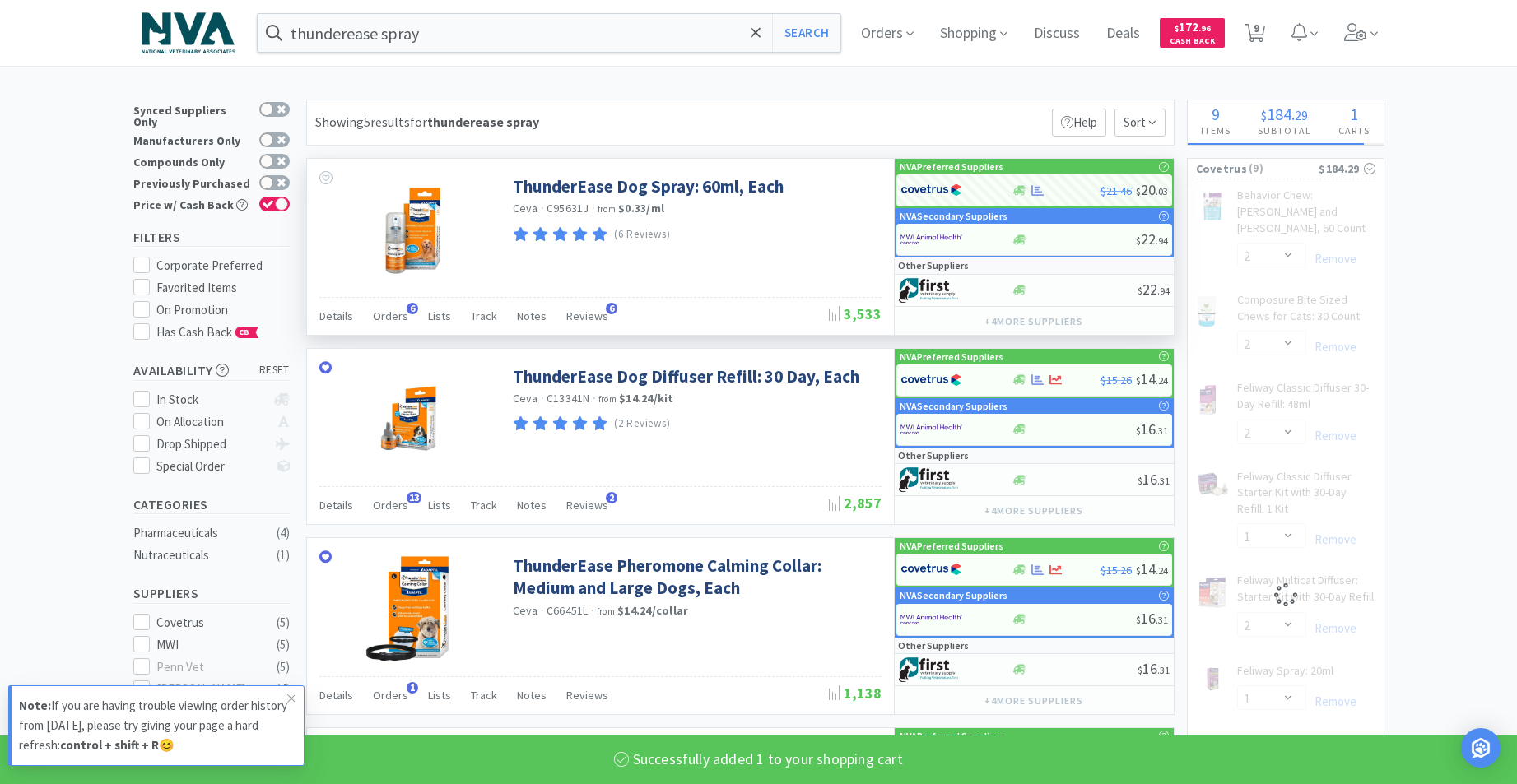
select select "1"
